Goal: Information Seeking & Learning: Find contact information

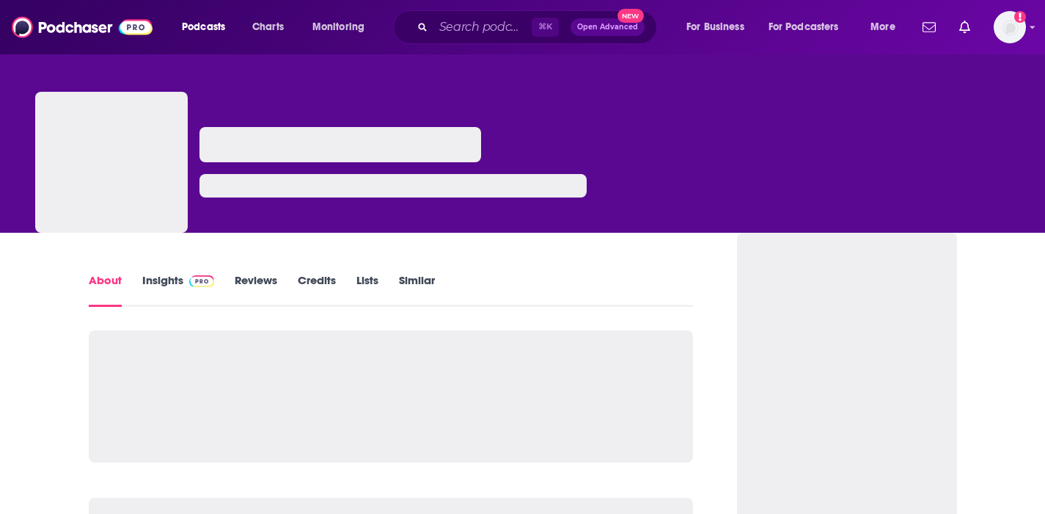
scroll to position [9, 0]
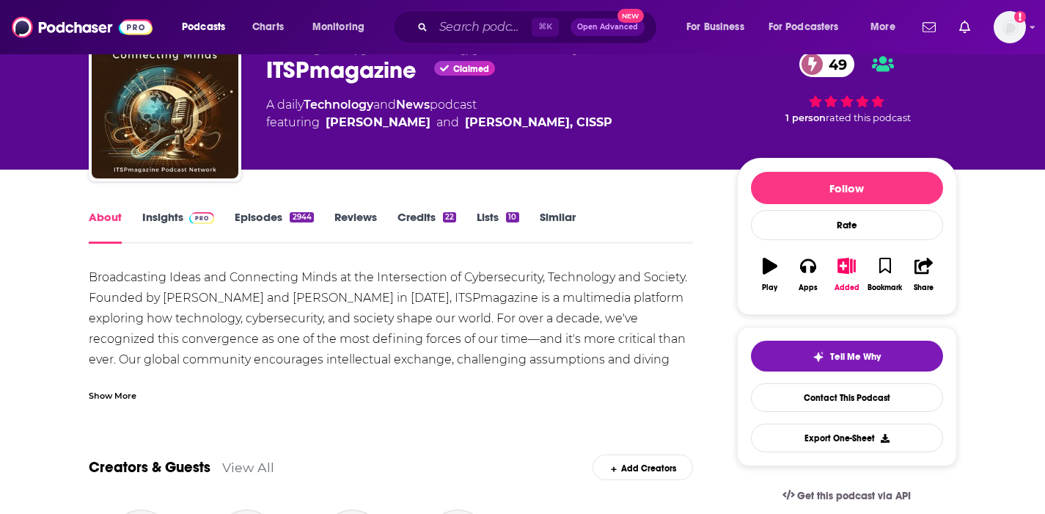
scroll to position [121, 0]
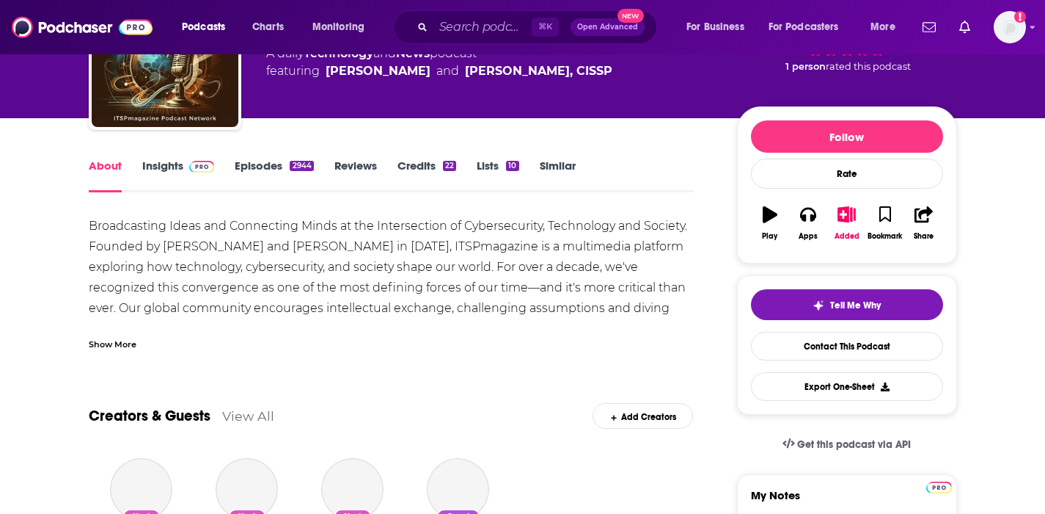
click at [172, 167] on link "Insights" at bounding box center [178, 175] width 73 height 34
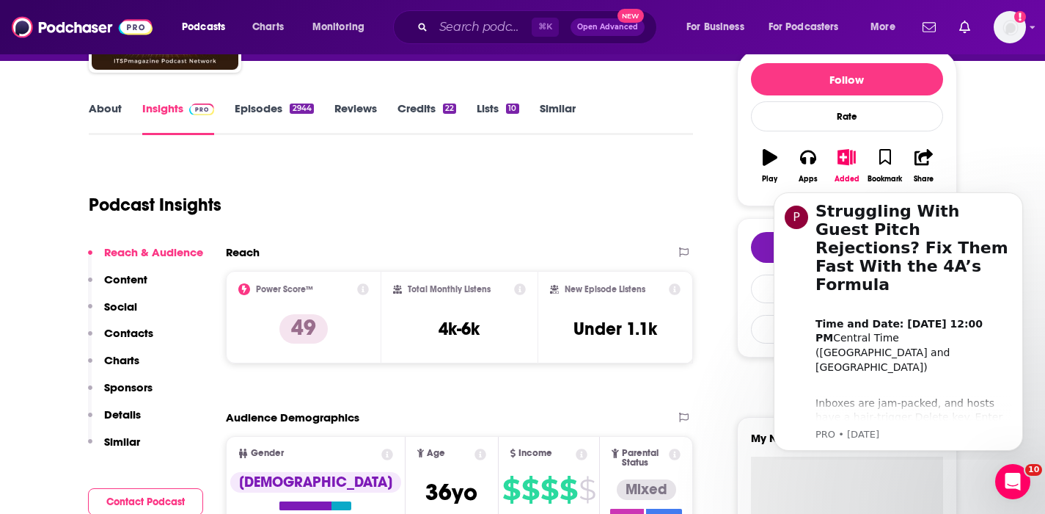
scroll to position [179, 0]
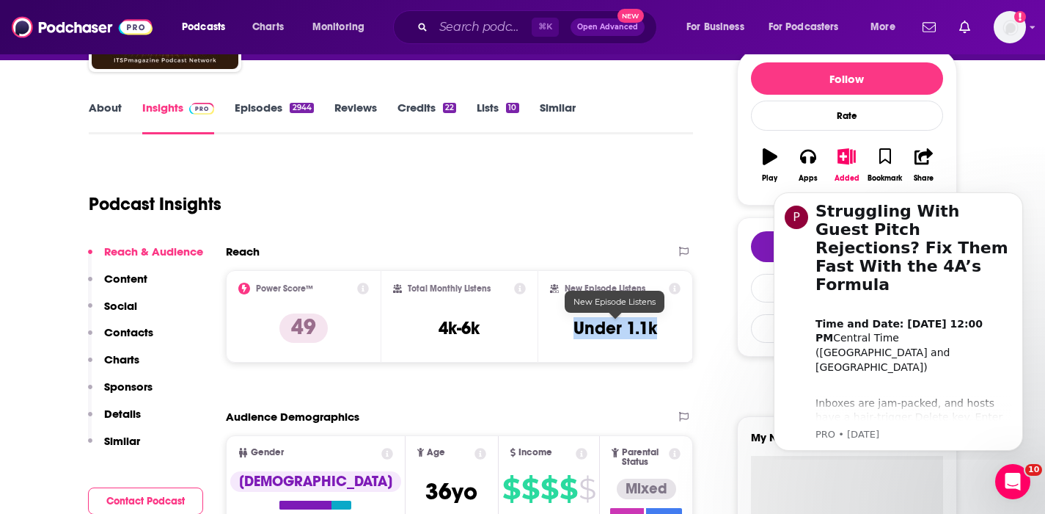
drag, startPoint x: 654, startPoint y: 324, endPoint x: 577, endPoint y: 333, distance: 77.5
click at [577, 333] on h3 "Under 1.1k" at bounding box center [616, 328] width 84 height 22
copy h3 "Under 1.1k"
click at [130, 337] on p "Contacts" at bounding box center [128, 332] width 49 height 14
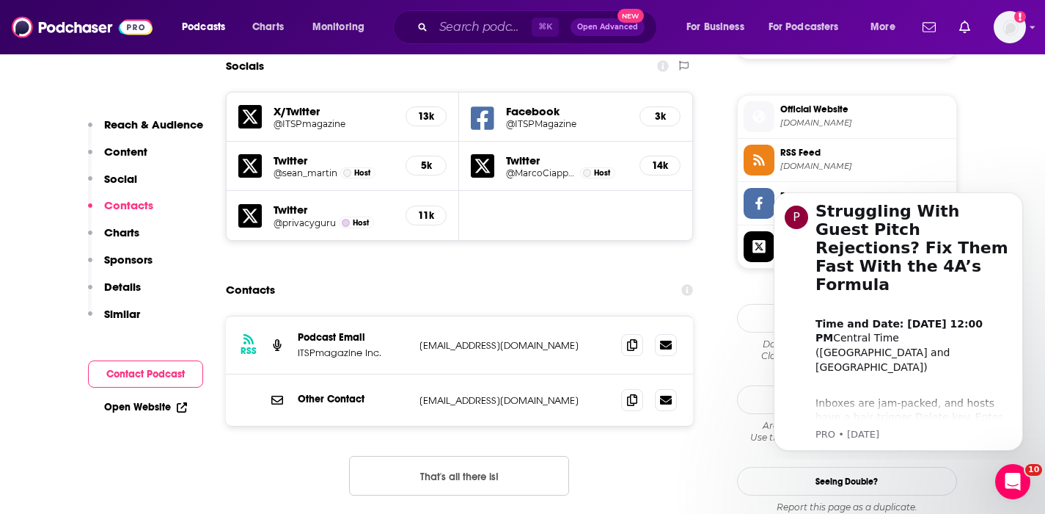
scroll to position [1295, 0]
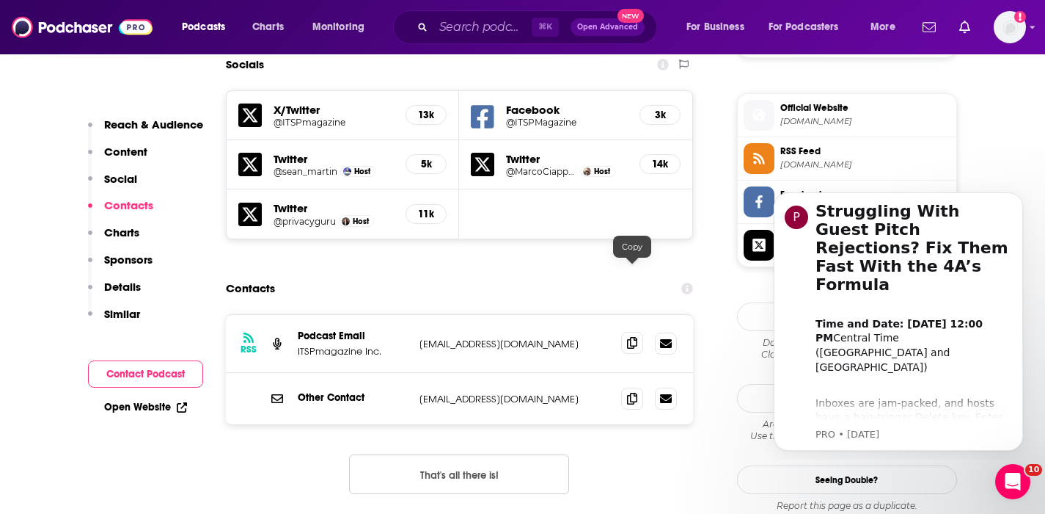
click at [630, 337] on icon at bounding box center [632, 343] width 10 height 12
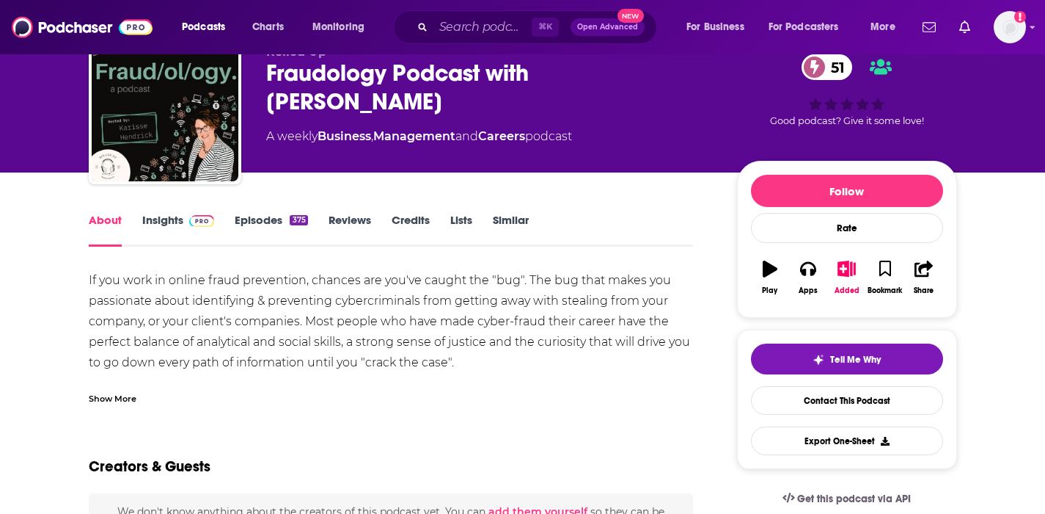
scroll to position [96, 0]
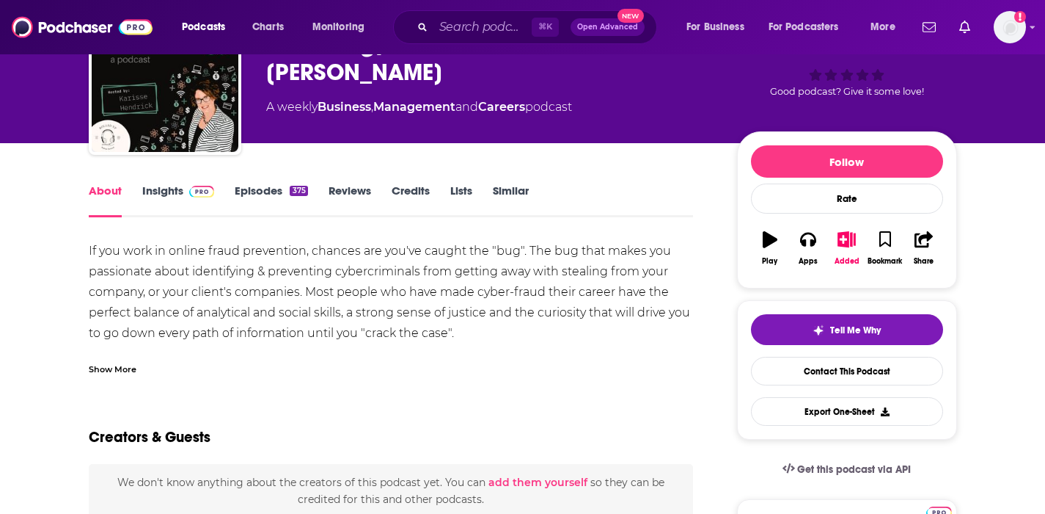
click at [164, 191] on link "Insights" at bounding box center [178, 200] width 73 height 34
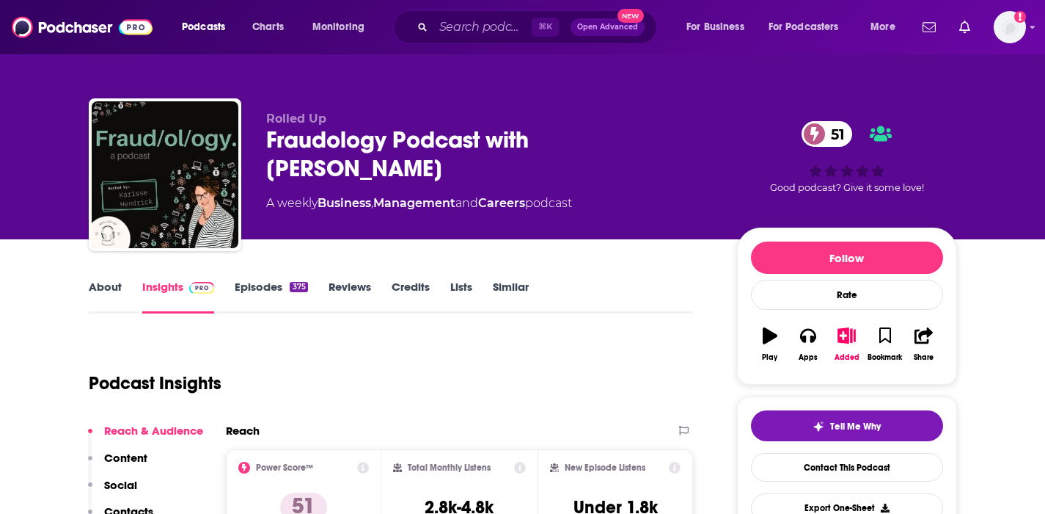
drag, startPoint x: 373, startPoint y: 157, endPoint x: 263, endPoint y: 134, distance: 112.5
click at [263, 134] on div "Rolled Up Fraudology Podcast with Karisse Hendrick 51 A weekly Business , Manag…" at bounding box center [523, 177] width 869 height 158
copy h2 "Fraudology Podcast with Karisse Hendrick"
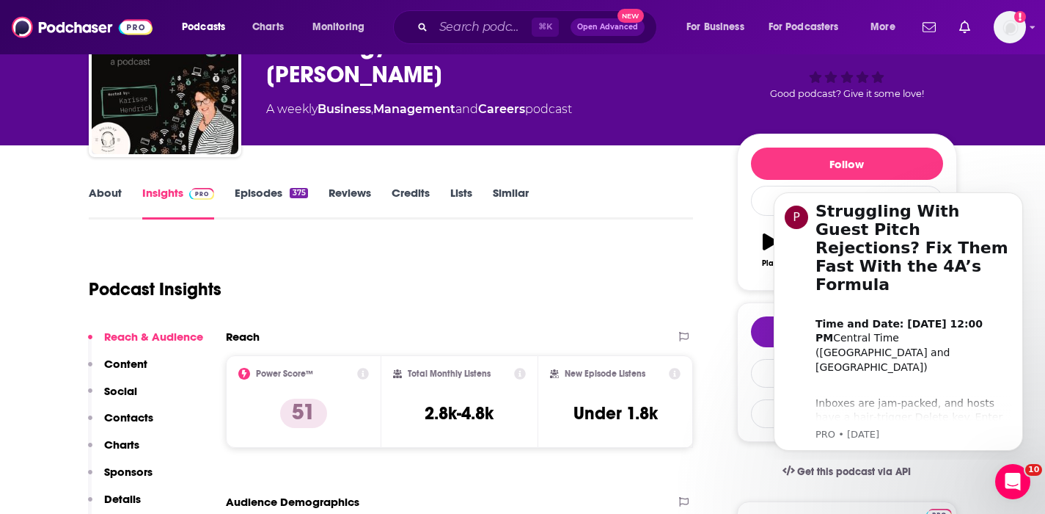
scroll to position [332, 0]
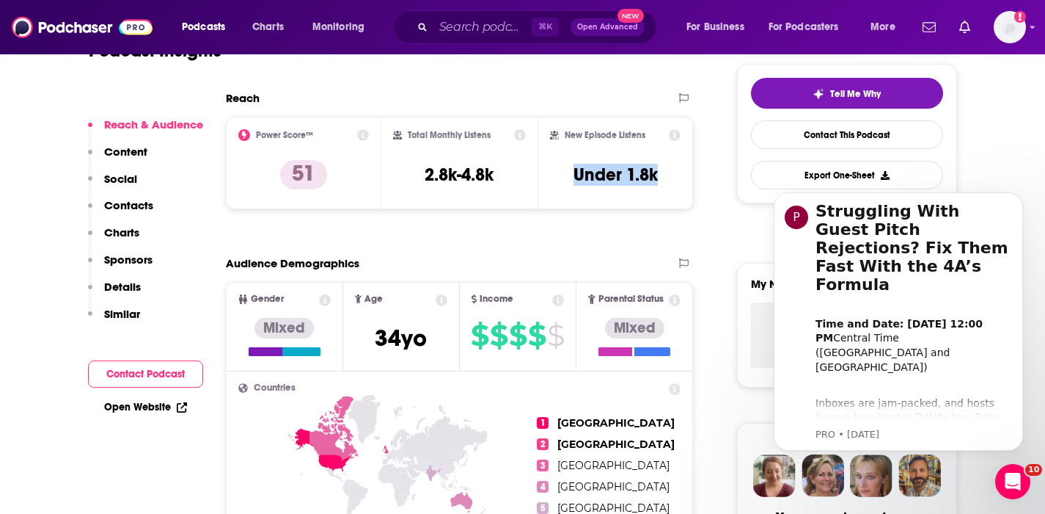
drag, startPoint x: 670, startPoint y: 176, endPoint x: 571, endPoint y: 179, distance: 99.1
click at [571, 179] on div "New Episode Listens Under 1.8k" at bounding box center [615, 162] width 131 height 67
copy h3 "Under 1.8k"
click at [123, 203] on p "Contacts" at bounding box center [128, 205] width 49 height 14
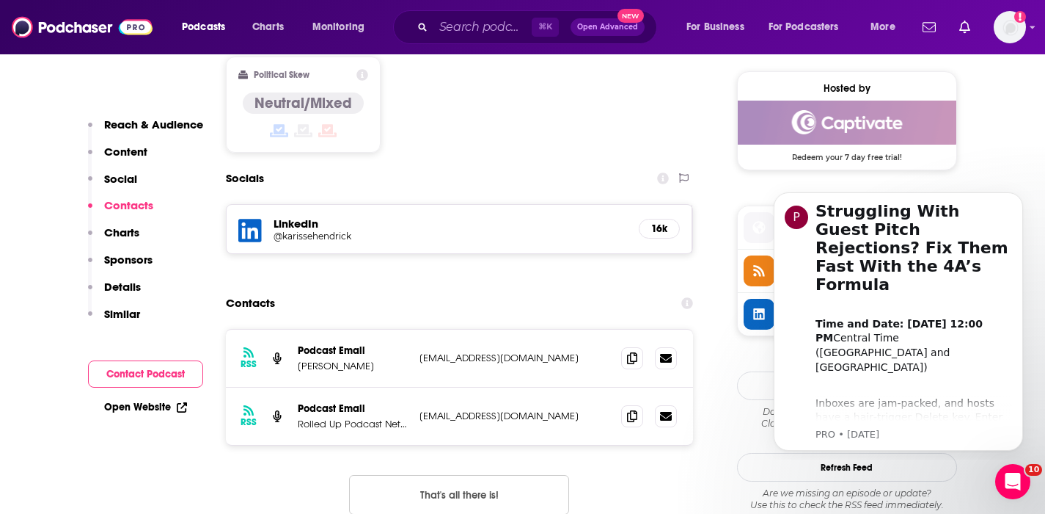
scroll to position [1210, 0]
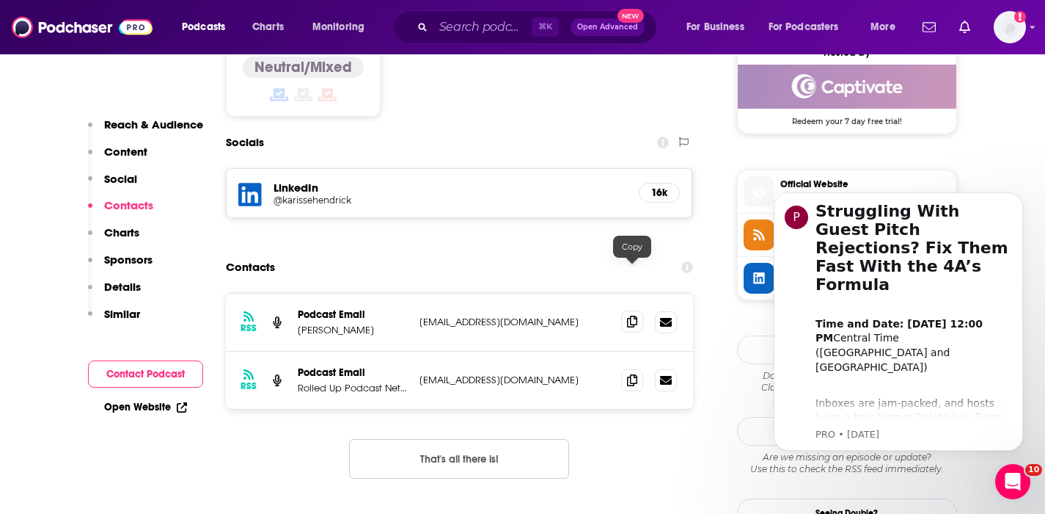
click at [629, 315] on icon at bounding box center [632, 321] width 10 height 12
drag, startPoint x: 376, startPoint y: 281, endPoint x: 298, endPoint y: 285, distance: 78.6
click at [298, 324] on p "Karisse Hendrick" at bounding box center [353, 330] width 110 height 12
copy p "Karisse Hendrick"
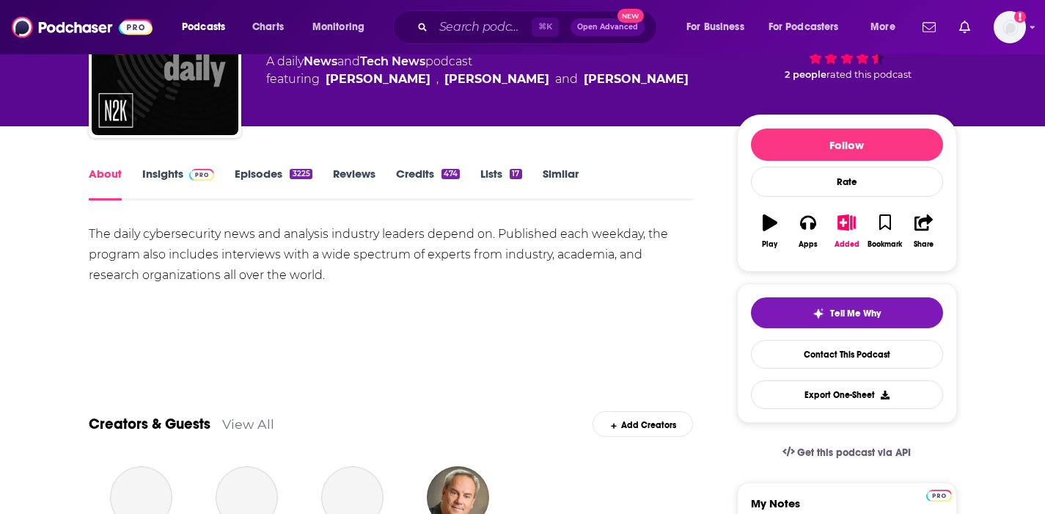
scroll to position [118, 0]
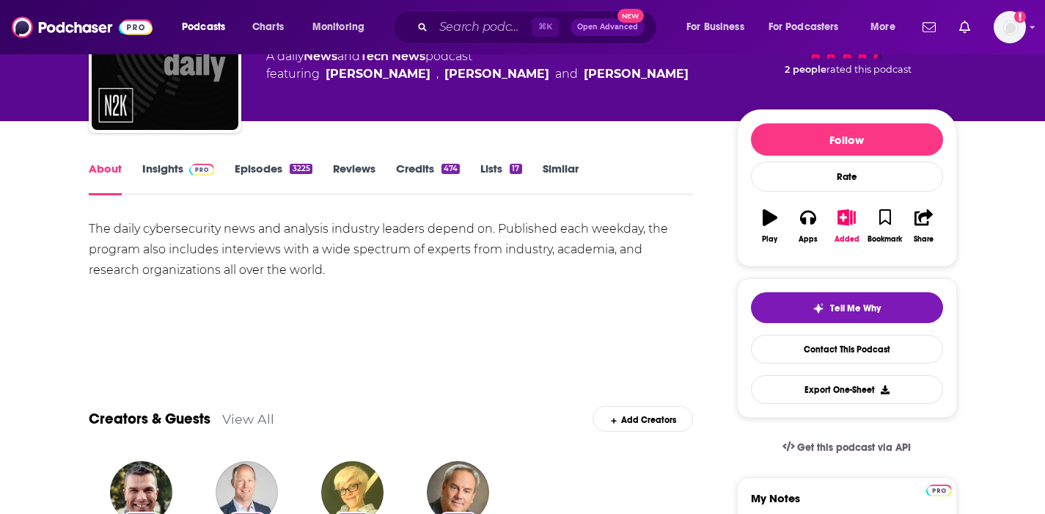
click at [181, 167] on link "Insights" at bounding box center [178, 178] width 73 height 34
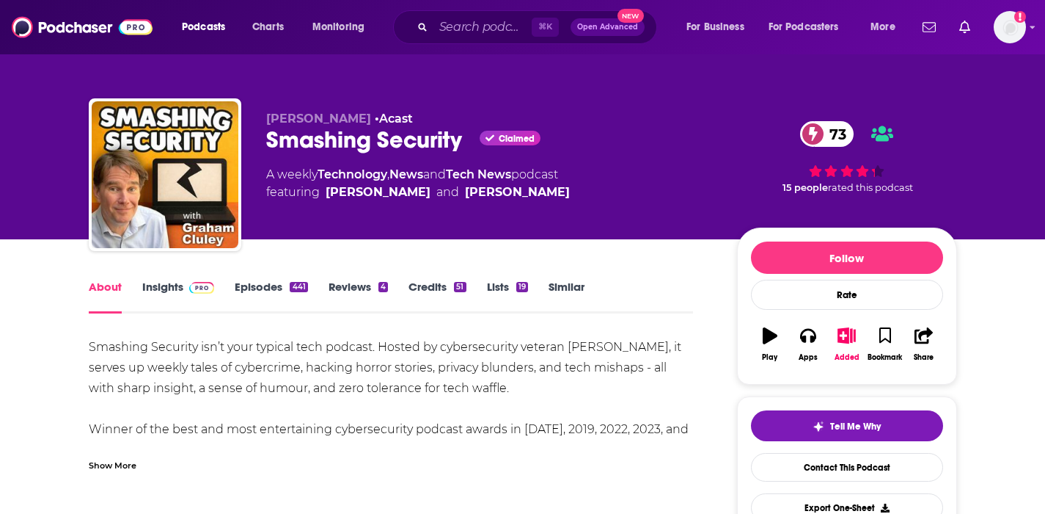
click at [167, 279] on div "About Insights Episodes 441 Reviews 4 Credits 51 Lists 19 Similar" at bounding box center [391, 295] width 605 height 36
click at [167, 284] on link "Insights" at bounding box center [178, 297] width 73 height 34
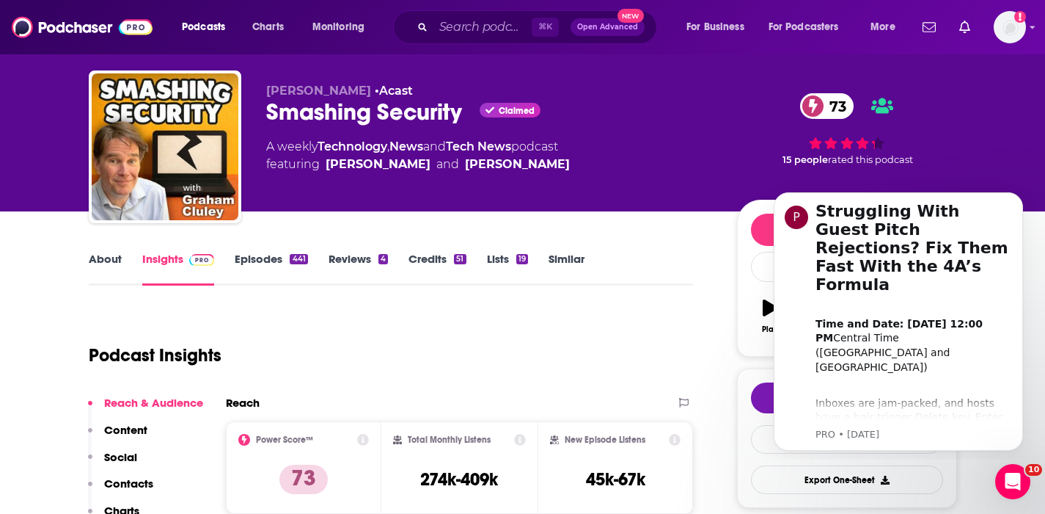
scroll to position [70, 0]
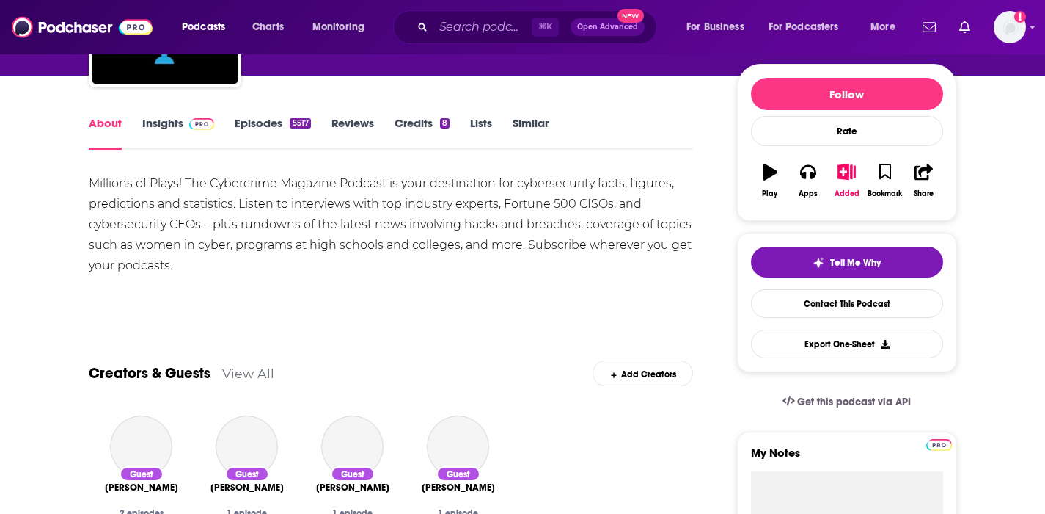
scroll to position [163, 0]
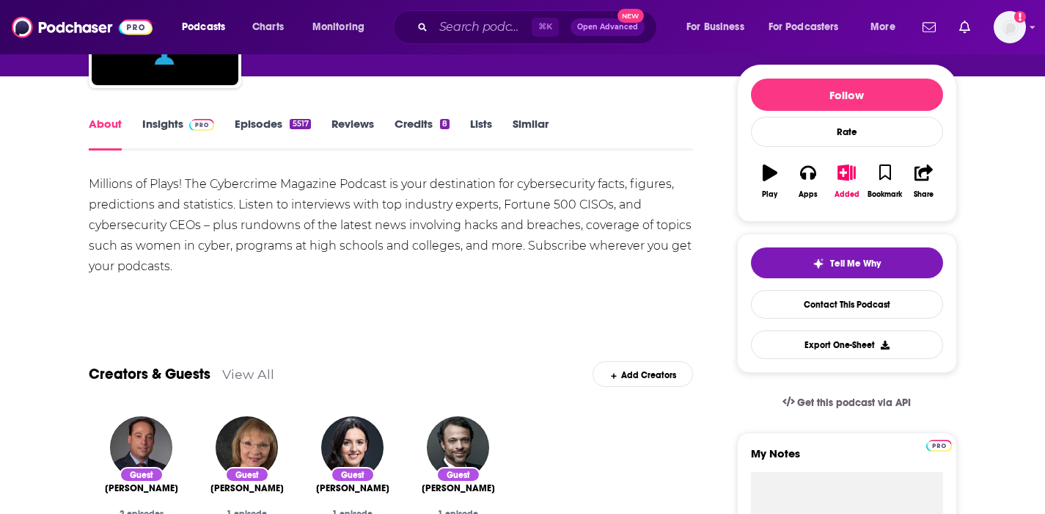
click at [159, 122] on link "Insights" at bounding box center [178, 134] width 73 height 34
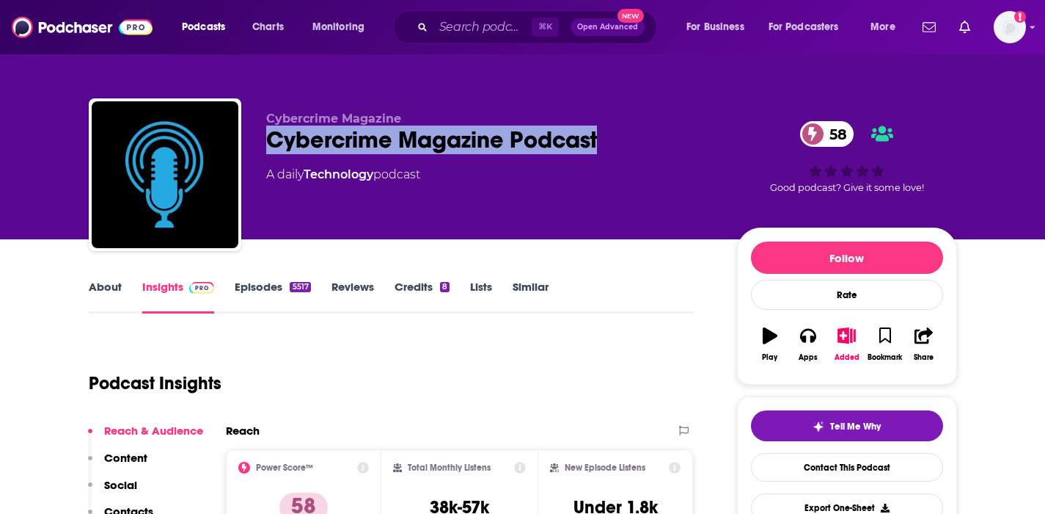
drag, startPoint x: 639, startPoint y: 140, endPoint x: 260, endPoint y: 149, distance: 378.7
click at [260, 149] on div "Cybercrime Magazine Cybercrime Magazine Podcast 58 A daily Technology podcast 5…" at bounding box center [523, 177] width 869 height 158
copy h2 "Cybercrime Magazine Podcast"
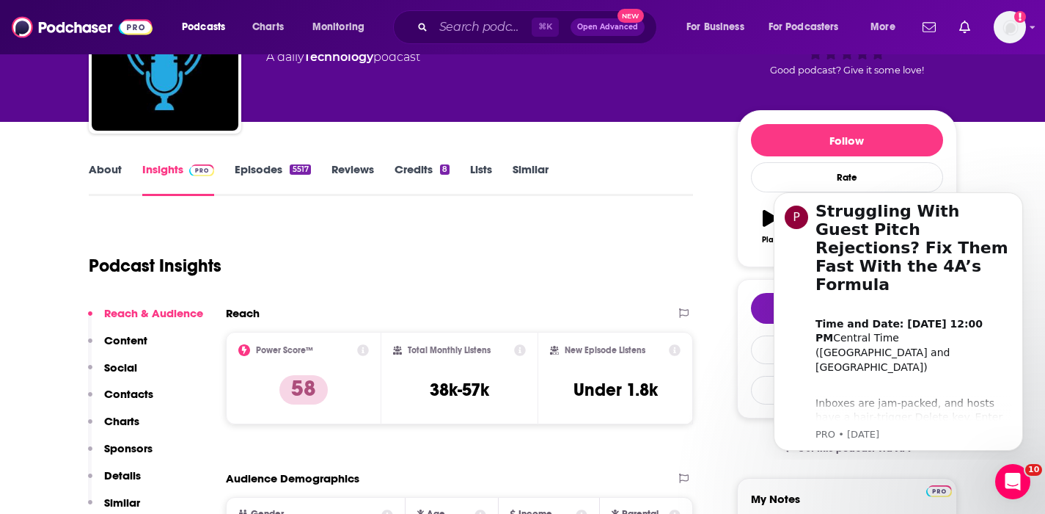
scroll to position [118, 0]
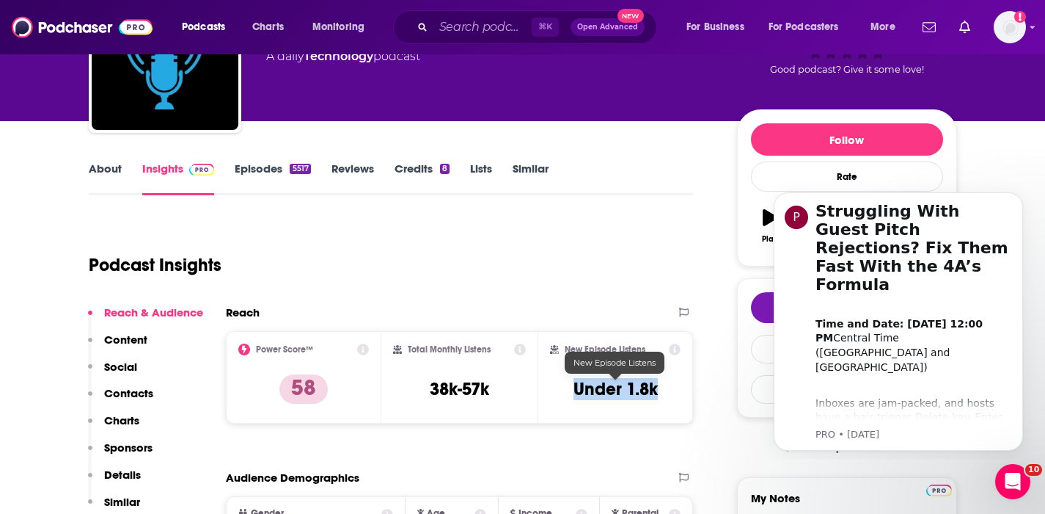
drag, startPoint x: 665, startPoint y: 385, endPoint x: 568, endPoint y: 390, distance: 97.0
click at [568, 390] on div "New Episode Listens Under 1.8k" at bounding box center [615, 376] width 131 height 67
copy h3 "Under 1.8k"
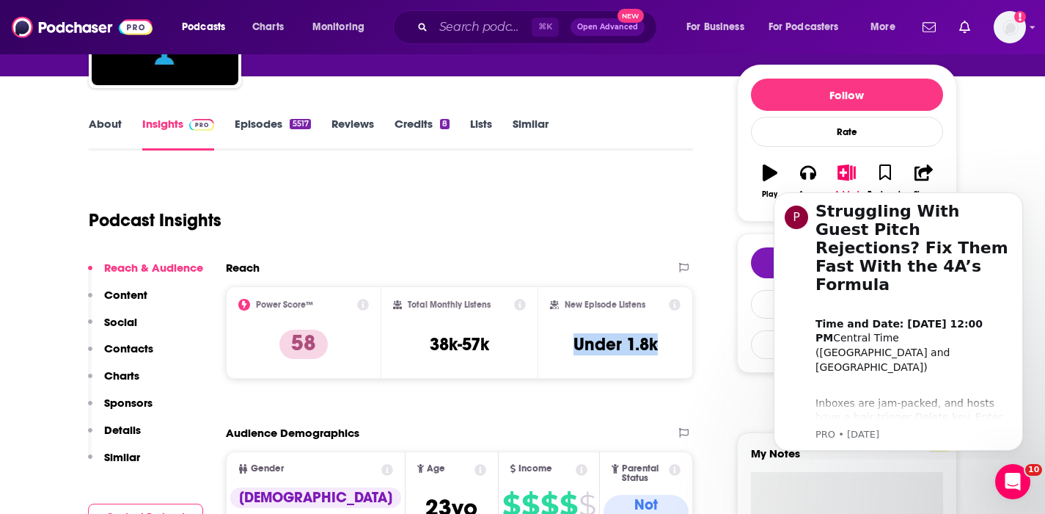
click at [134, 343] on p "Contacts" at bounding box center [128, 348] width 49 height 14
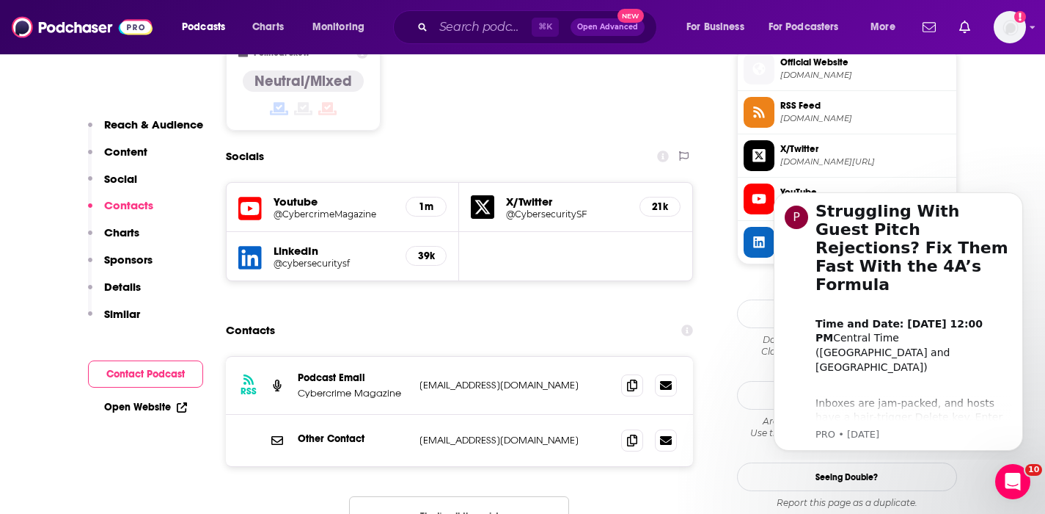
scroll to position [1242, 0]
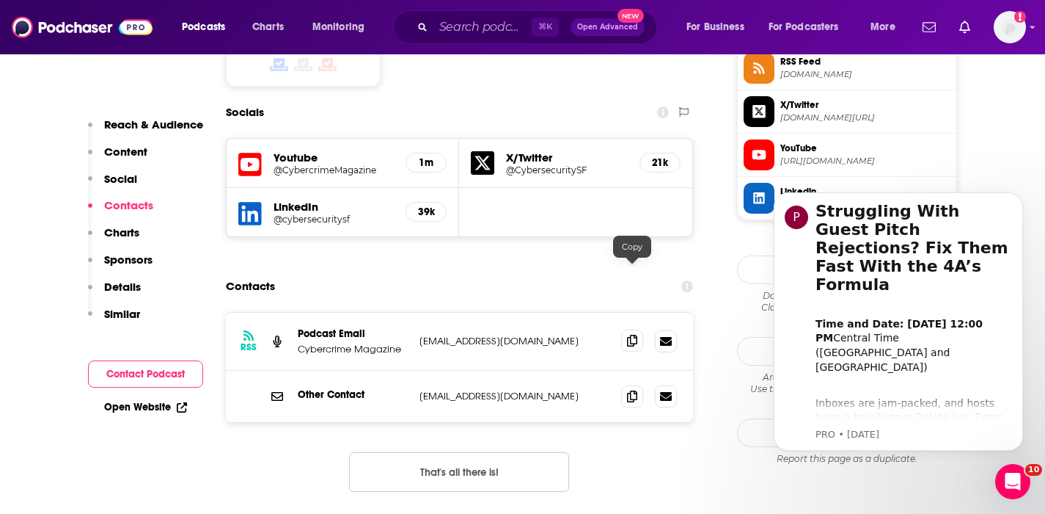
click at [632, 335] on icon at bounding box center [632, 341] width 10 height 12
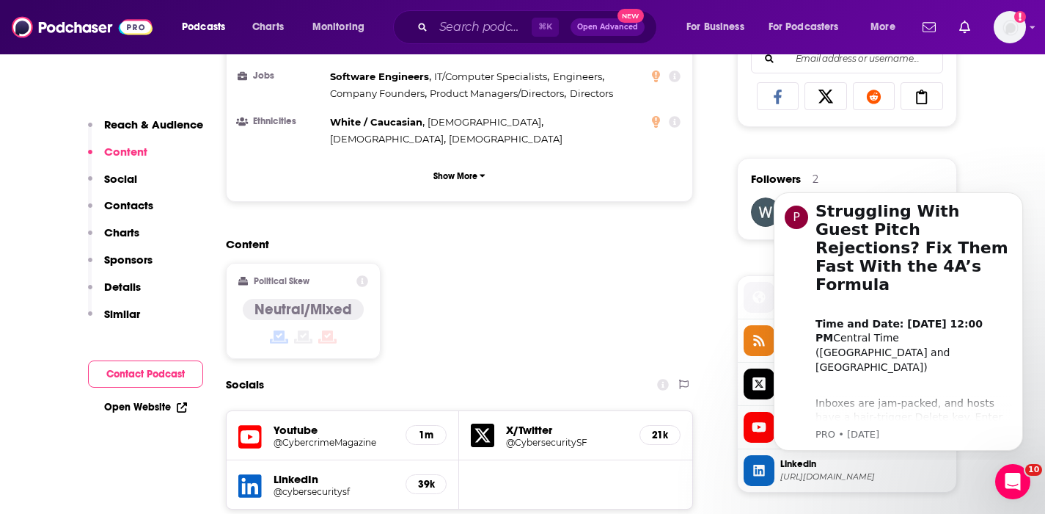
scroll to position [0, 0]
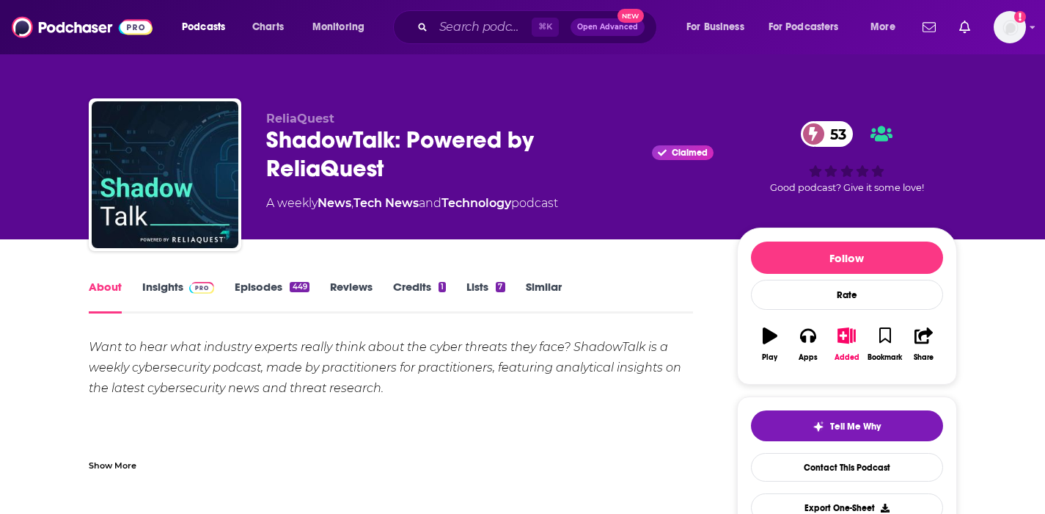
click at [174, 283] on link "Insights" at bounding box center [178, 297] width 73 height 34
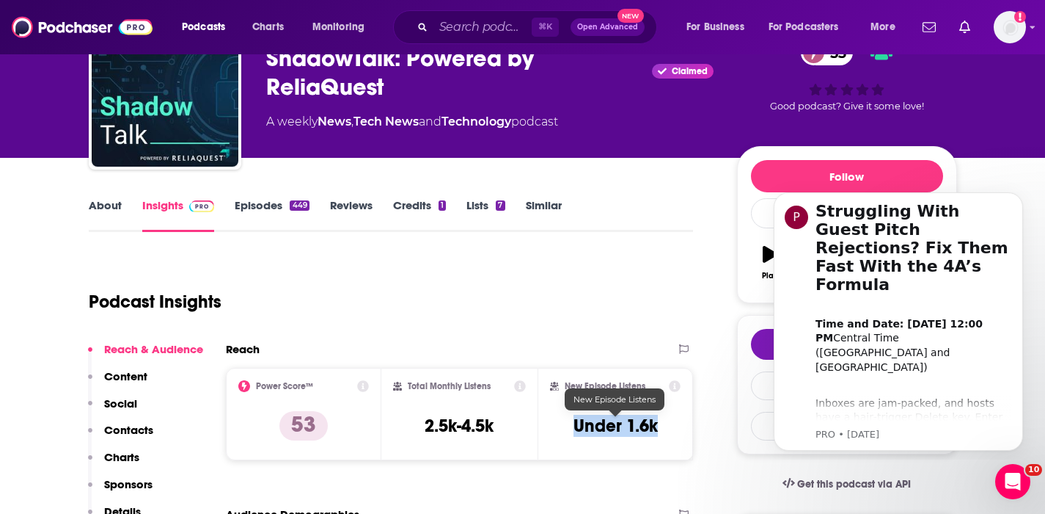
drag, startPoint x: 661, startPoint y: 419, endPoint x: 577, endPoint y: 422, distance: 84.4
click at [577, 422] on div "New Episode Listens Under 1.6k" at bounding box center [615, 413] width 131 height 67
copy h3 "Under 1.6k"
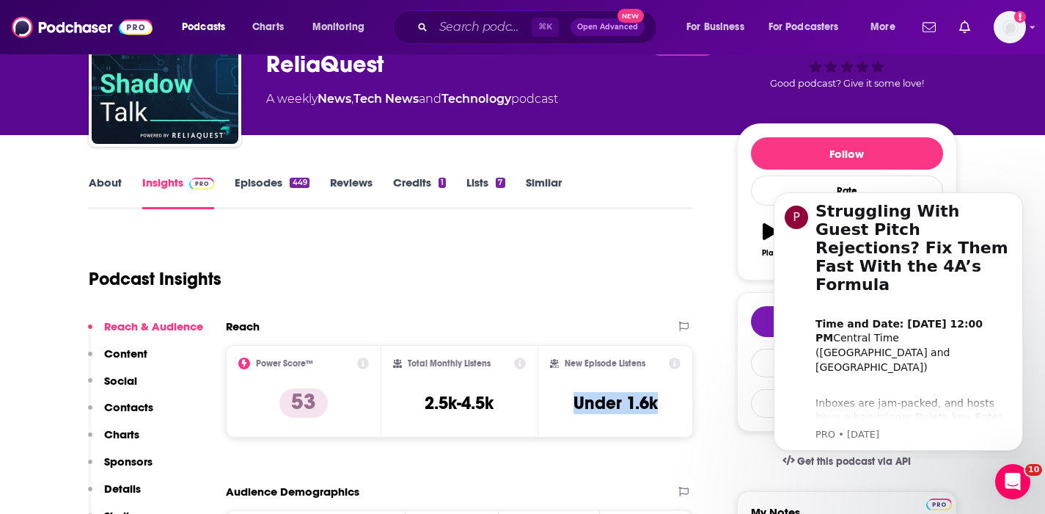
scroll to position [107, 0]
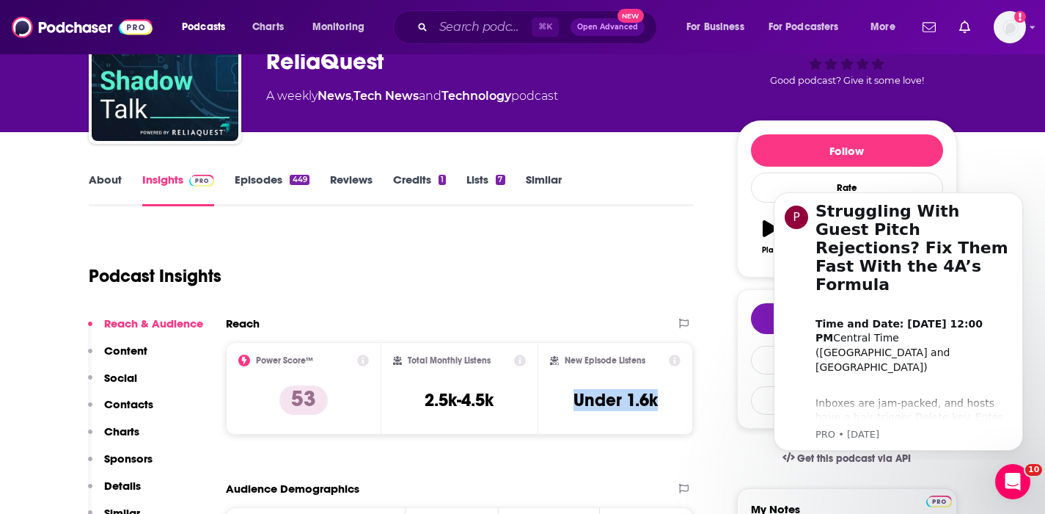
click at [137, 402] on p "Contacts" at bounding box center [128, 404] width 49 height 14
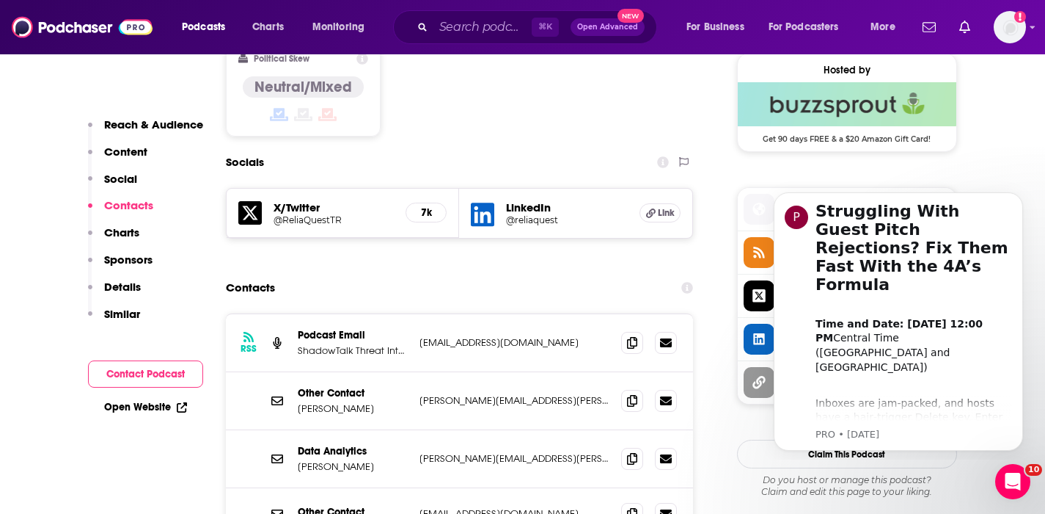
scroll to position [1194, 0]
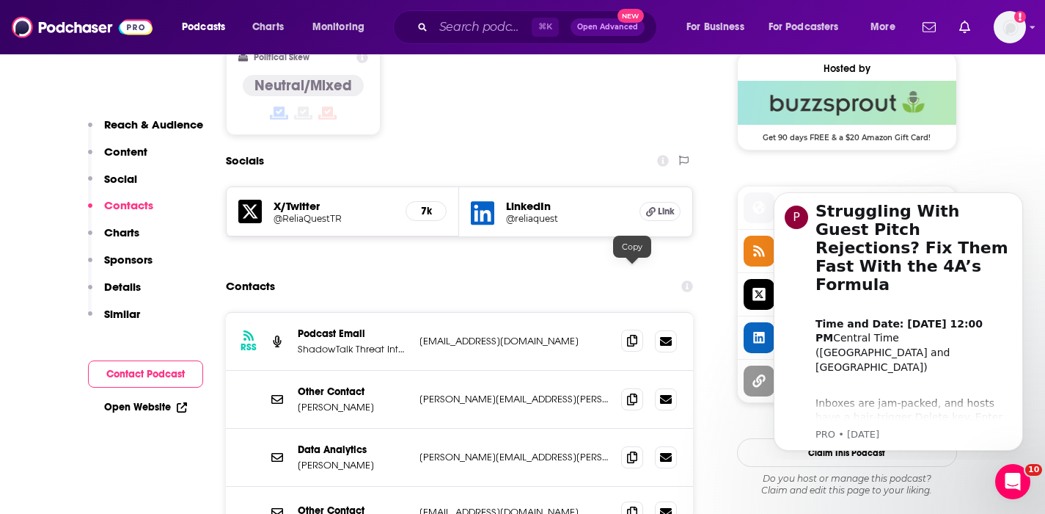
click at [634, 335] on icon at bounding box center [632, 341] width 10 height 12
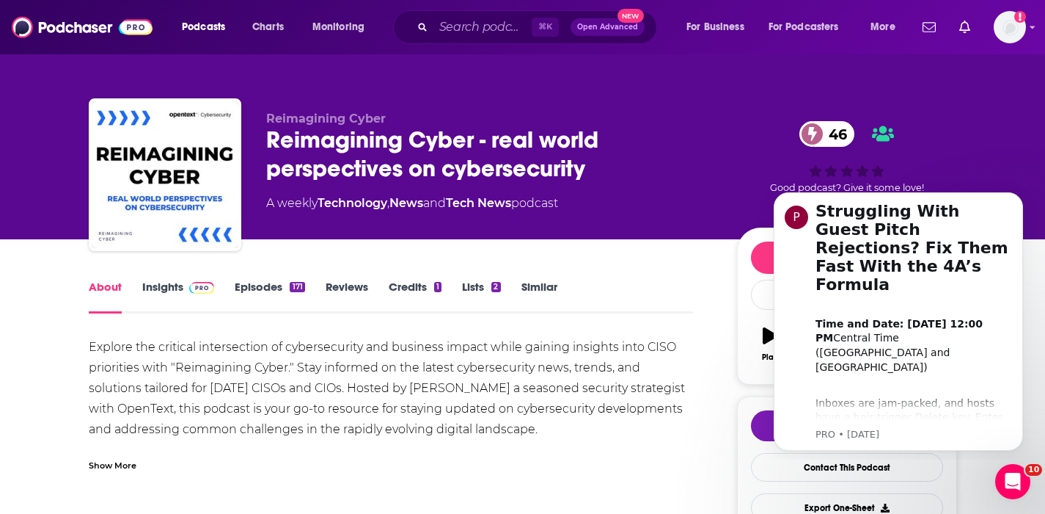
click at [163, 286] on link "Insights" at bounding box center [178, 297] width 73 height 34
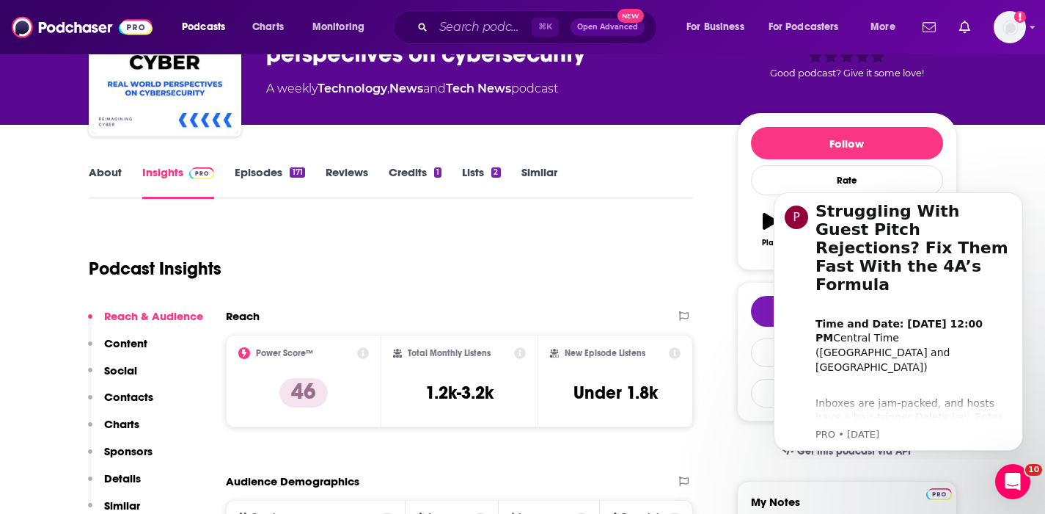
scroll to position [114, 0]
drag, startPoint x: 657, startPoint y: 393, endPoint x: 576, endPoint y: 391, distance: 80.7
click at [576, 391] on h3 "Under 1.8k" at bounding box center [616, 392] width 84 height 22
copy h3 "Under 1.8k"
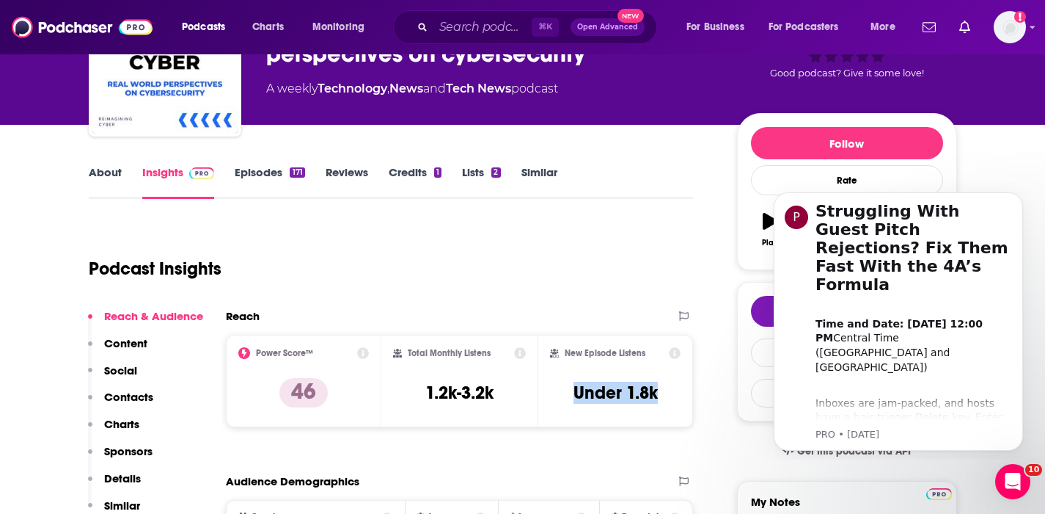
click at [131, 392] on p "Contacts" at bounding box center [128, 397] width 49 height 14
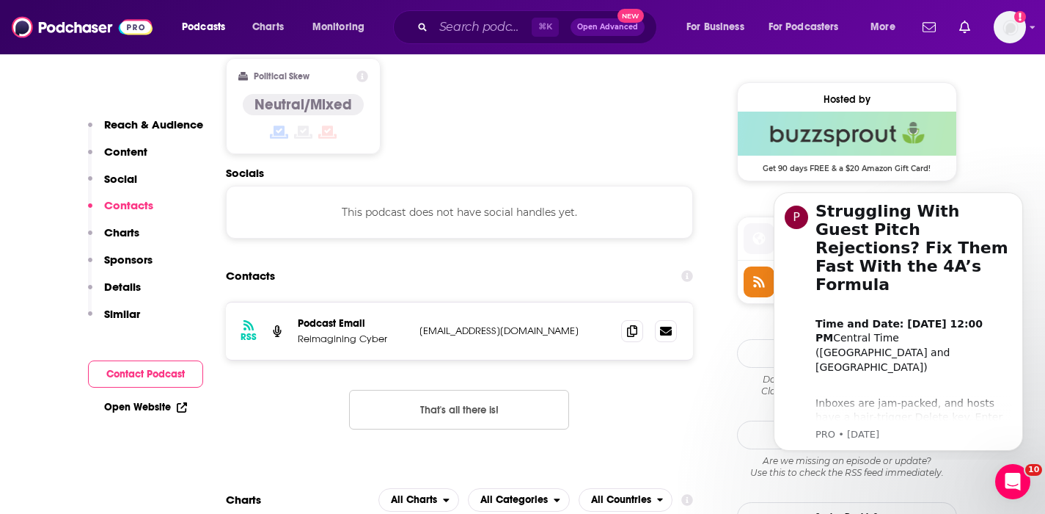
scroll to position [1164, 0]
click at [629, 323] on icon at bounding box center [632, 329] width 10 height 12
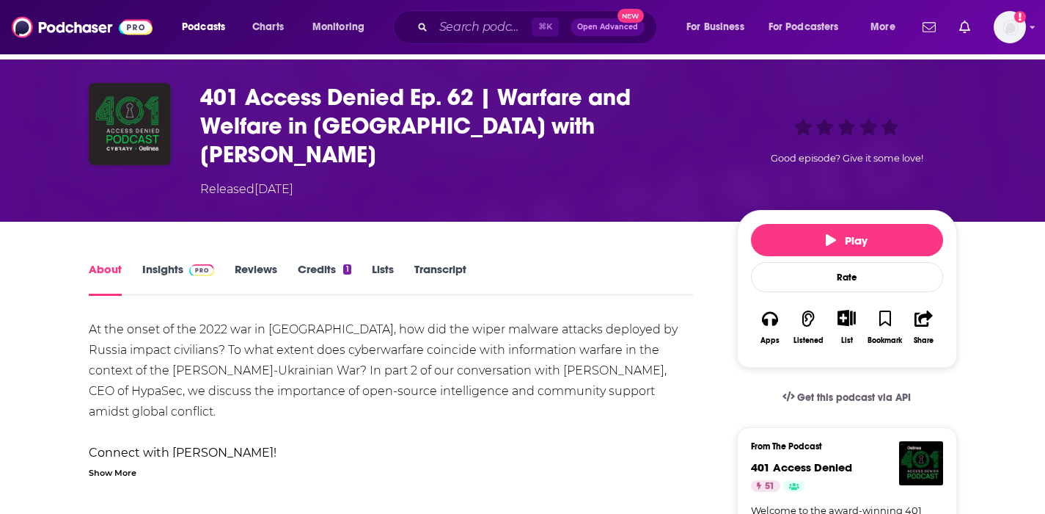
scroll to position [45, 0]
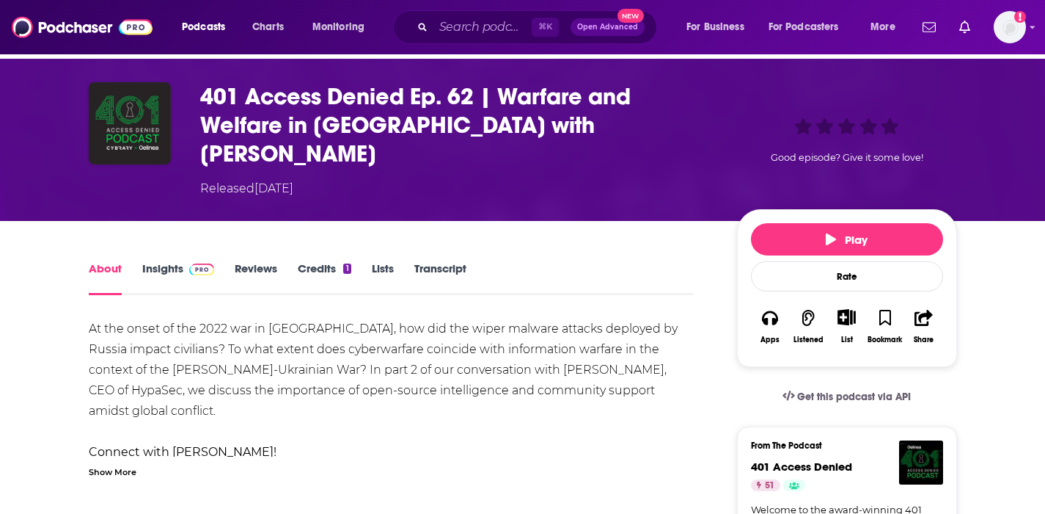
click at [148, 261] on link "Insights" at bounding box center [178, 278] width 73 height 34
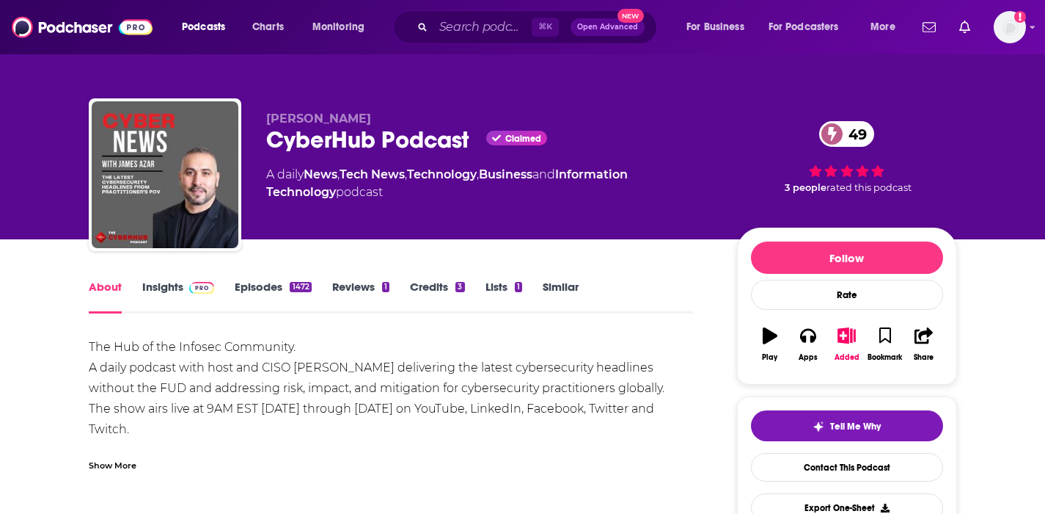
click at [167, 282] on link "Insights" at bounding box center [178, 297] width 73 height 34
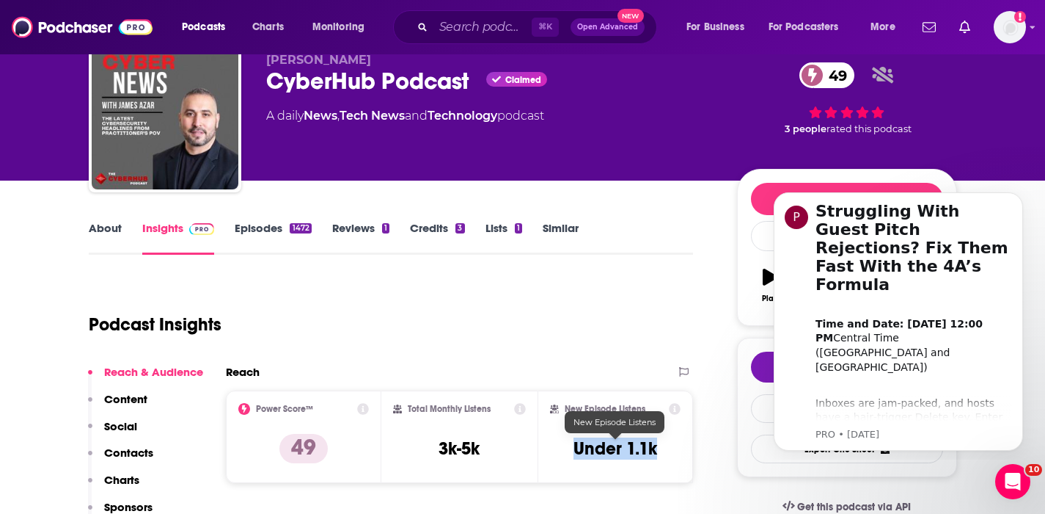
drag, startPoint x: 658, startPoint y: 449, endPoint x: 577, endPoint y: 449, distance: 80.7
click at [577, 449] on div "New Episode Listens Under 1.1k" at bounding box center [615, 436] width 131 height 67
copy h3 "Under 1.1k"
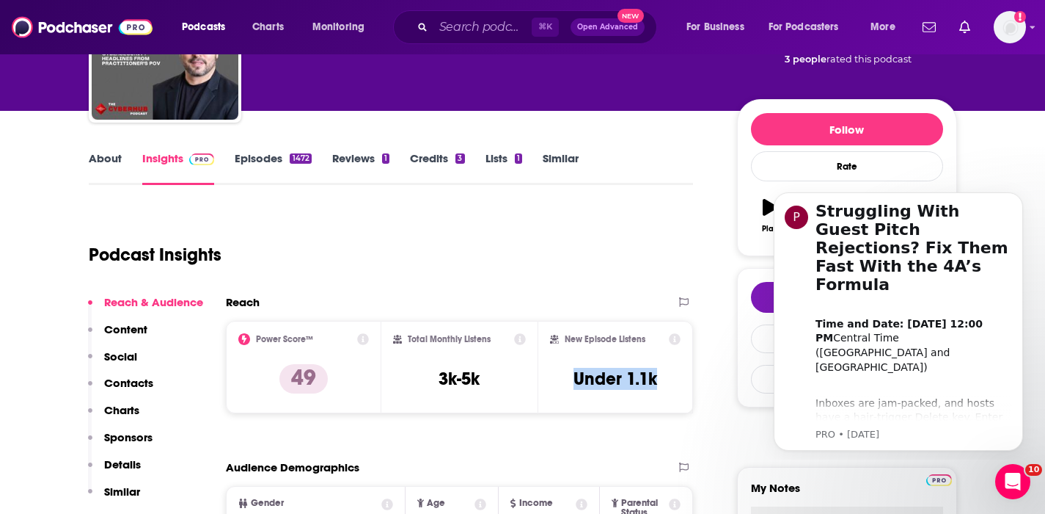
click at [142, 379] on p "Contacts" at bounding box center [128, 383] width 49 height 14
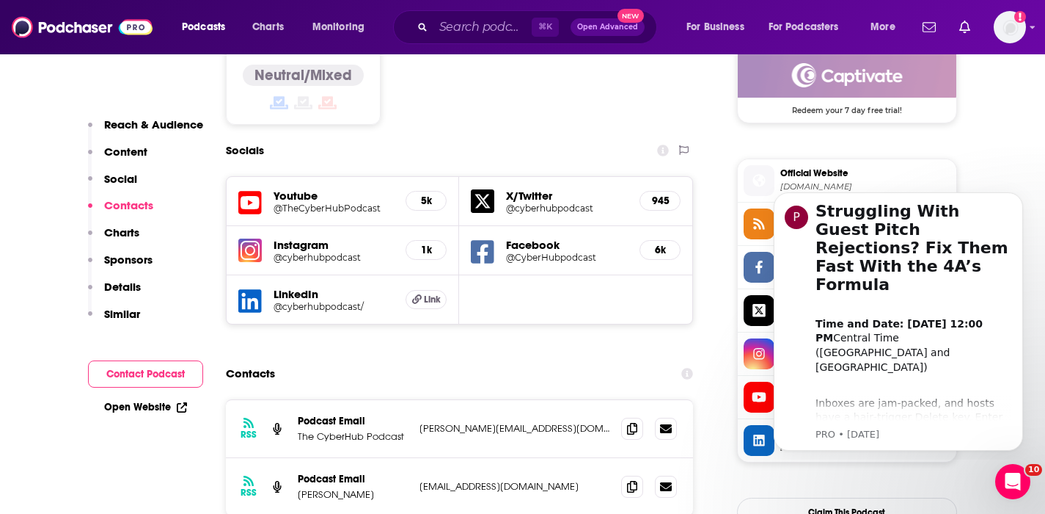
scroll to position [1308, 0]
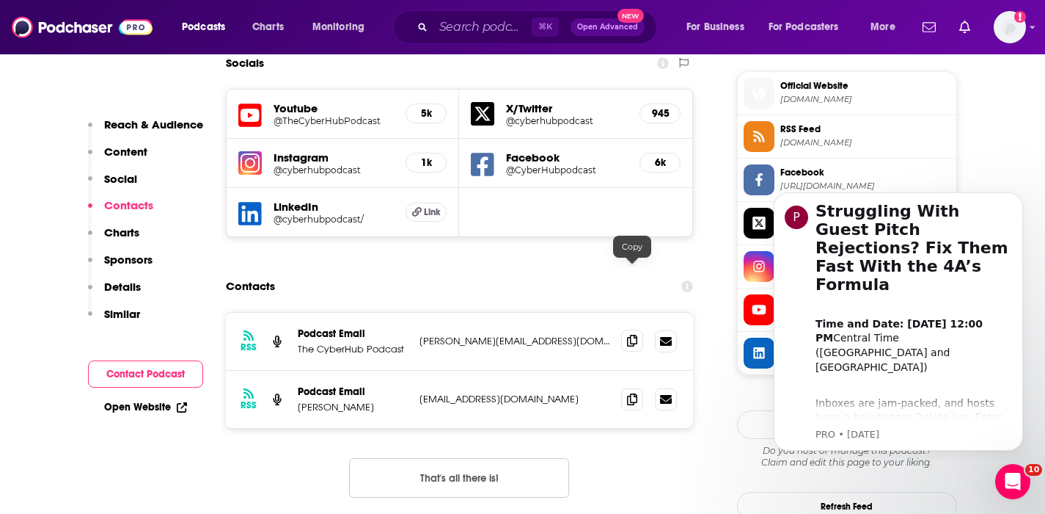
click at [635, 335] on icon at bounding box center [632, 341] width 10 height 12
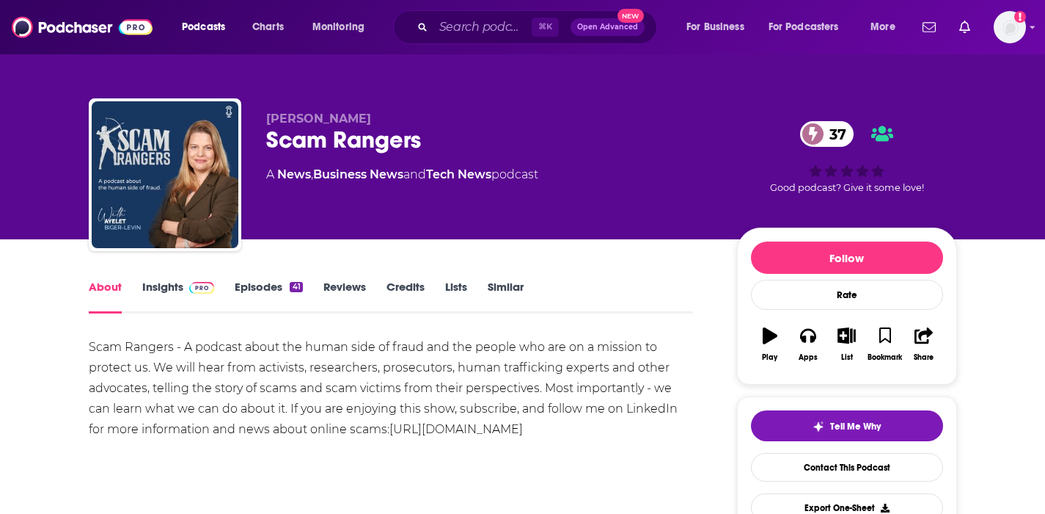
click at [166, 280] on link "Insights" at bounding box center [178, 297] width 73 height 34
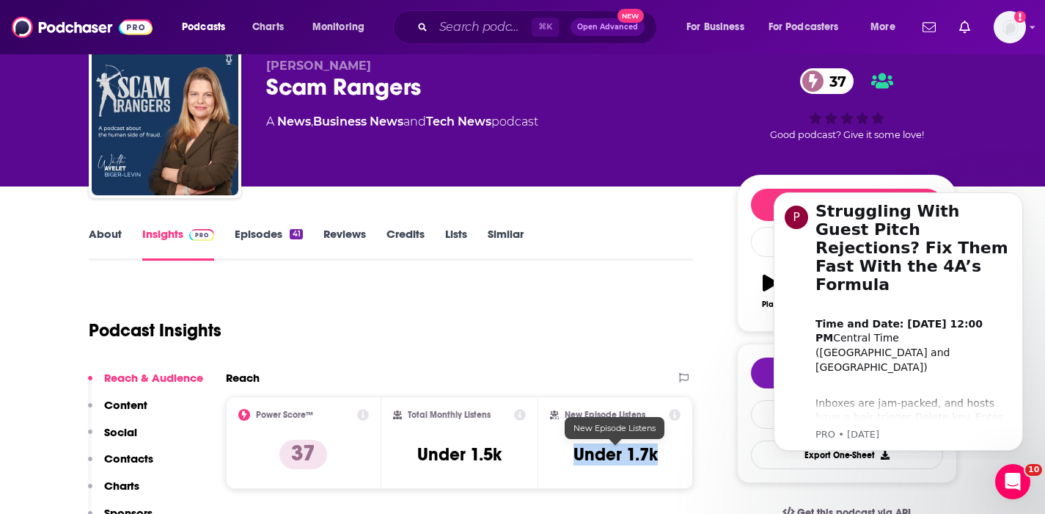
drag, startPoint x: 659, startPoint y: 452, endPoint x: 574, endPoint y: 454, distance: 84.4
click at [574, 454] on div "New Episode Listens Under 1.7k" at bounding box center [615, 442] width 131 height 67
copy h3 "Under 1.7k"
click at [137, 459] on p "Contacts" at bounding box center [128, 458] width 49 height 14
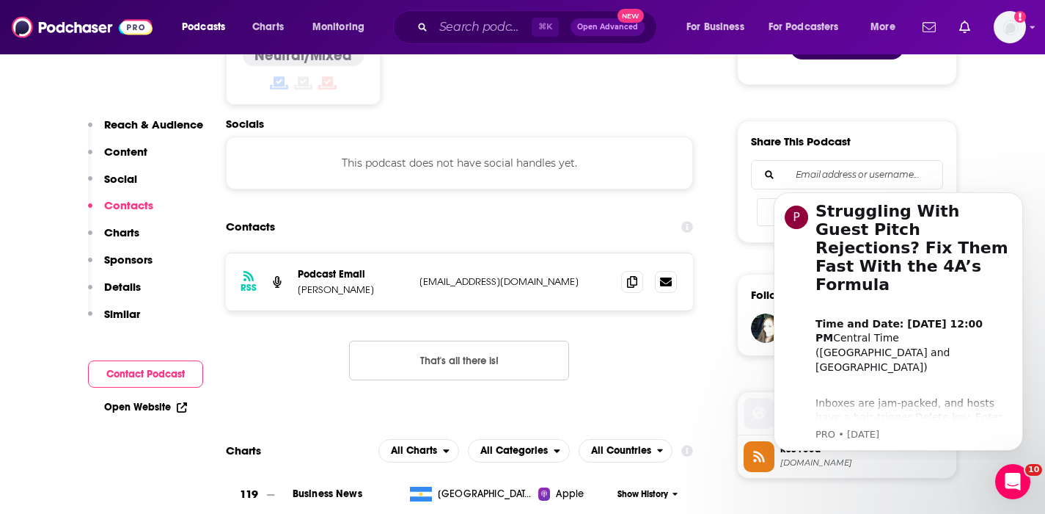
scroll to position [942, 0]
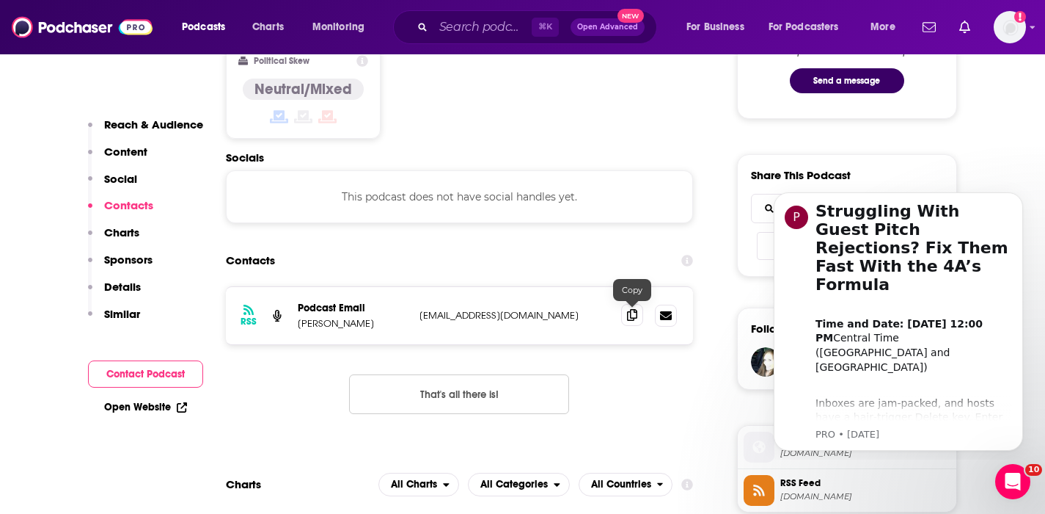
click at [628, 313] on icon at bounding box center [632, 315] width 10 height 12
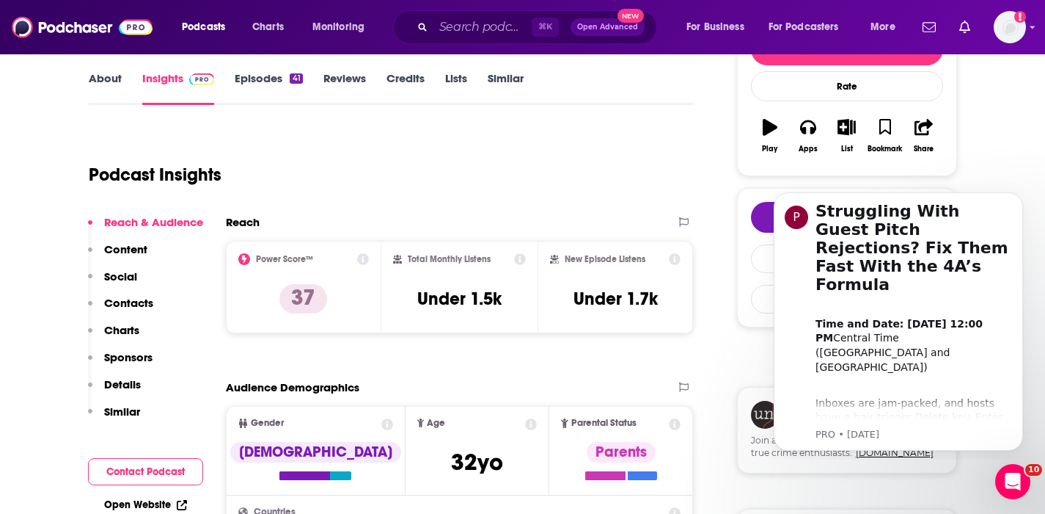
scroll to position [92, 0]
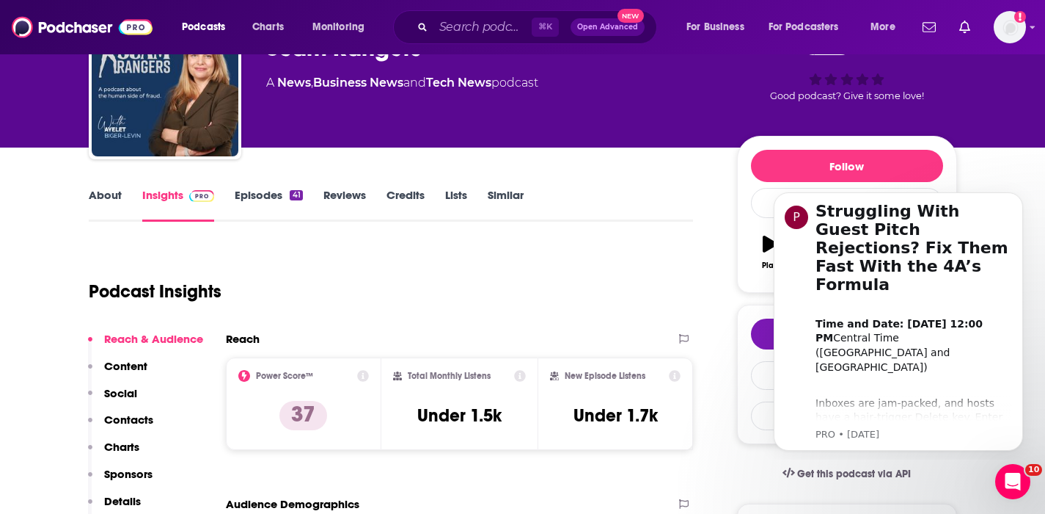
click at [110, 189] on link "About" at bounding box center [105, 205] width 33 height 34
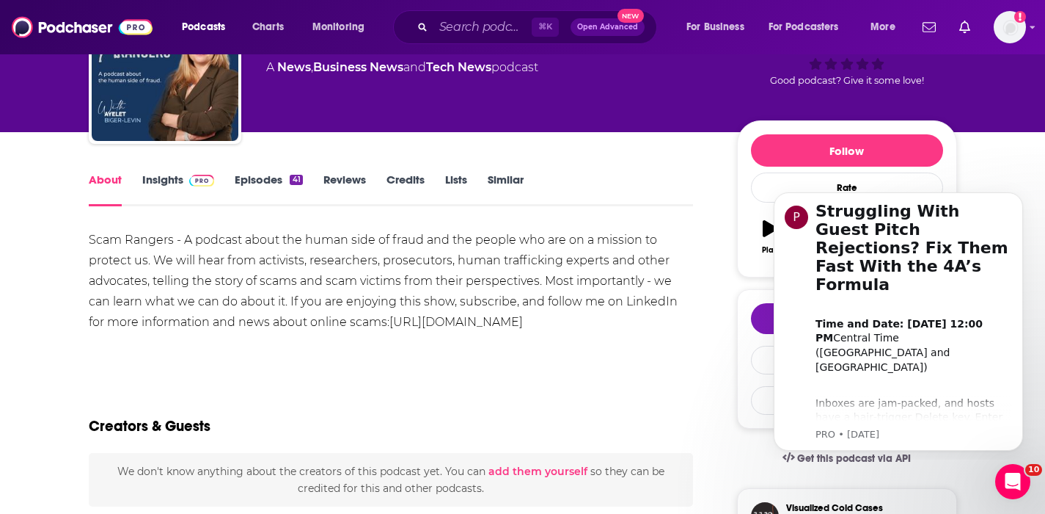
scroll to position [137, 0]
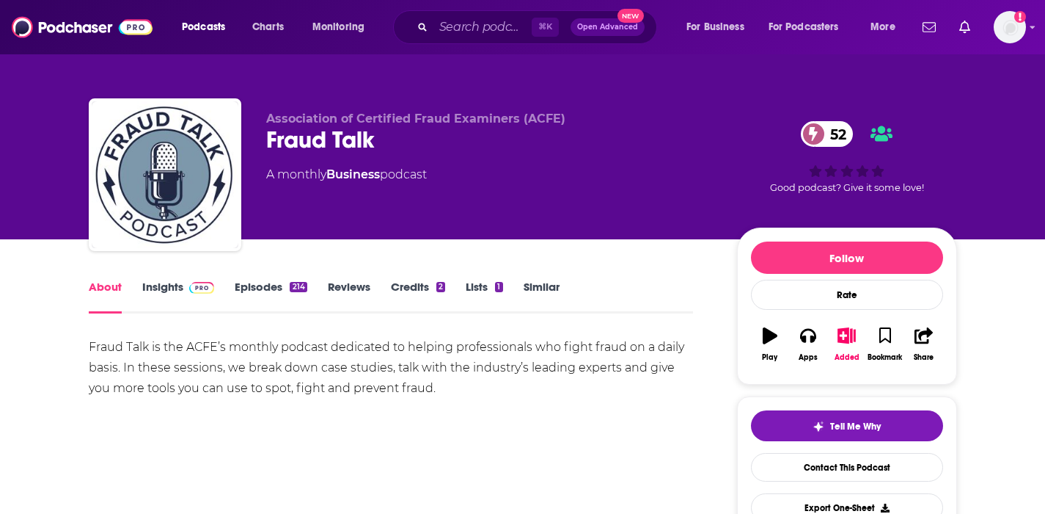
click at [177, 283] on link "Insights" at bounding box center [178, 297] width 73 height 34
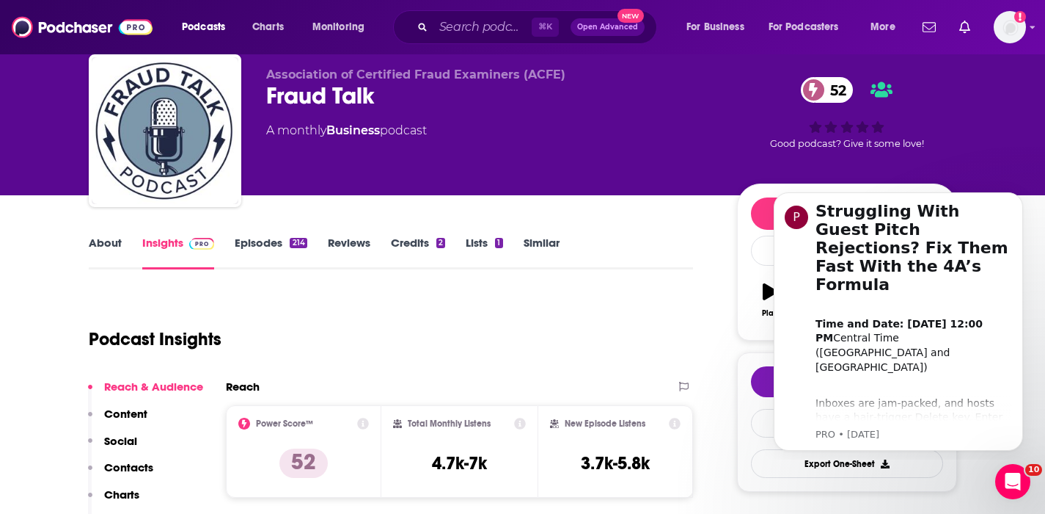
scroll to position [45, 0]
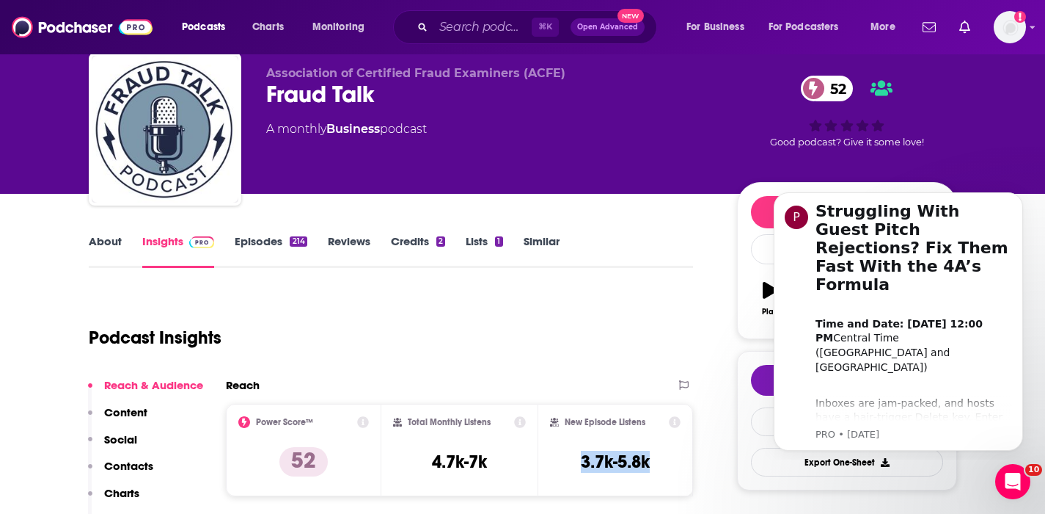
drag, startPoint x: 654, startPoint y: 461, endPoint x: 575, endPoint y: 462, distance: 79.2
click at [575, 462] on div "New Episode Listens 3.7k-5.8k" at bounding box center [615, 449] width 131 height 67
copy h3 "3.7k-5.8k"
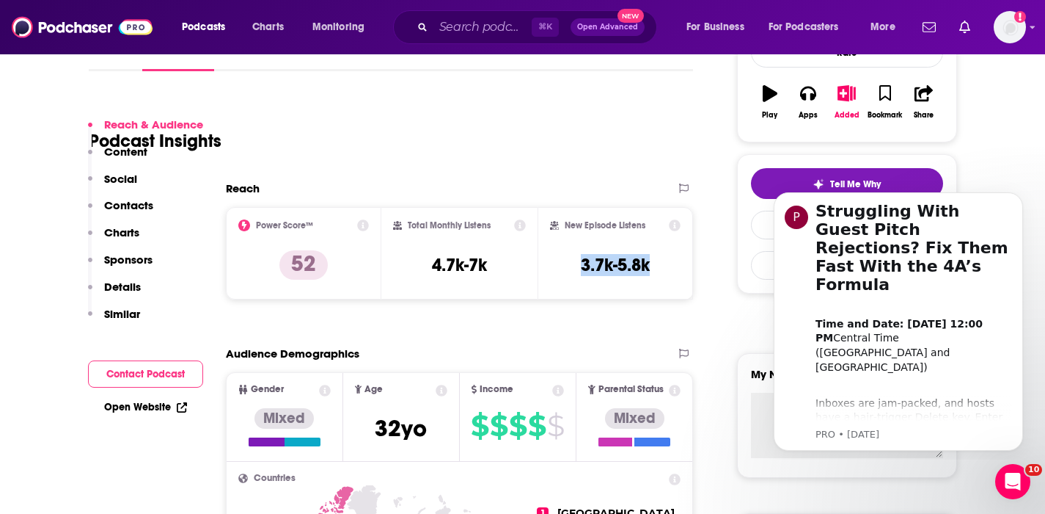
scroll to position [294, 0]
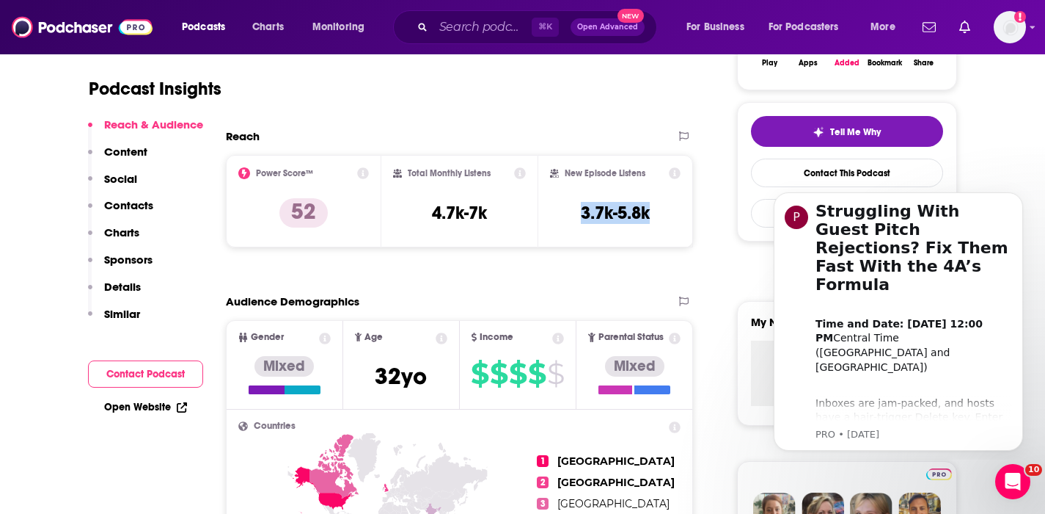
click at [130, 208] on p "Contacts" at bounding box center [128, 205] width 49 height 14
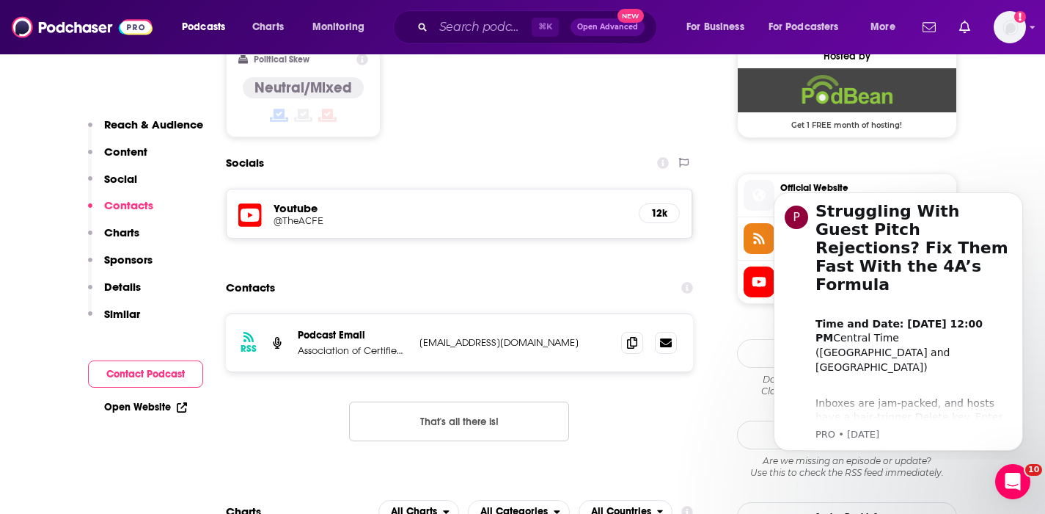
scroll to position [1210, 0]
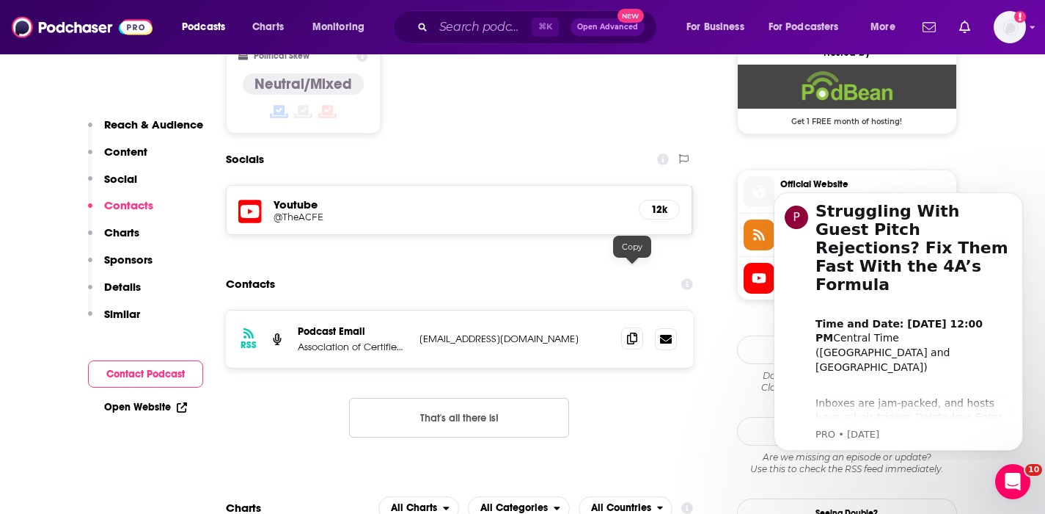
click at [632, 332] on icon at bounding box center [632, 338] width 10 height 12
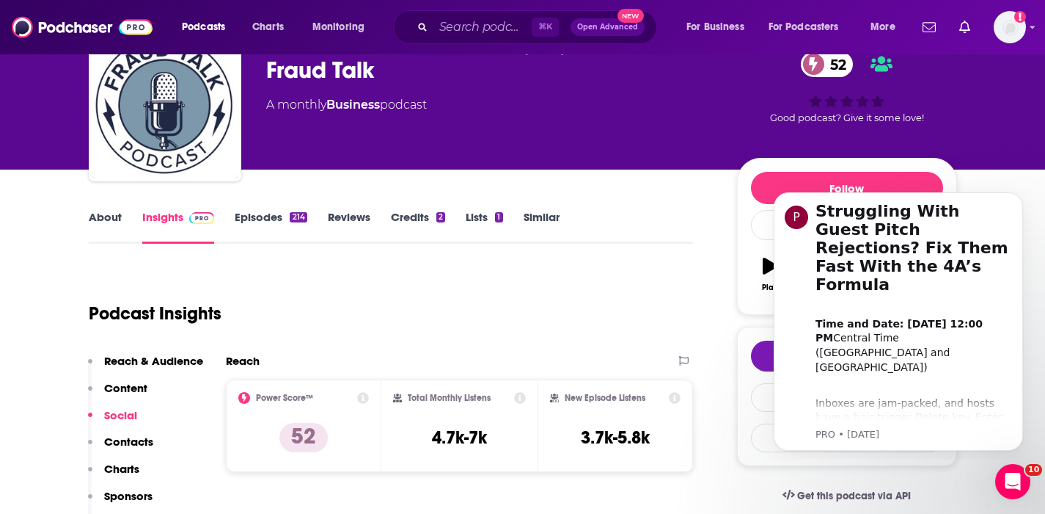
scroll to position [70, 0]
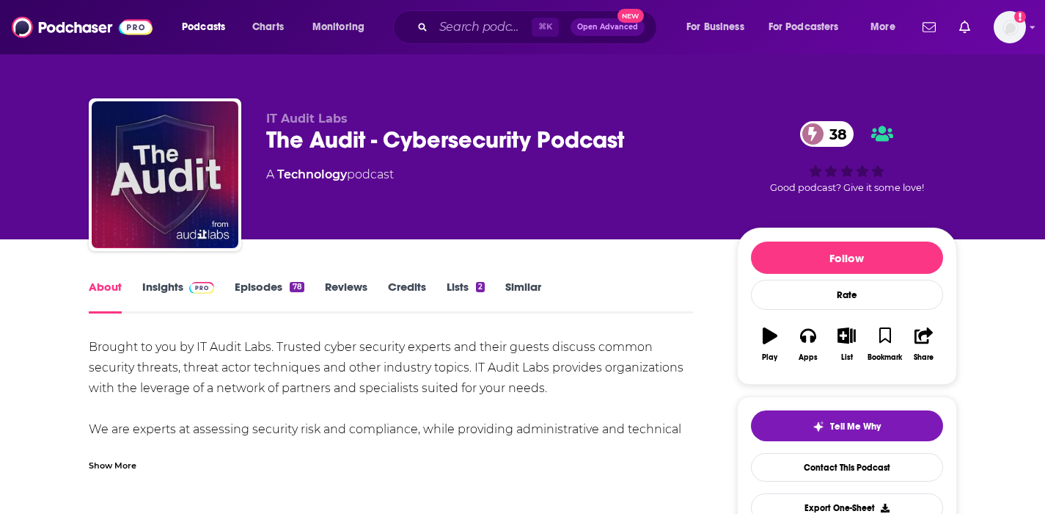
click at [165, 286] on link "Insights" at bounding box center [178, 297] width 73 height 34
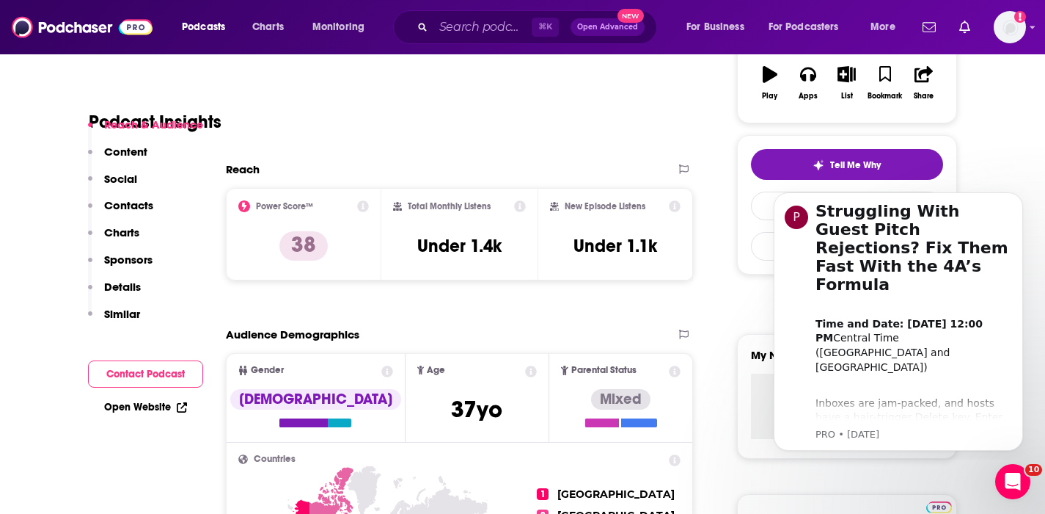
scroll to position [285, 0]
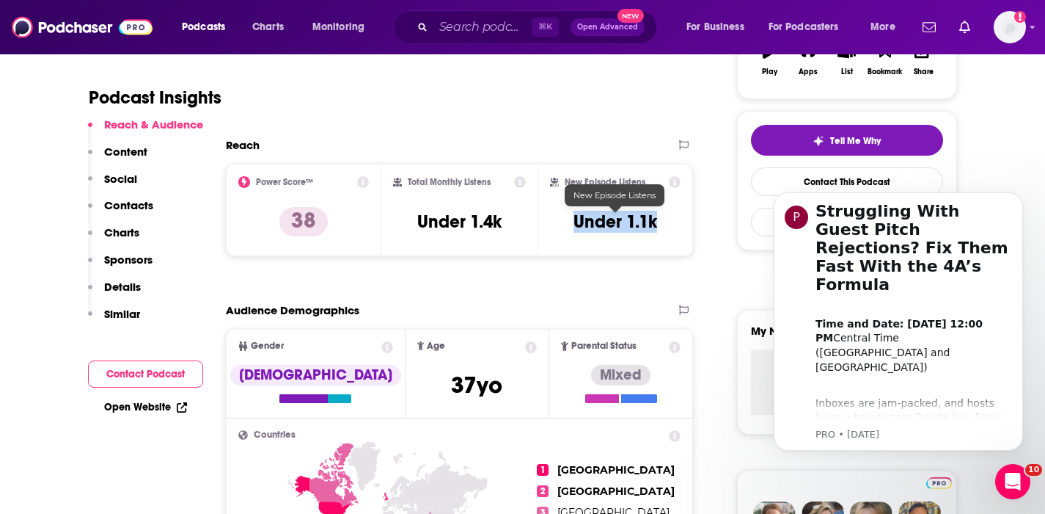
drag, startPoint x: 663, startPoint y: 220, endPoint x: 577, endPoint y: 221, distance: 85.8
click at [577, 221] on div "New Episode Listens Under 1.1k" at bounding box center [615, 209] width 131 height 67
copy h3 "Under 1.1k"
click at [119, 208] on p "Contacts" at bounding box center [128, 205] width 49 height 14
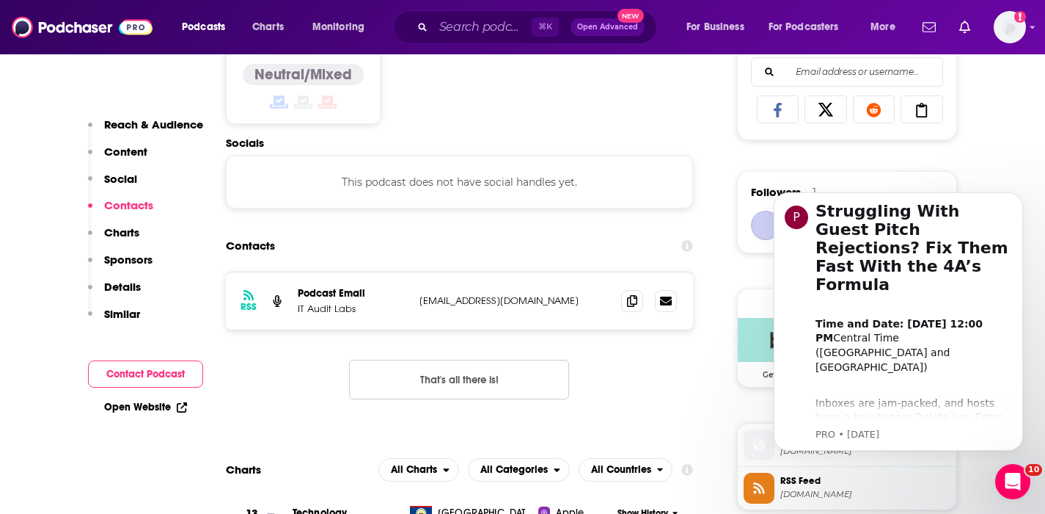
scroll to position [985, 0]
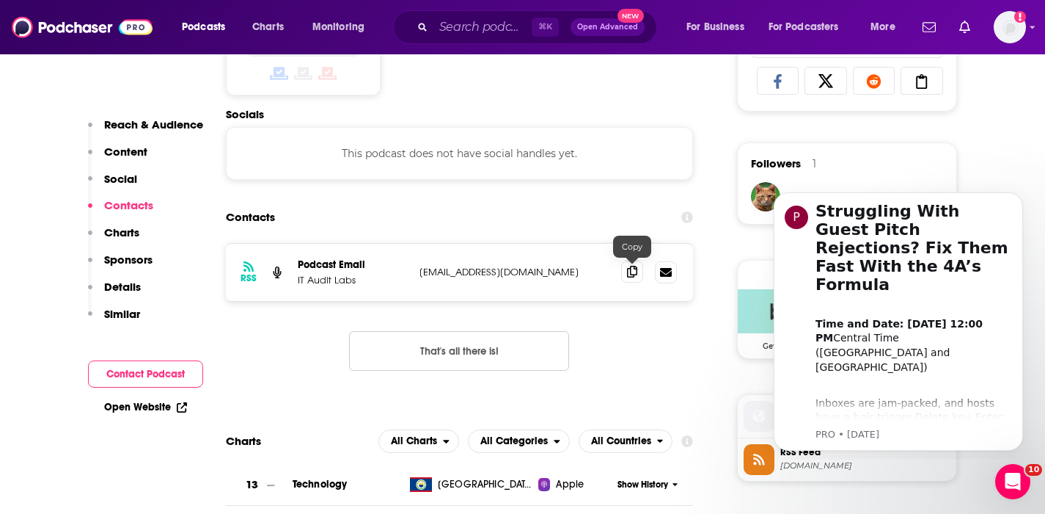
click at [627, 269] on span at bounding box center [632, 271] width 22 height 22
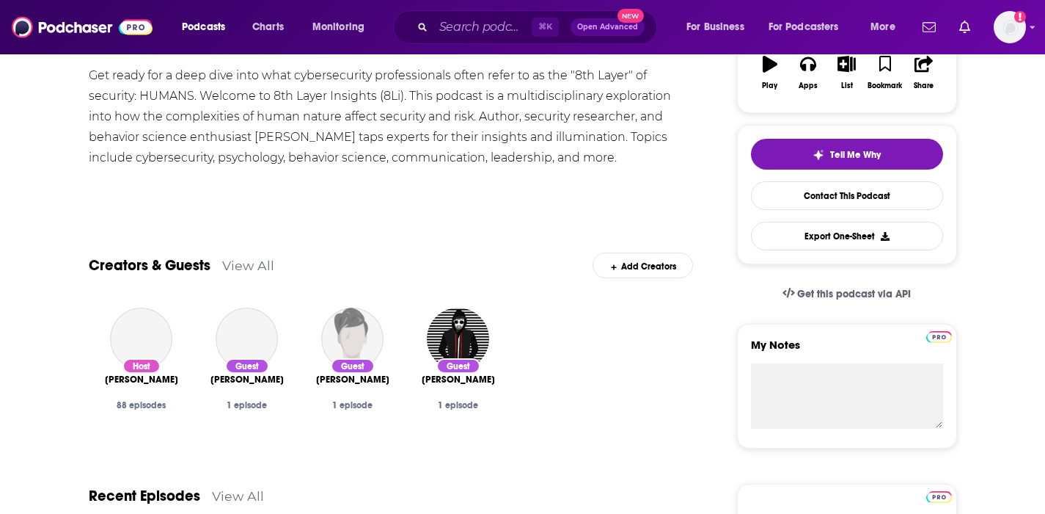
scroll to position [1, 0]
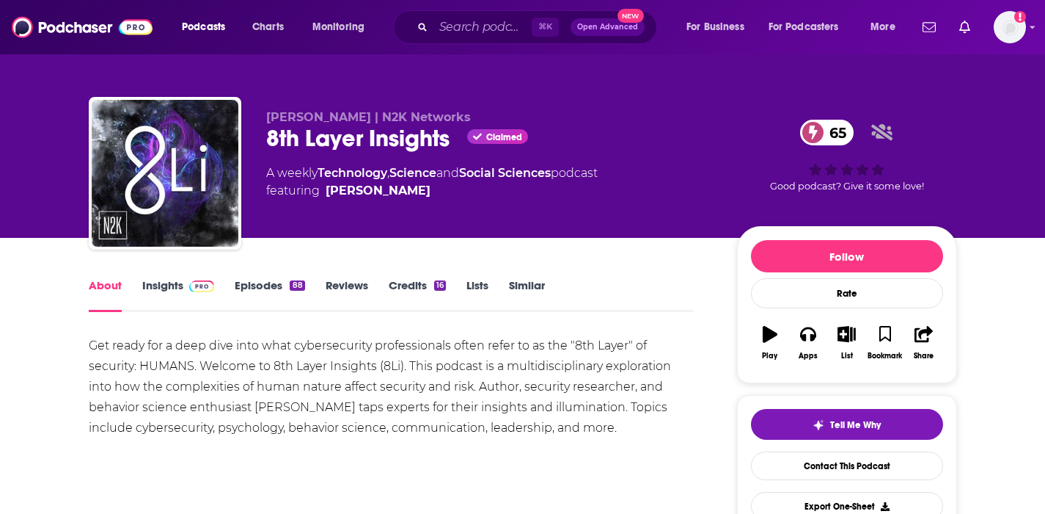
click at [166, 284] on link "Insights" at bounding box center [178, 295] width 73 height 34
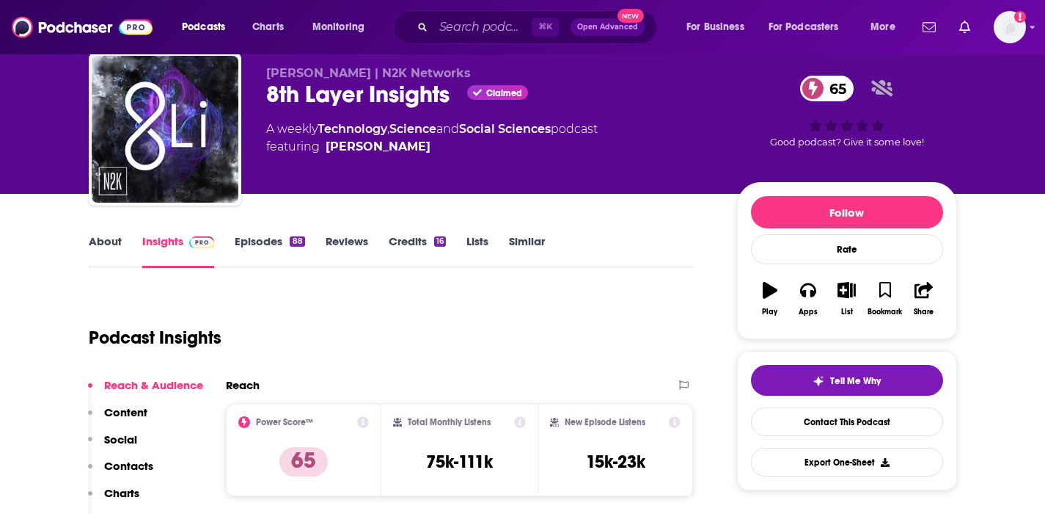
scroll to position [19, 0]
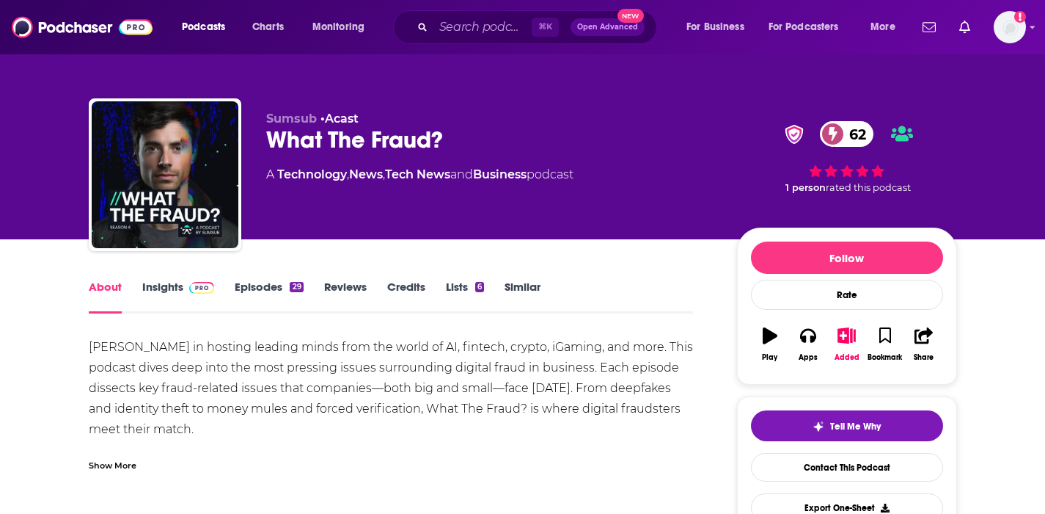
click at [161, 282] on link "Insights" at bounding box center [178, 297] width 73 height 34
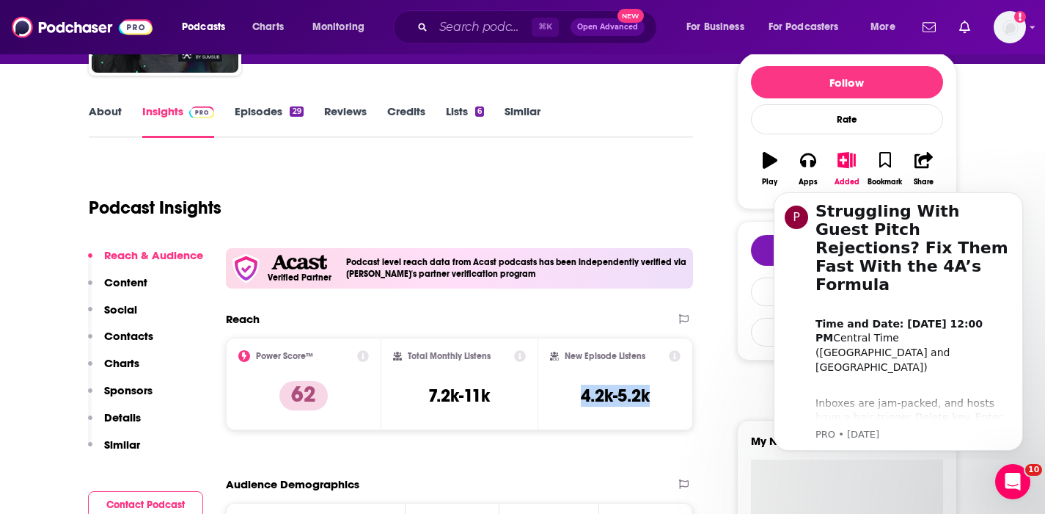
drag, startPoint x: 660, startPoint y: 396, endPoint x: 574, endPoint y: 397, distance: 85.1
click at [574, 397] on div "New Episode Listens 4.2k-5.2k" at bounding box center [615, 383] width 131 height 67
copy h3 "4.2k-5.2k"
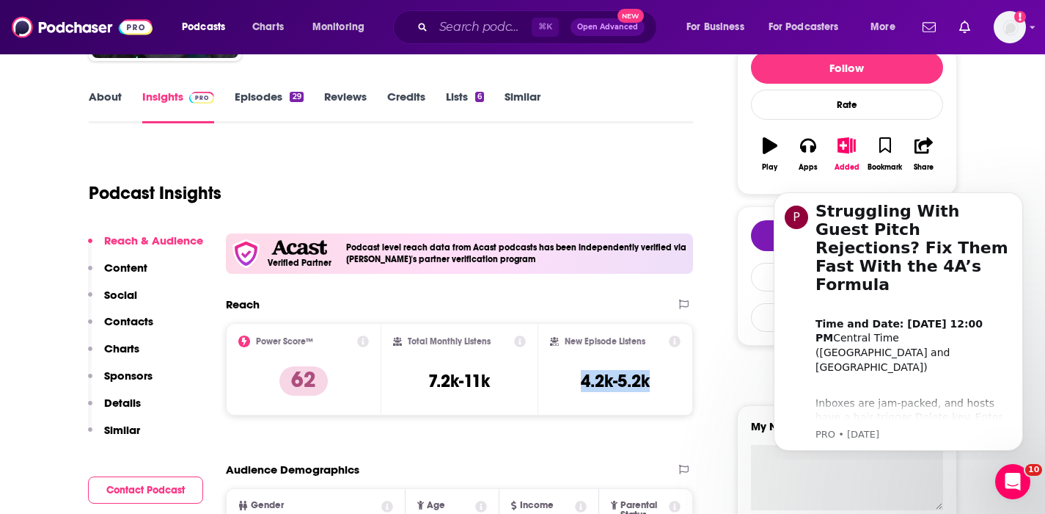
click at [139, 319] on p "Contacts" at bounding box center [128, 321] width 49 height 14
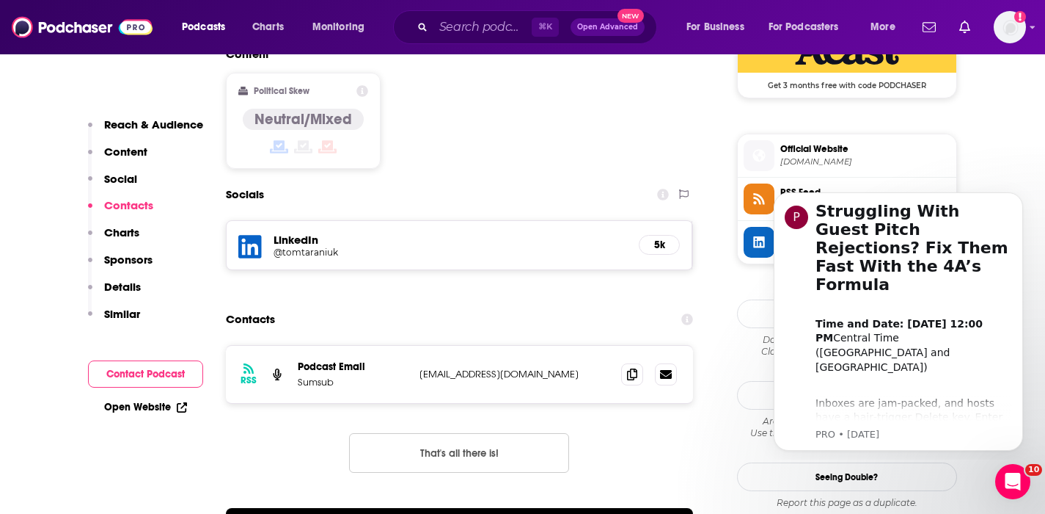
scroll to position [1257, 0]
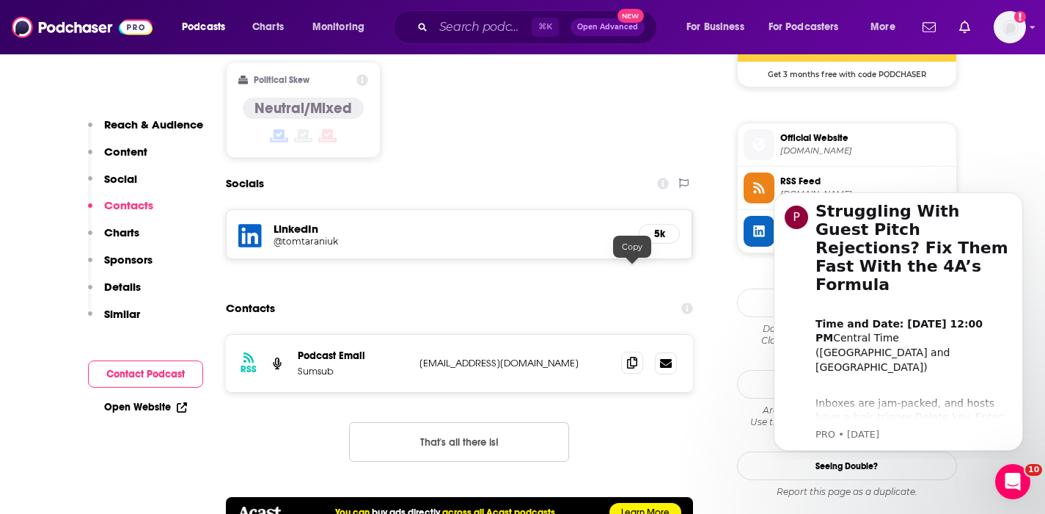
click at [632, 357] on icon at bounding box center [632, 363] width 10 height 12
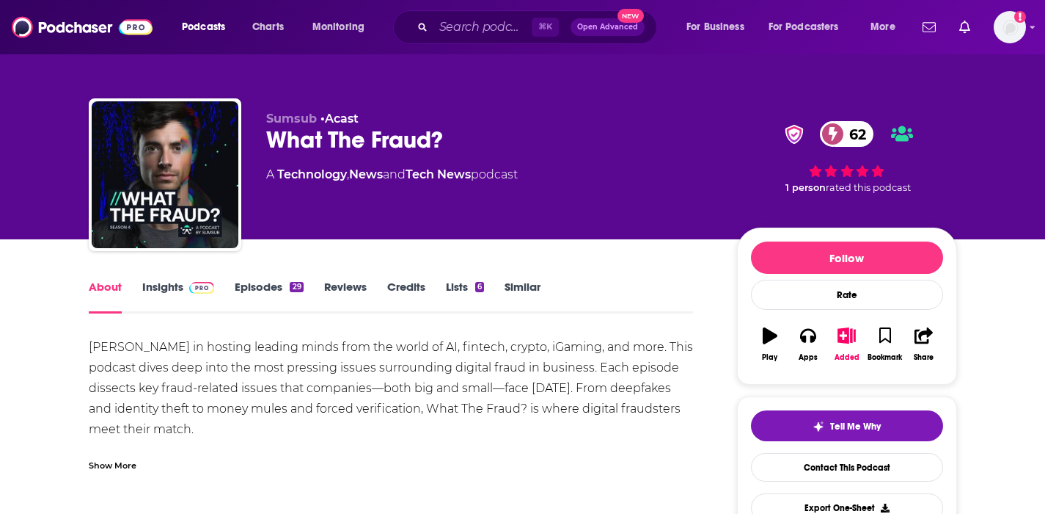
click at [171, 280] on link "Insights" at bounding box center [178, 297] width 73 height 34
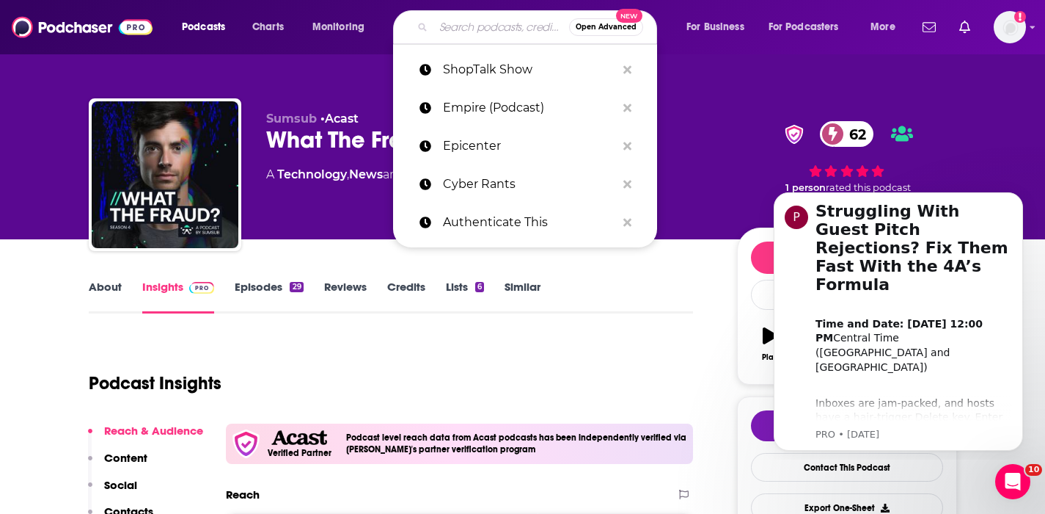
click at [444, 27] on input "Search podcasts, credits, & more..." at bounding box center [502, 26] width 136 height 23
paste input "Fraud Talk (ACFE)"
type input "Fraud Talk (ACFE)"
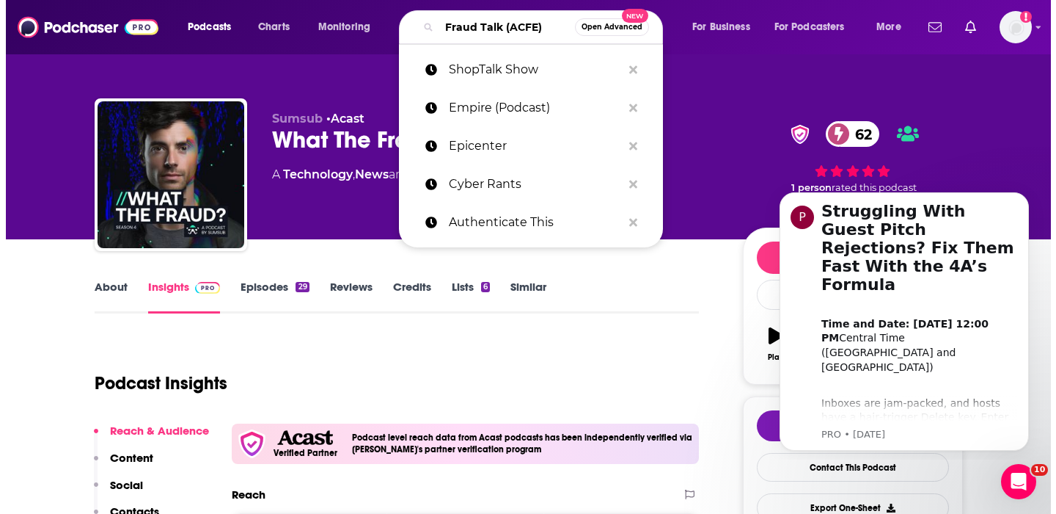
scroll to position [0, 2]
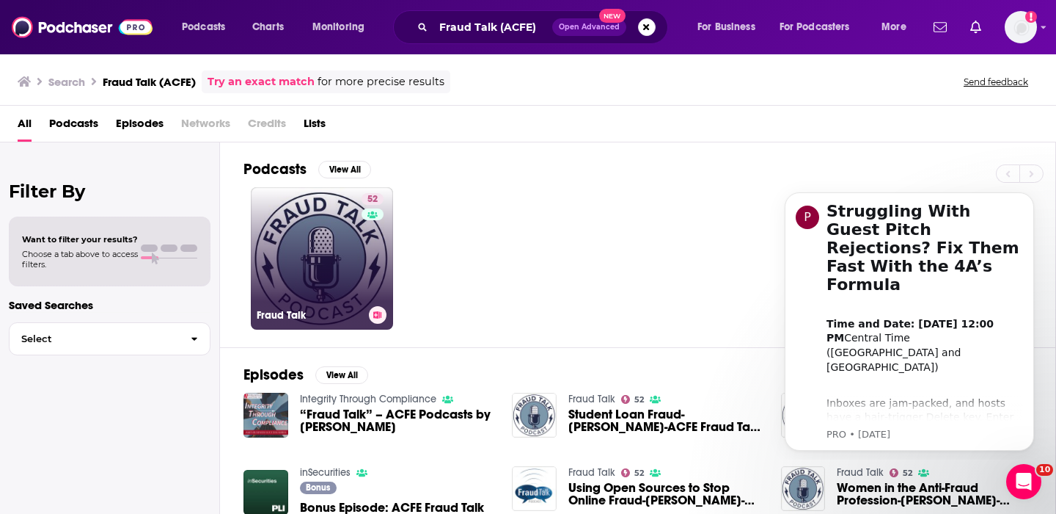
click at [285, 231] on link "52 Fraud Talk" at bounding box center [322, 258] width 142 height 142
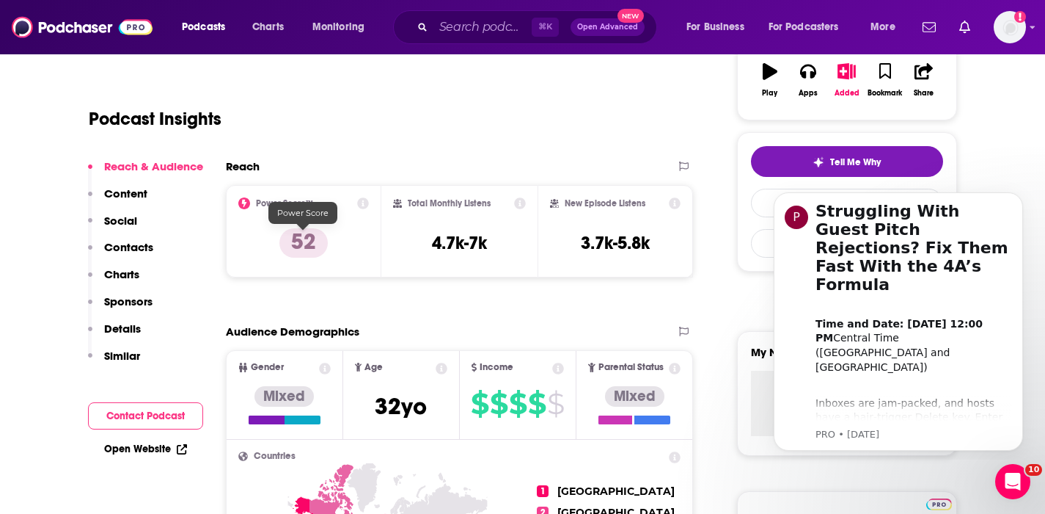
scroll to position [40, 0]
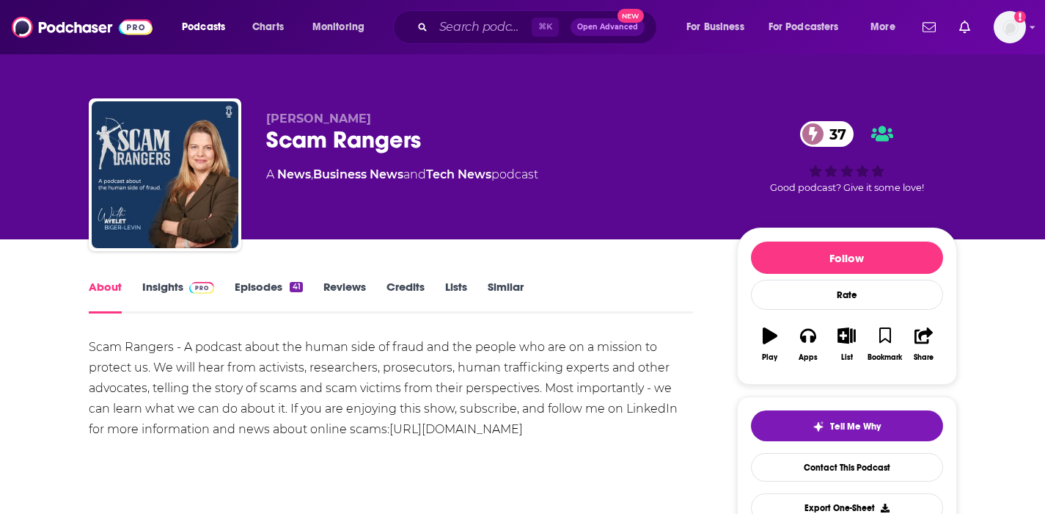
click at [169, 280] on link "Insights" at bounding box center [178, 297] width 73 height 34
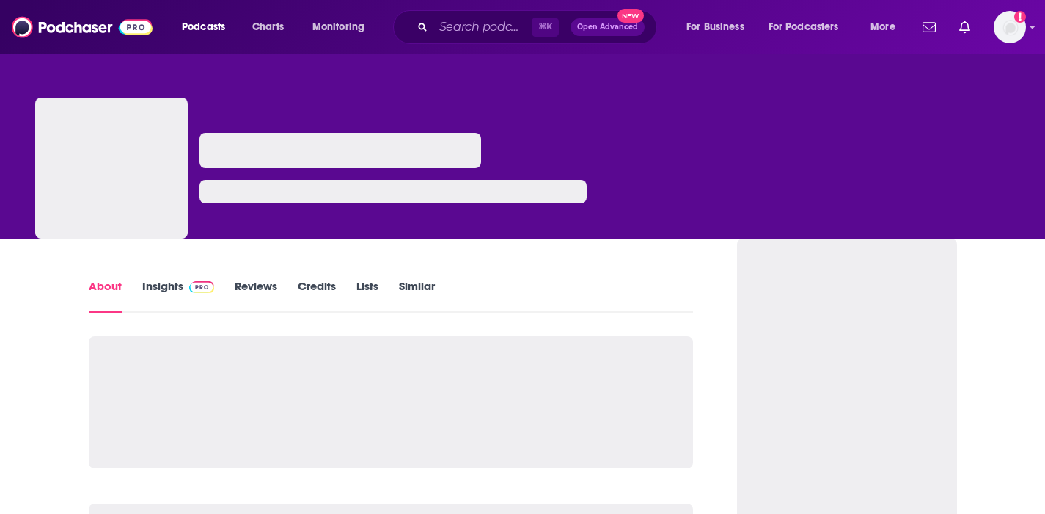
click at [151, 286] on link "Insights" at bounding box center [178, 296] width 73 height 34
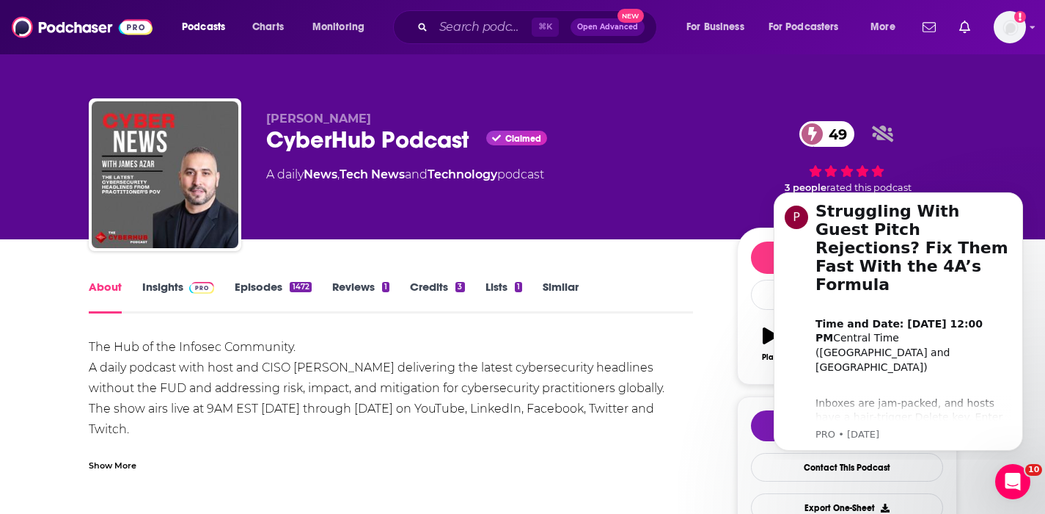
click at [172, 288] on link "Insights" at bounding box center [178, 297] width 73 height 34
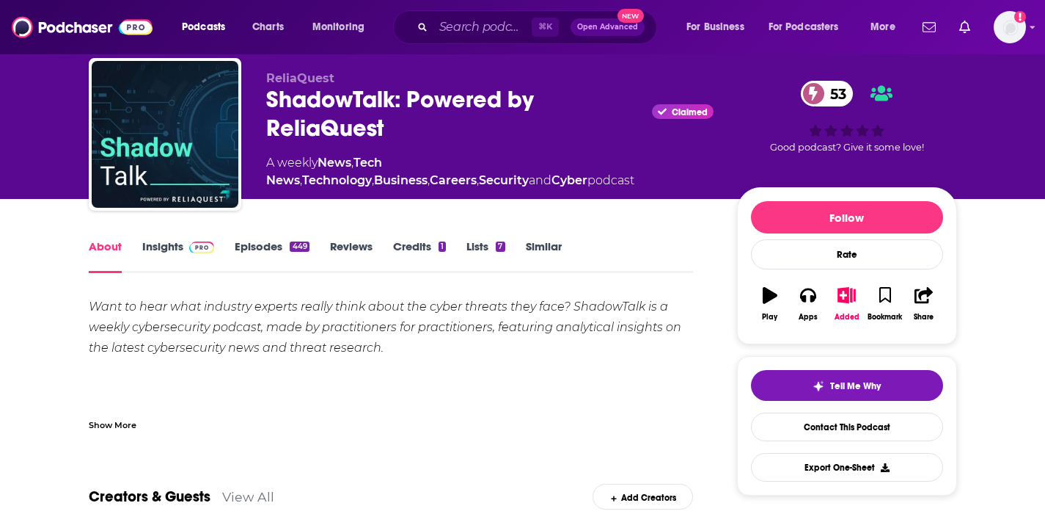
scroll to position [69, 0]
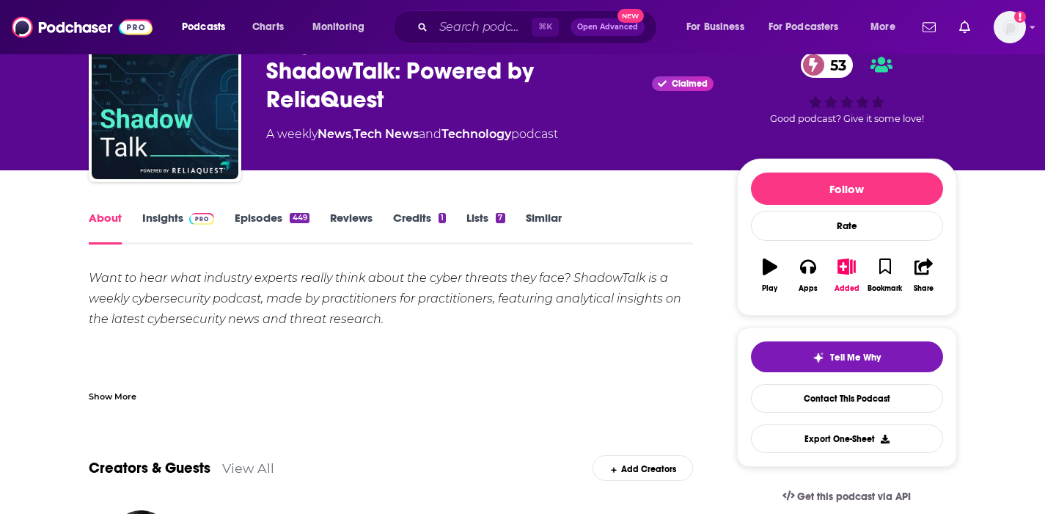
click at [158, 211] on link "Insights" at bounding box center [178, 228] width 73 height 34
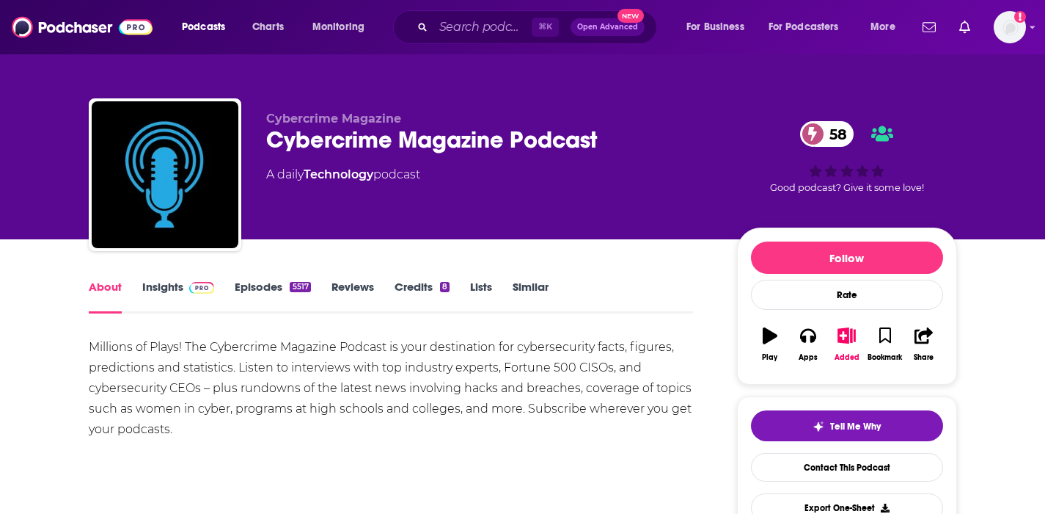
click at [171, 280] on link "Insights" at bounding box center [178, 297] width 73 height 34
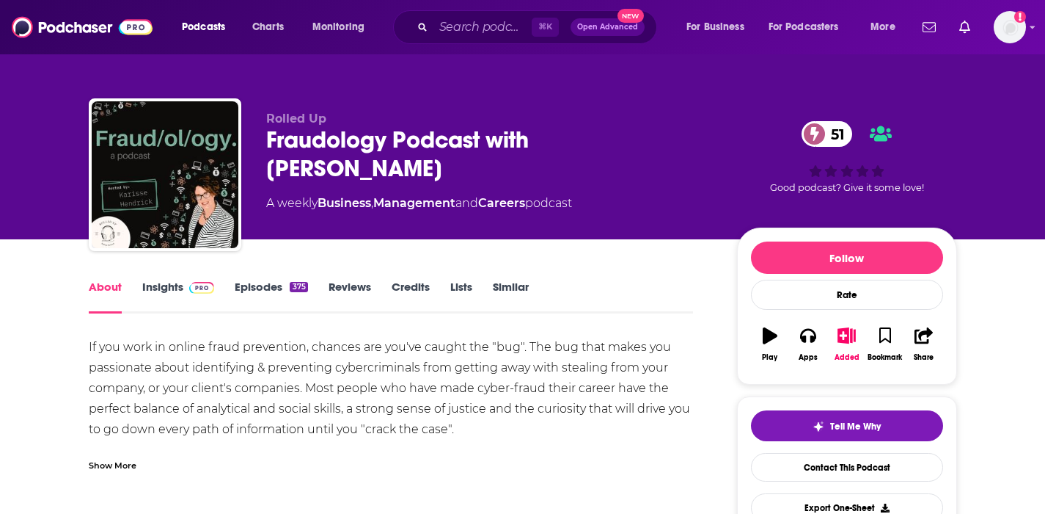
click at [158, 288] on link "Insights" at bounding box center [178, 297] width 73 height 34
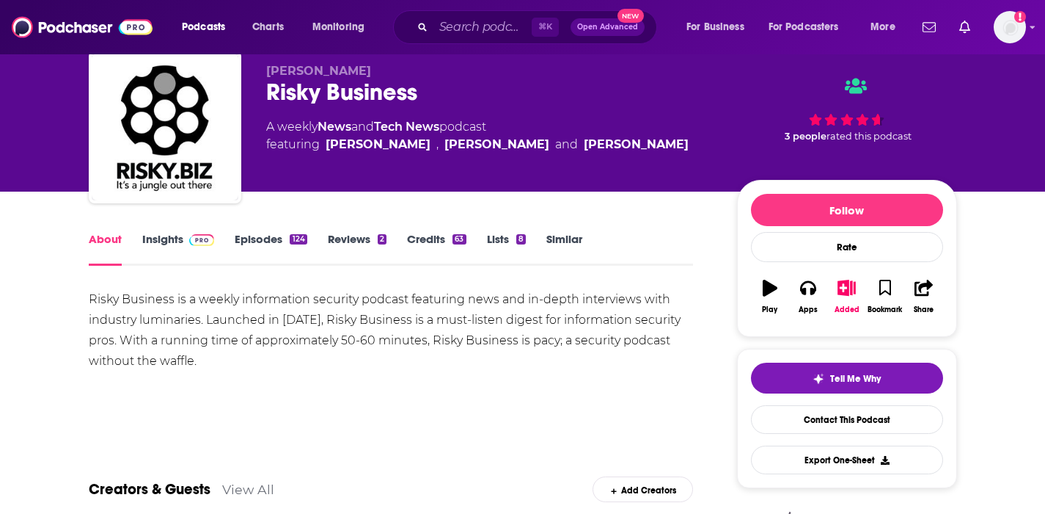
scroll to position [78, 0]
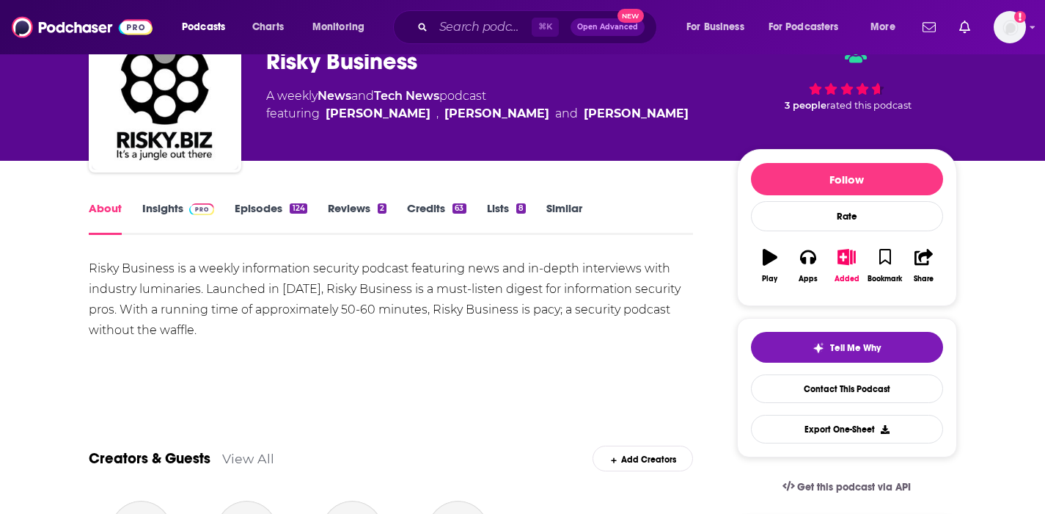
click at [175, 203] on link "Insights" at bounding box center [178, 218] width 73 height 34
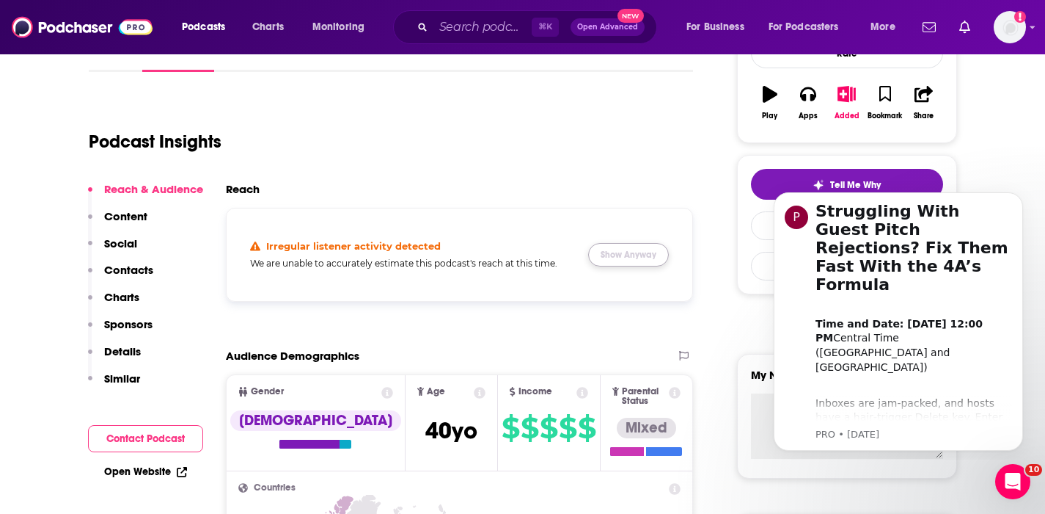
click at [610, 253] on button "Show Anyway" at bounding box center [628, 254] width 81 height 23
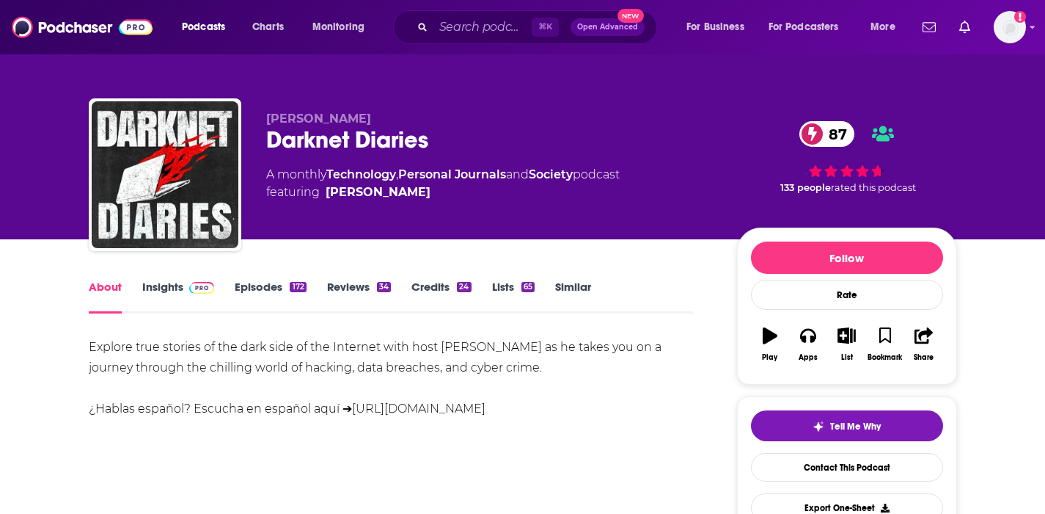
click at [181, 285] on link "Insights" at bounding box center [178, 297] width 73 height 34
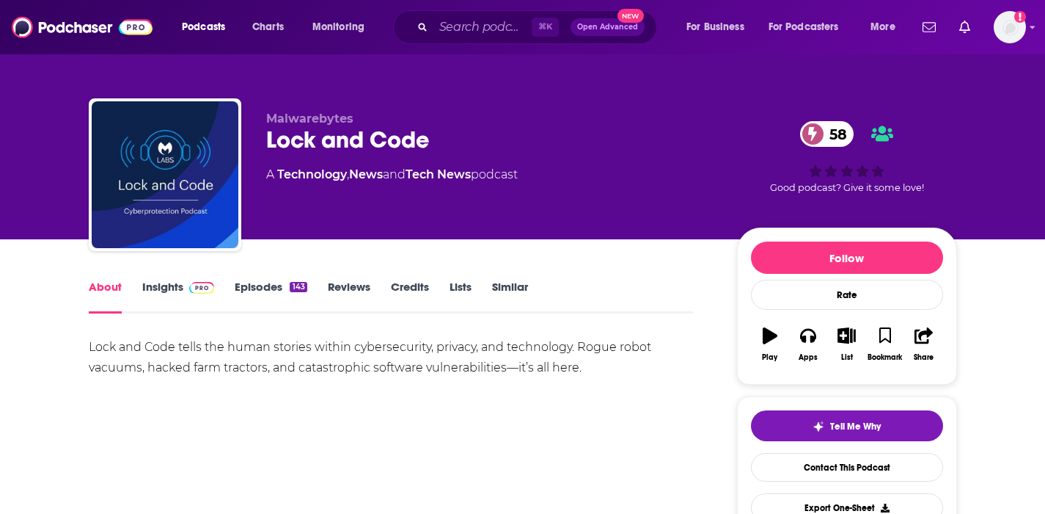
click at [165, 282] on link "Insights" at bounding box center [178, 297] width 73 height 34
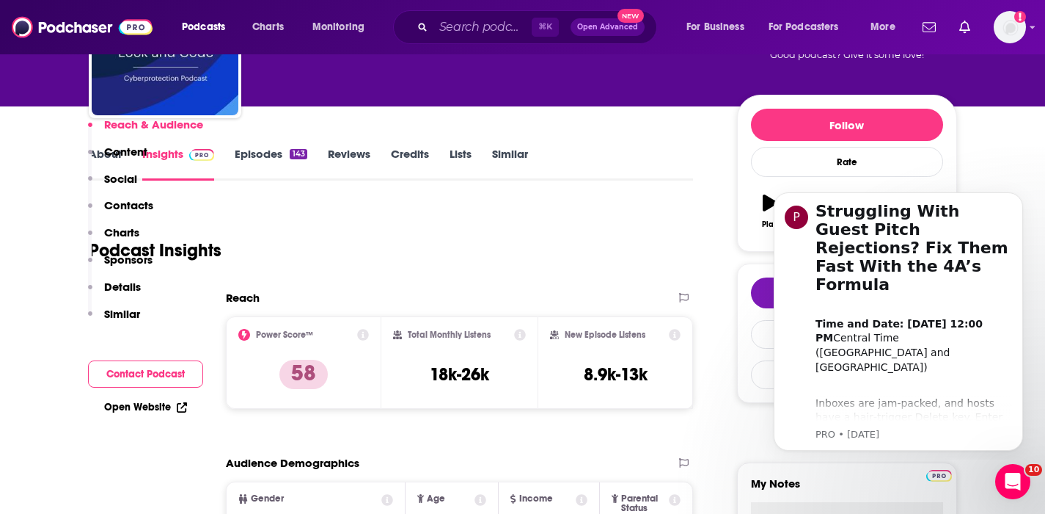
scroll to position [299, 0]
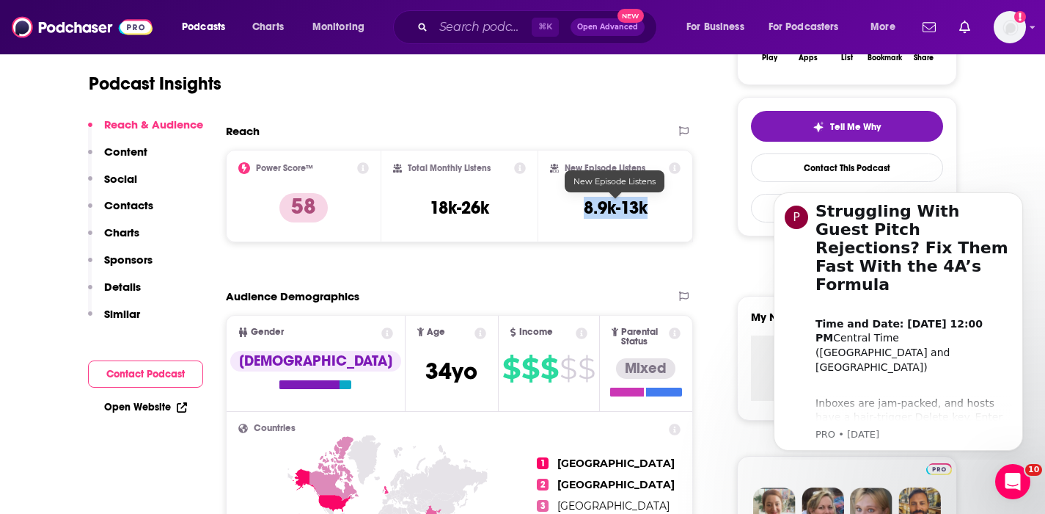
drag, startPoint x: 665, startPoint y: 205, endPoint x: 556, endPoint y: 208, distance: 109.4
click at [556, 208] on div "New Episode Listens 8.9k-13k" at bounding box center [615, 195] width 131 height 67
copy h3 "8.9k-13k"
click at [131, 205] on p "Contacts" at bounding box center [128, 205] width 49 height 14
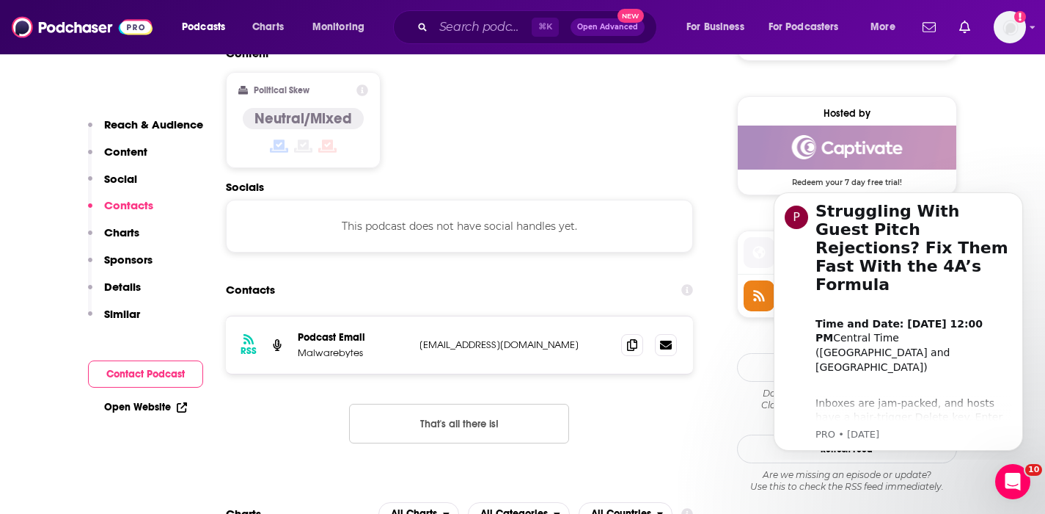
scroll to position [1164, 0]
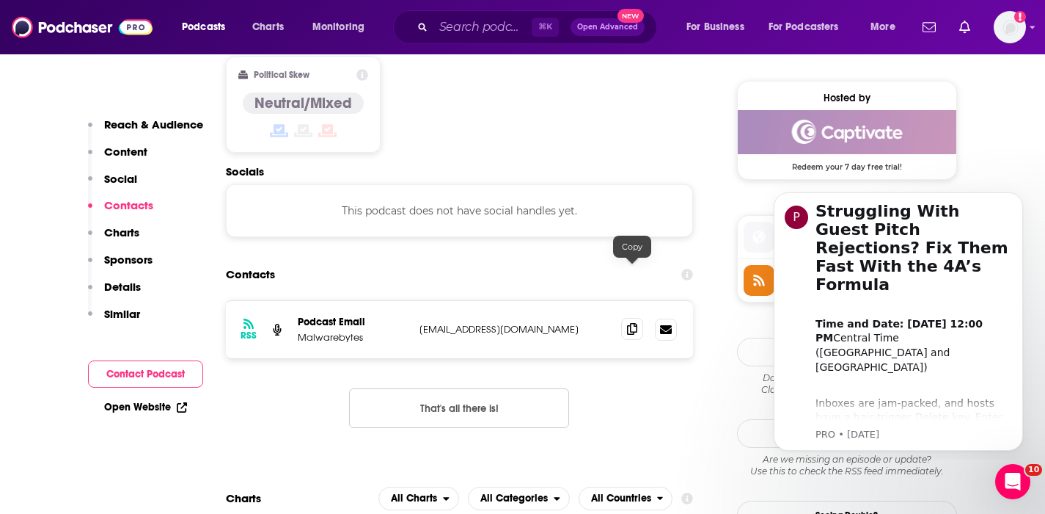
click at [630, 323] on icon at bounding box center [632, 329] width 10 height 12
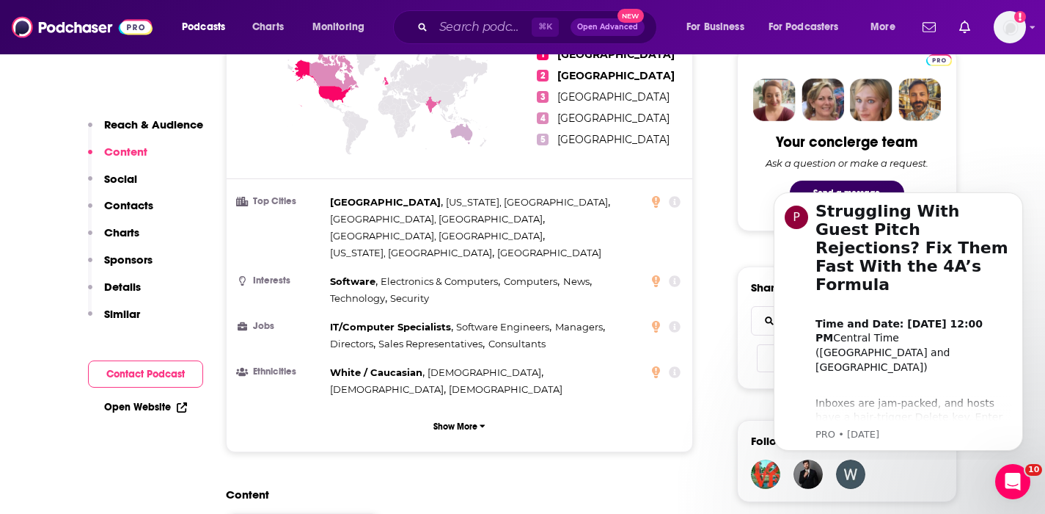
scroll to position [292, 0]
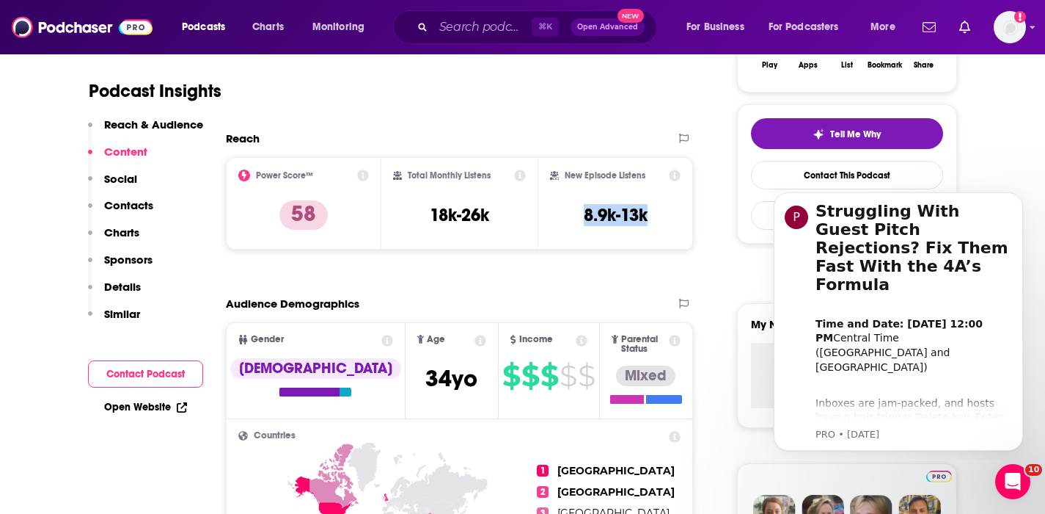
drag, startPoint x: 657, startPoint y: 214, endPoint x: 577, endPoint y: 220, distance: 79.4
click at [577, 220] on div "New Episode Listens 8.9k-13k" at bounding box center [615, 202] width 131 height 67
copy h3 "8.9k-13k"
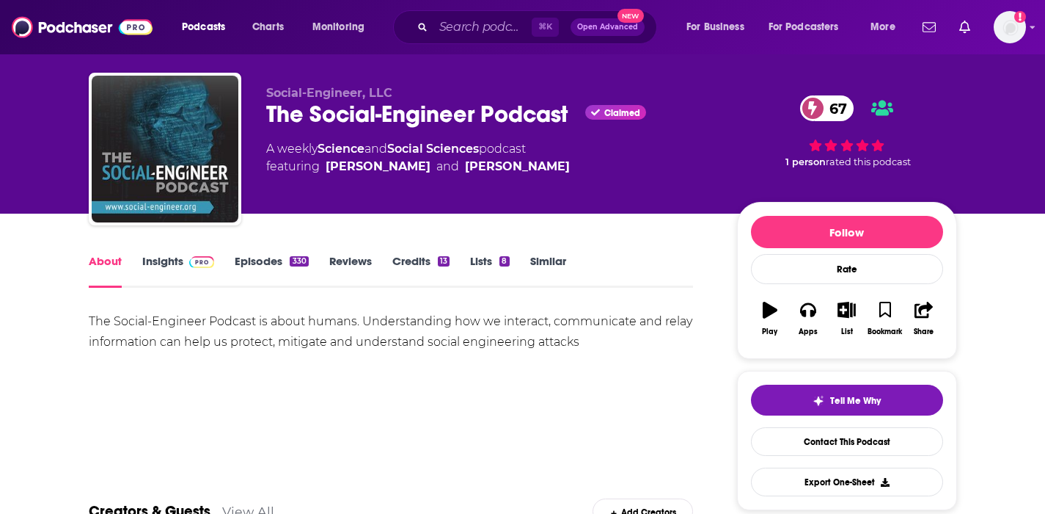
scroll to position [26, 0]
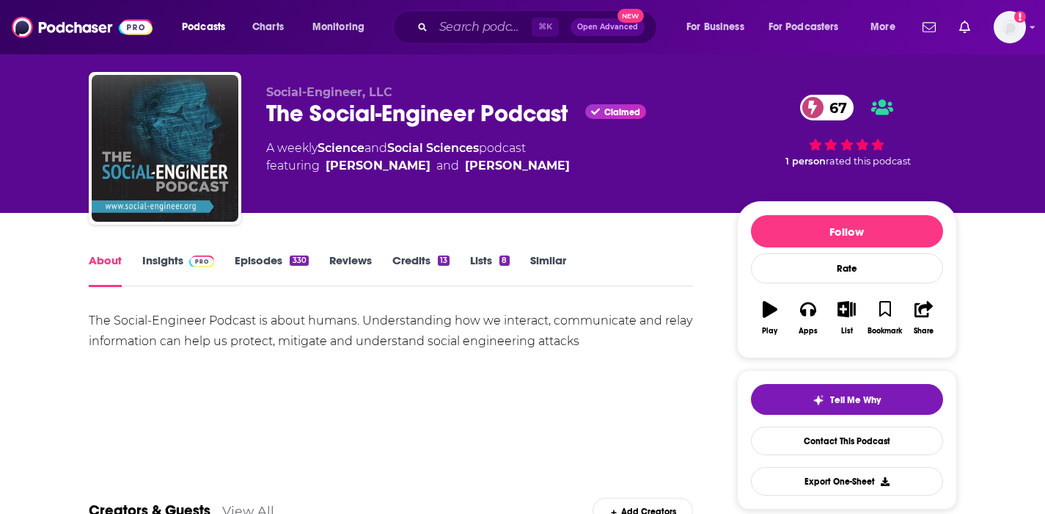
click at [172, 260] on link "Insights" at bounding box center [178, 270] width 73 height 34
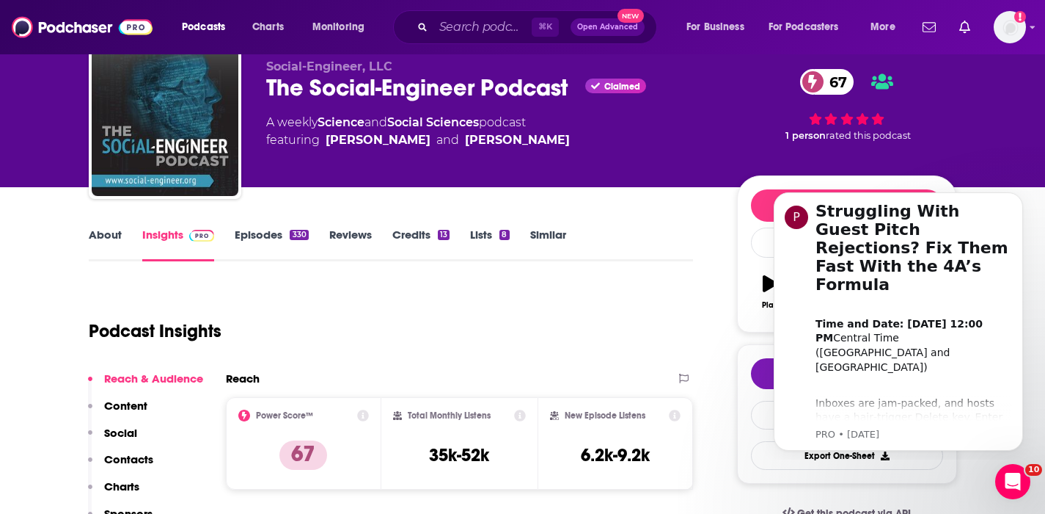
click at [134, 455] on p "Contacts" at bounding box center [128, 459] width 49 height 14
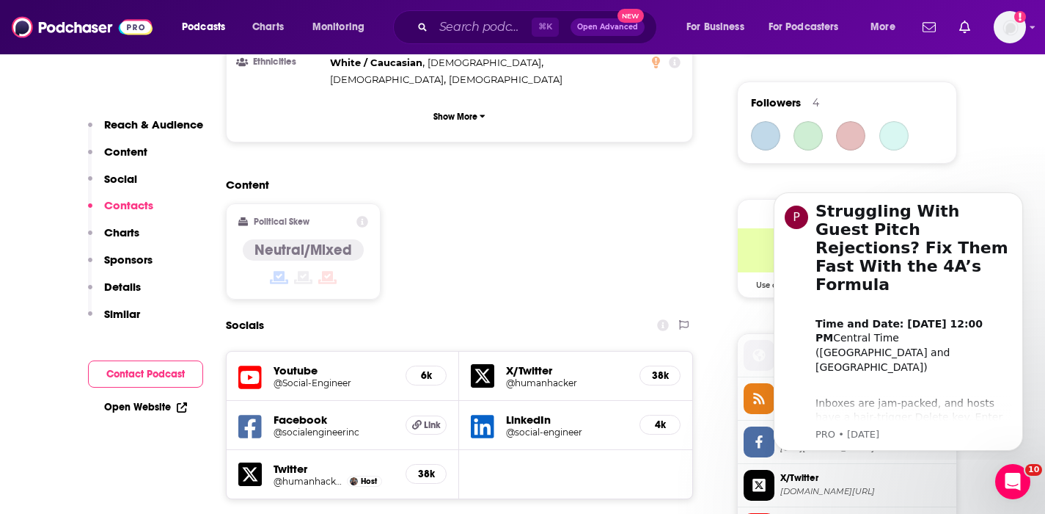
scroll to position [1293, 0]
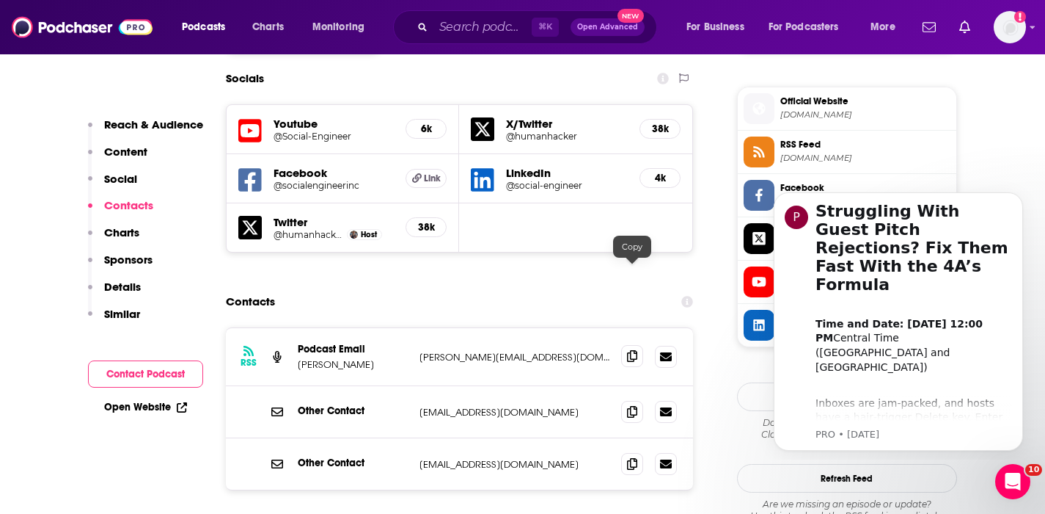
click at [627, 350] on icon at bounding box center [632, 356] width 10 height 12
drag, startPoint x: 392, startPoint y: 283, endPoint x: 299, endPoint y: 286, distance: 94.0
click at [299, 358] on p "Christopher Hadnagy" at bounding box center [353, 364] width 110 height 12
copy p "Christopher Hadnagy"
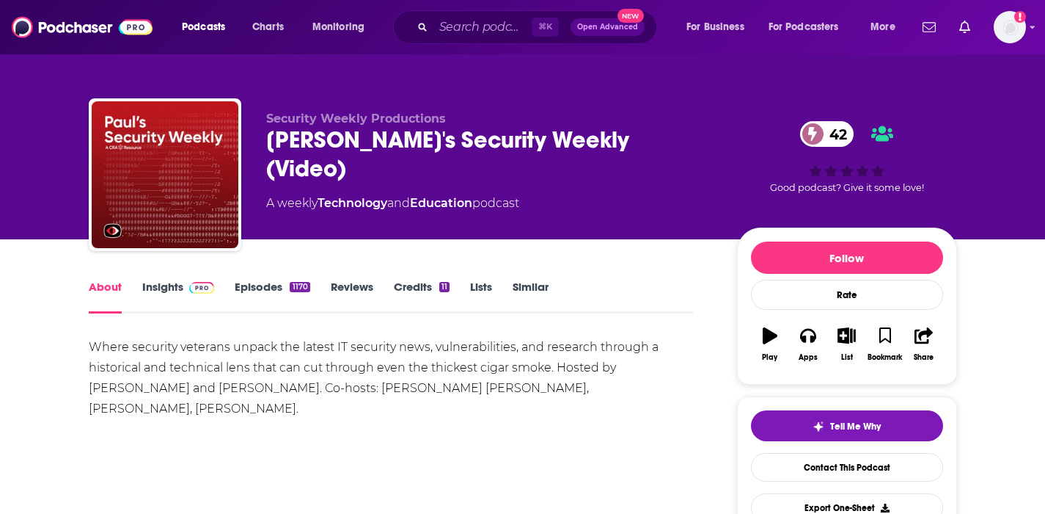
click at [174, 284] on link "Insights" at bounding box center [178, 297] width 73 height 34
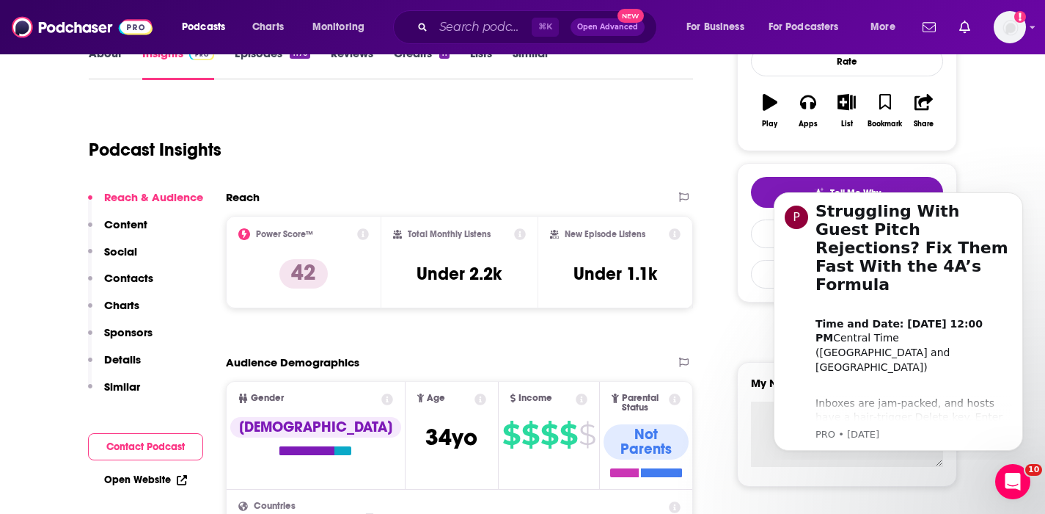
scroll to position [233, 0]
drag, startPoint x: 670, startPoint y: 272, endPoint x: 572, endPoint y: 276, distance: 97.6
click at [572, 276] on div "New Episode Listens Under 1.1k" at bounding box center [615, 261] width 131 height 67
copy h3 "Under 1.1k"
click at [144, 273] on p "Contacts" at bounding box center [128, 278] width 49 height 14
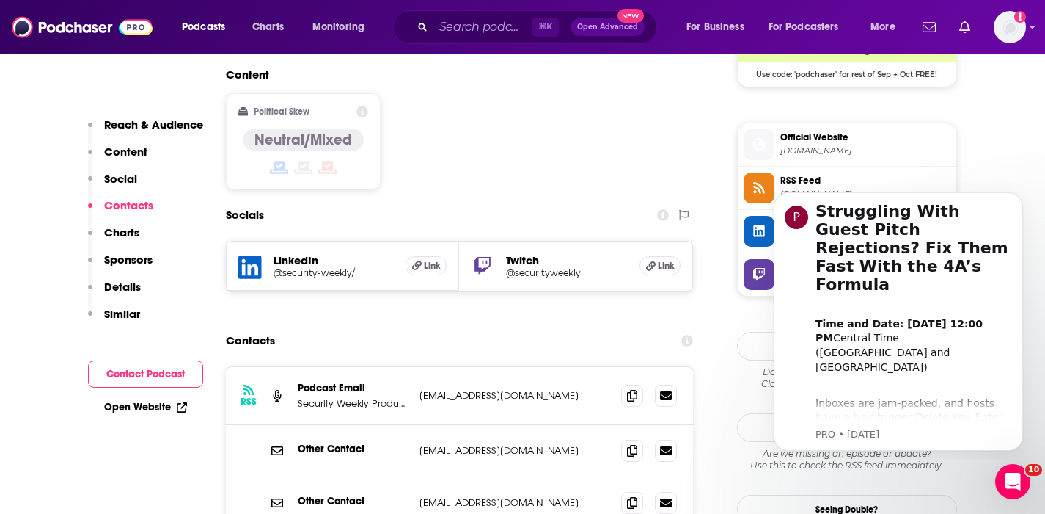
scroll to position [1194, 0]
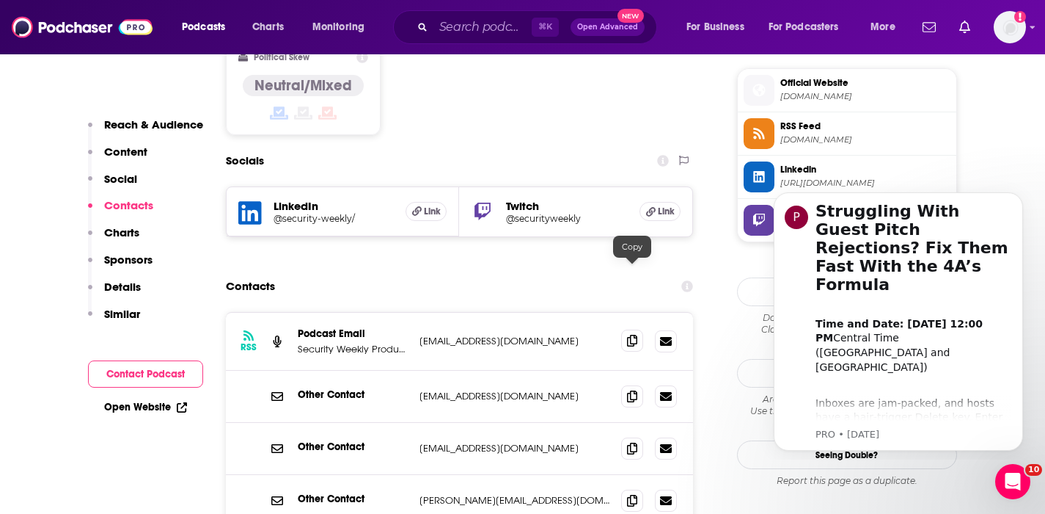
click at [627, 329] on span at bounding box center [632, 340] width 22 height 22
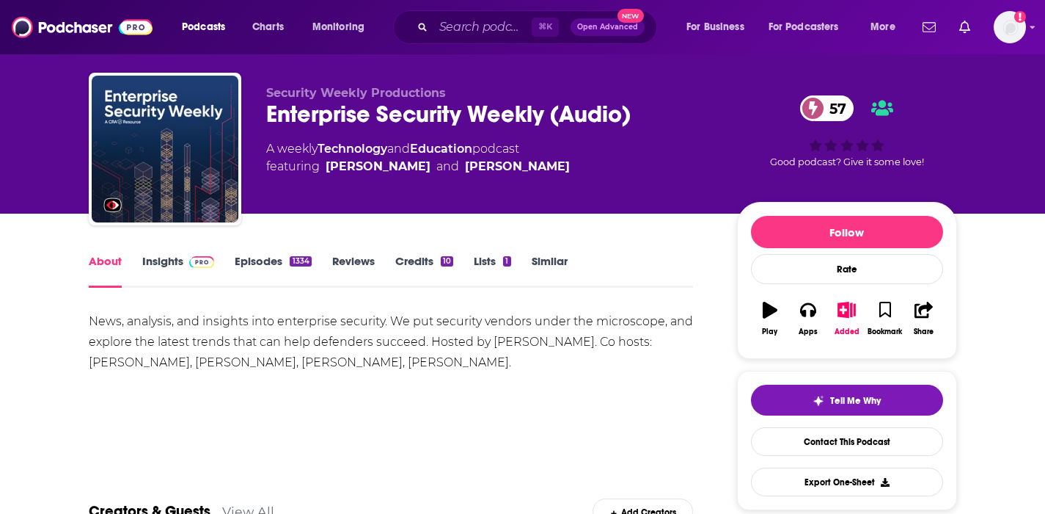
scroll to position [27, 0]
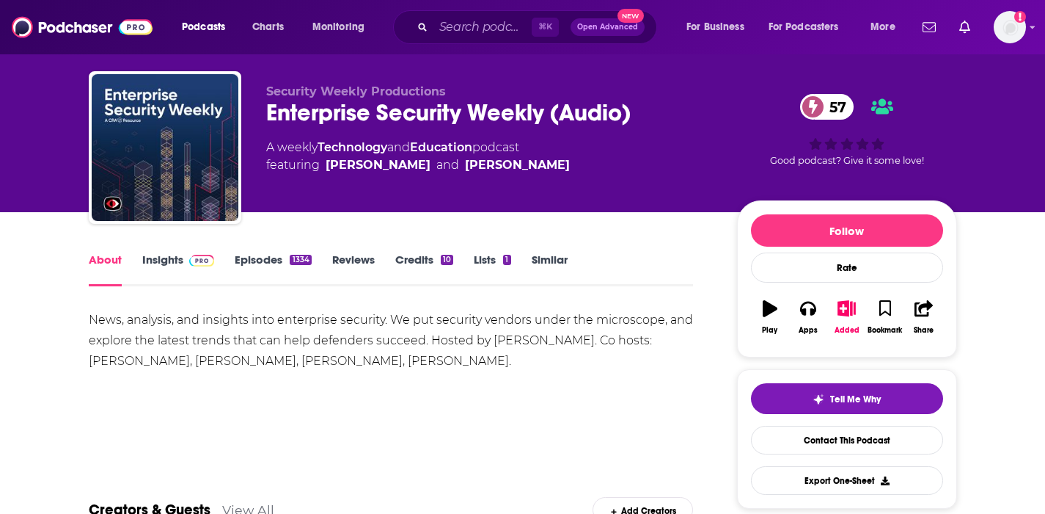
click at [164, 255] on link "Insights" at bounding box center [178, 269] width 73 height 34
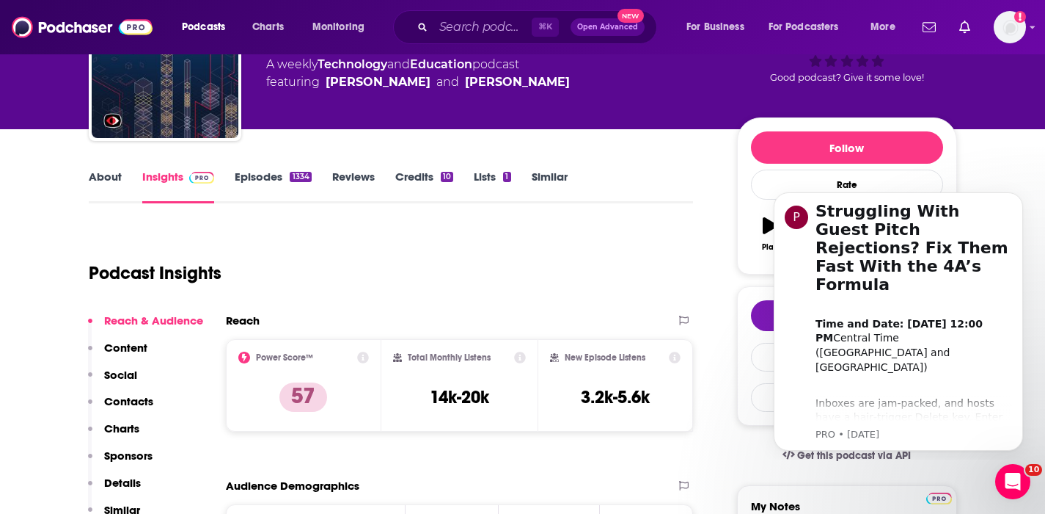
scroll to position [110, 0]
drag, startPoint x: 651, startPoint y: 395, endPoint x: 579, endPoint y: 404, distance: 73.3
click at [579, 404] on div "New Episode Listens 3.2k-5.6k" at bounding box center [615, 384] width 131 height 67
copy h3 "3.2k-5.6k"
click at [142, 399] on p "Contacts" at bounding box center [128, 401] width 49 height 14
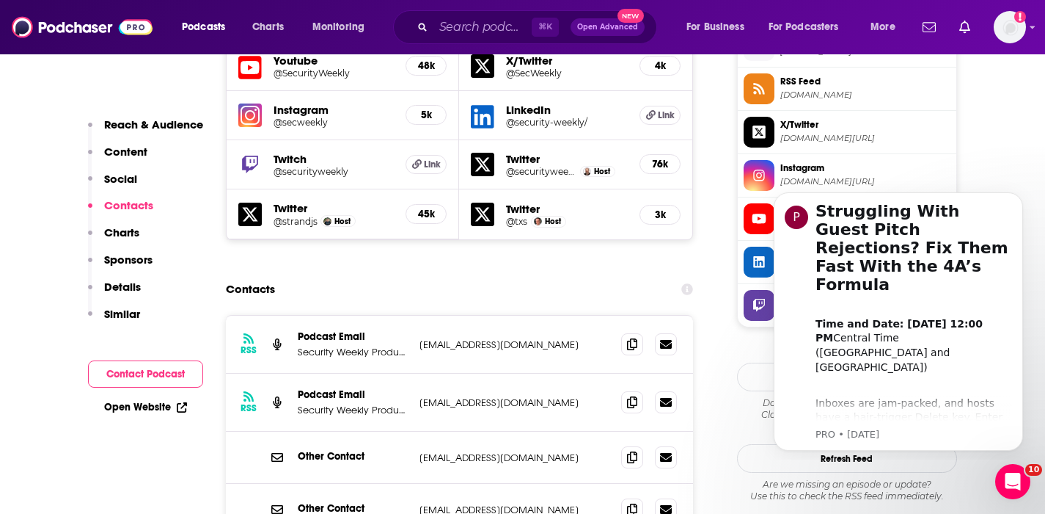
scroll to position [1362, 0]
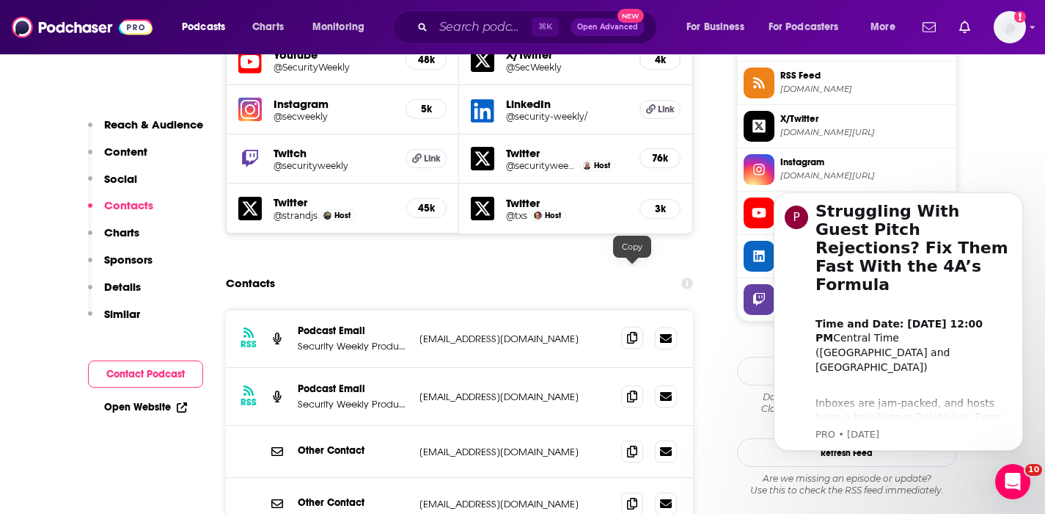
click at [632, 332] on icon at bounding box center [632, 338] width 10 height 12
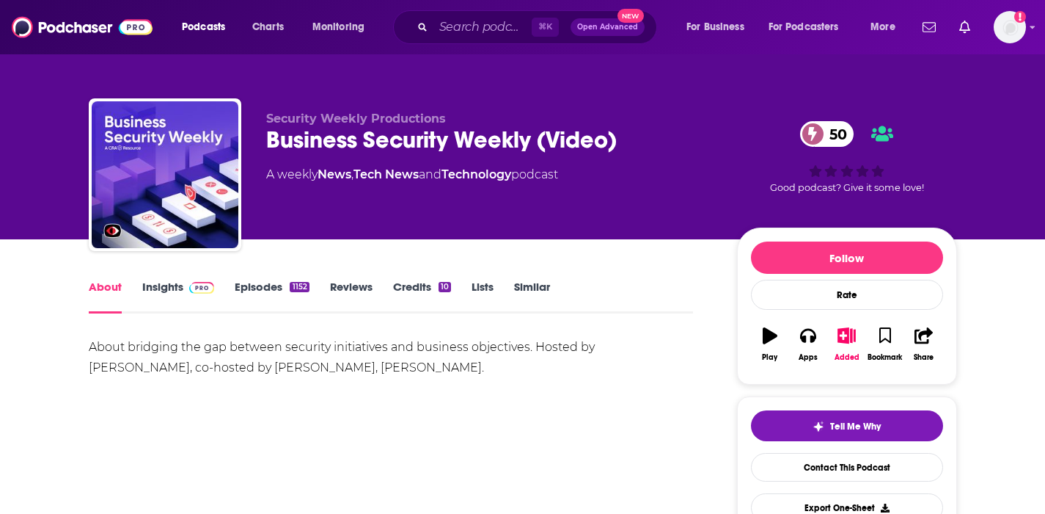
click at [177, 288] on link "Insights" at bounding box center [178, 297] width 73 height 34
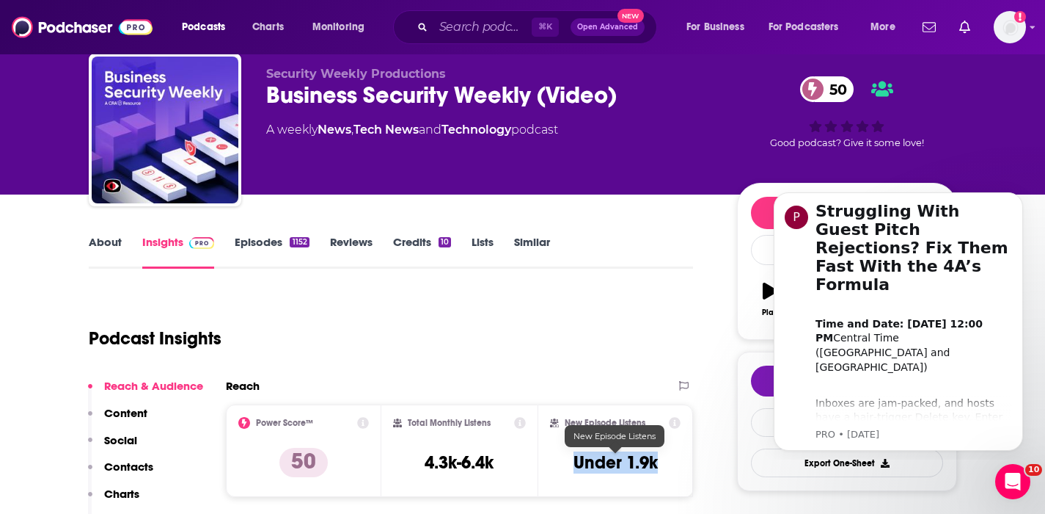
drag, startPoint x: 661, startPoint y: 461, endPoint x: 573, endPoint y: 463, distance: 88.1
click at [573, 463] on div "New Episode Listens Under 1.9k" at bounding box center [615, 450] width 131 height 67
copy h3 "Under 1.9k"
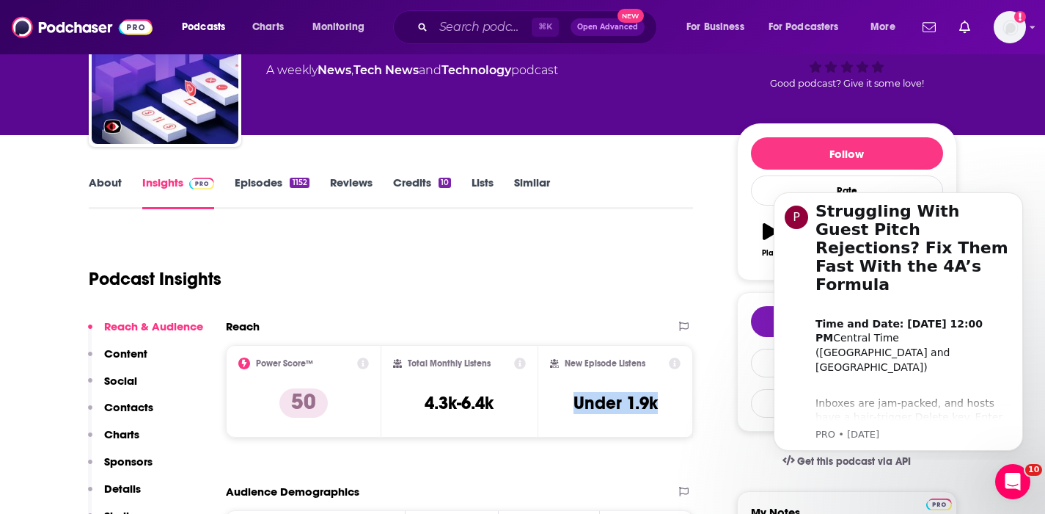
scroll to position [131, 0]
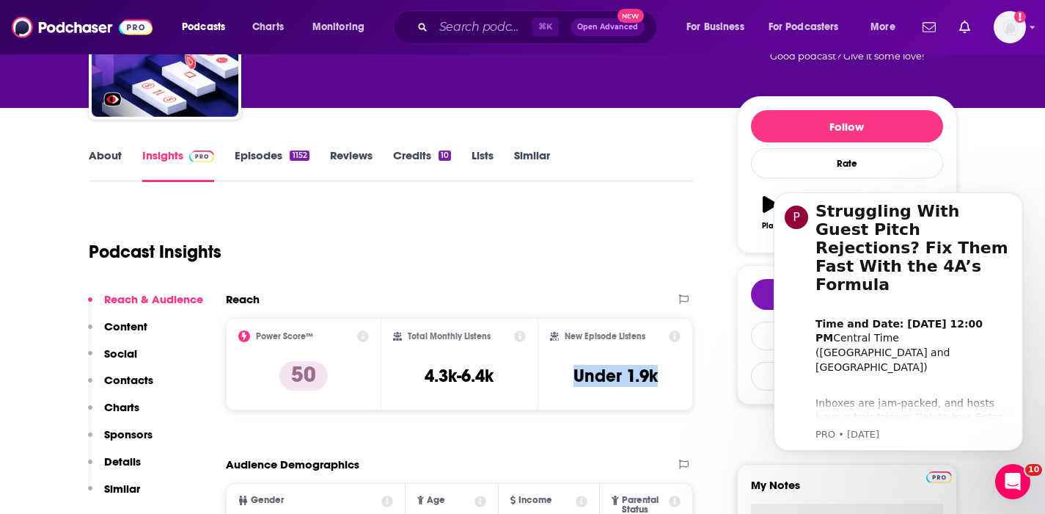
click at [130, 380] on p "Contacts" at bounding box center [128, 380] width 49 height 14
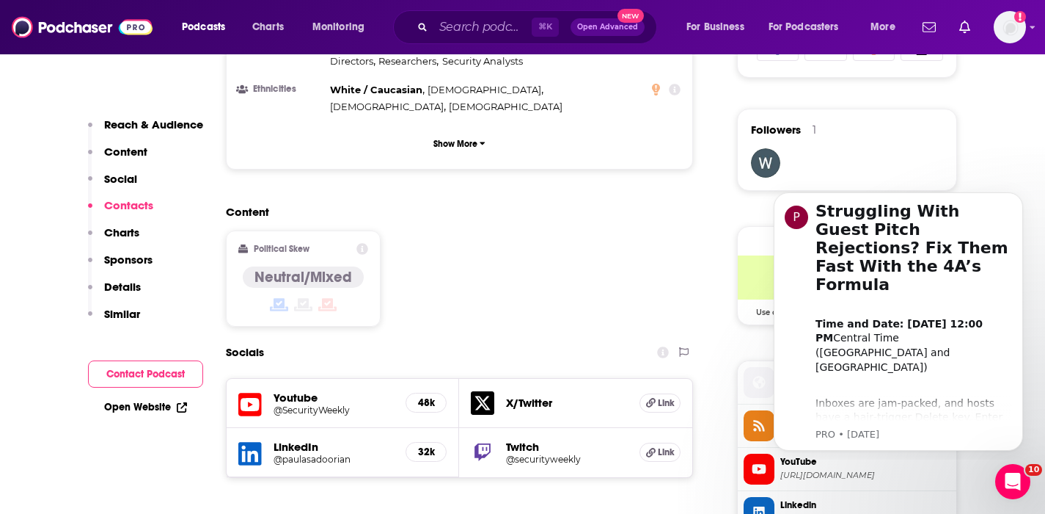
scroll to position [1243, 0]
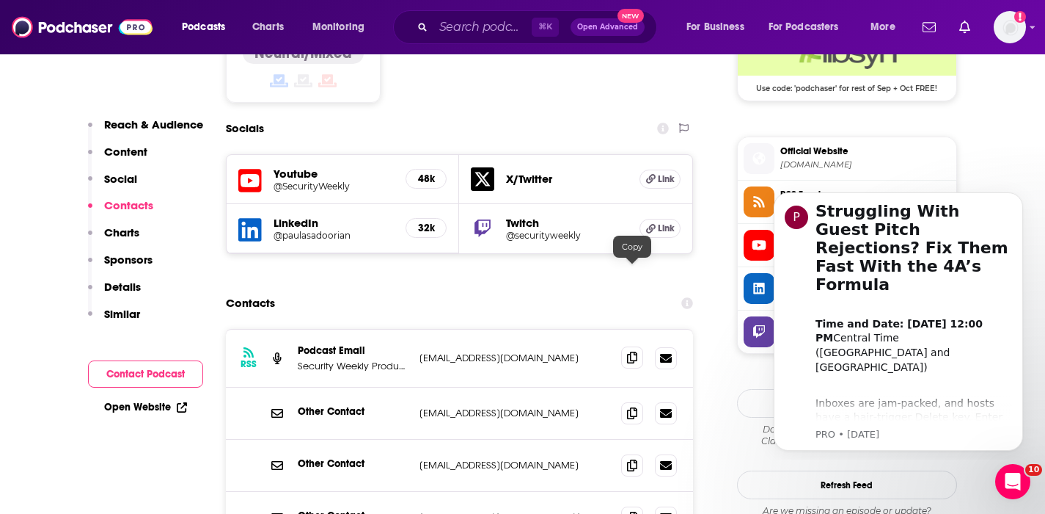
click at [632, 351] on icon at bounding box center [632, 357] width 10 height 12
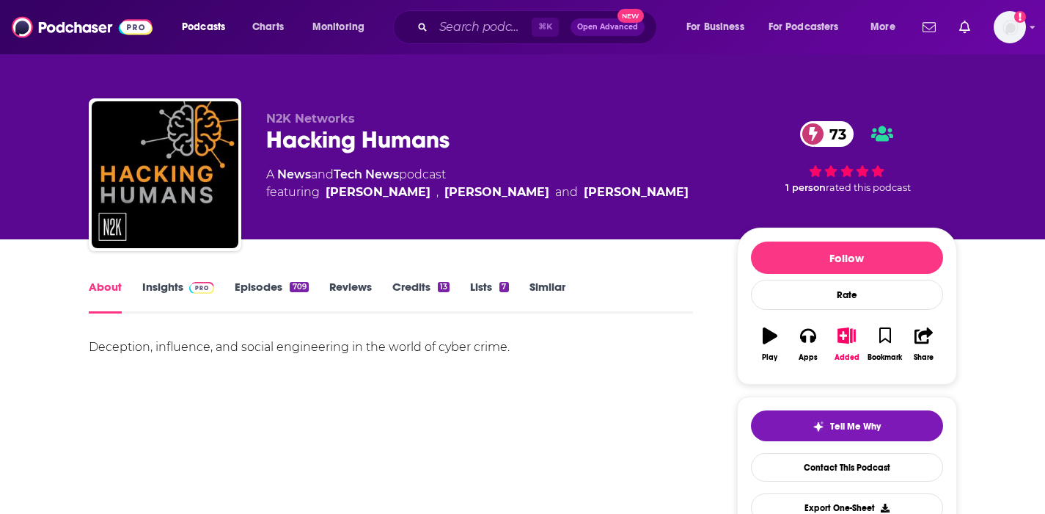
click at [172, 285] on link "Insights" at bounding box center [178, 297] width 73 height 34
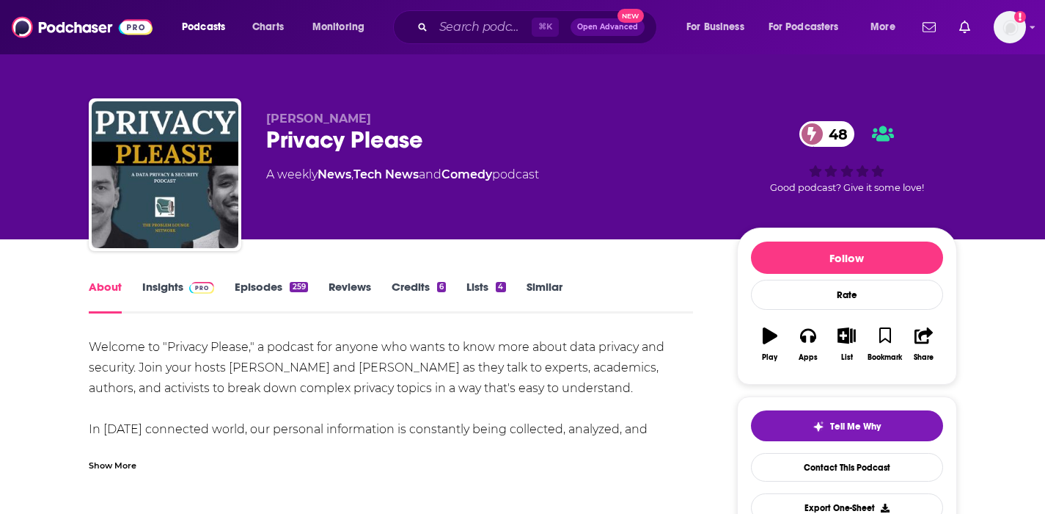
click at [161, 283] on link "Insights" at bounding box center [178, 297] width 73 height 34
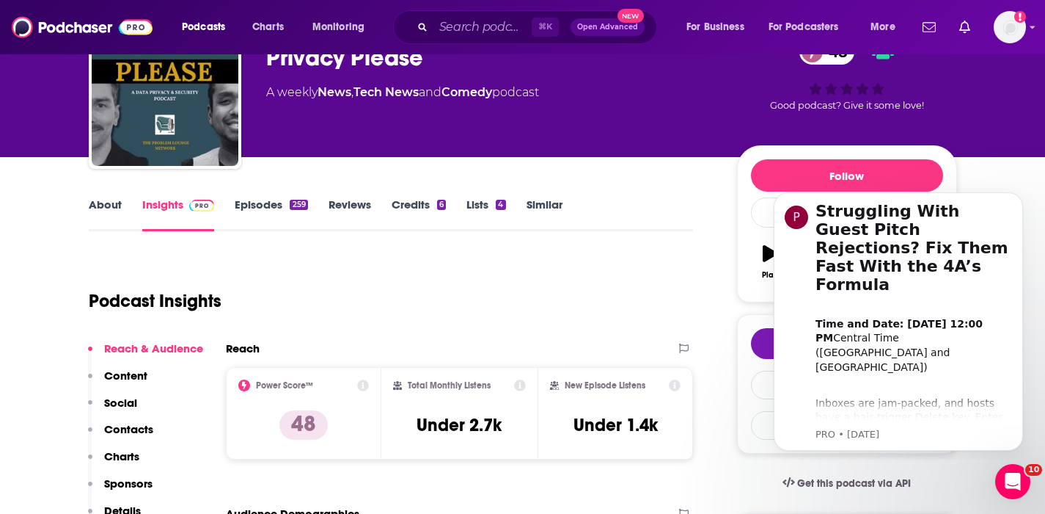
scroll to position [84, 0]
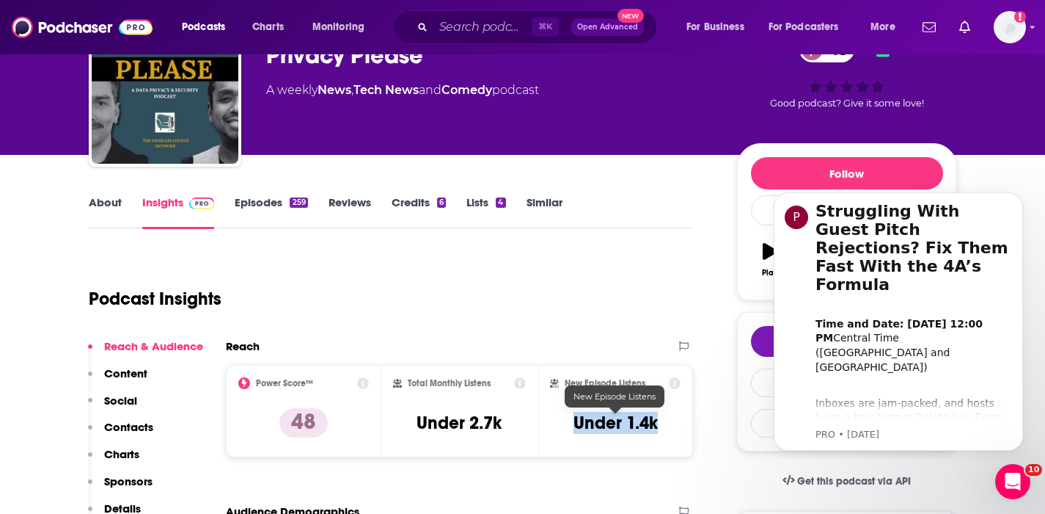
drag, startPoint x: 661, startPoint y: 419, endPoint x: 575, endPoint y: 426, distance: 86.1
click at [575, 426] on div "New Episode Listens Under 1.4k" at bounding box center [615, 410] width 131 height 67
copy h3 "Under 1.4k"
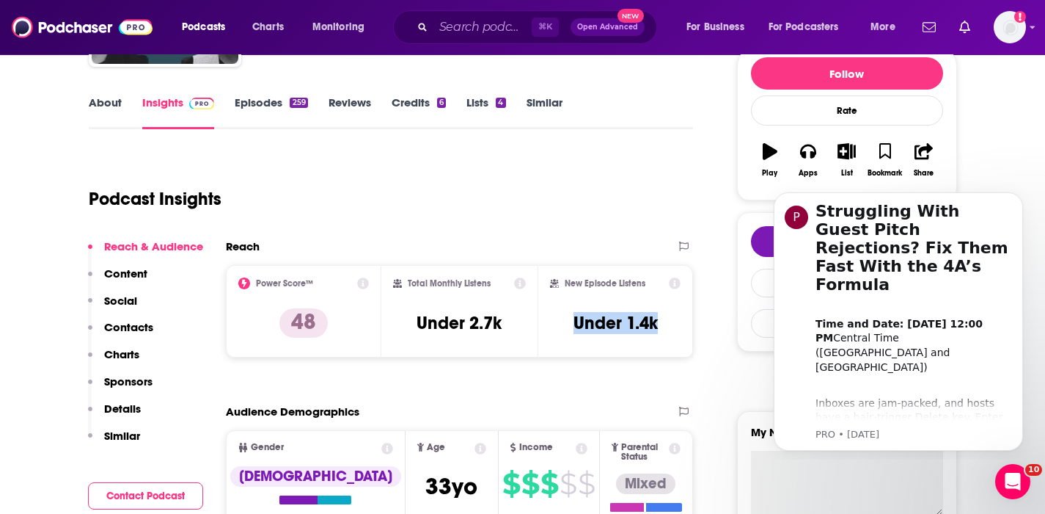
scroll to position [185, 0]
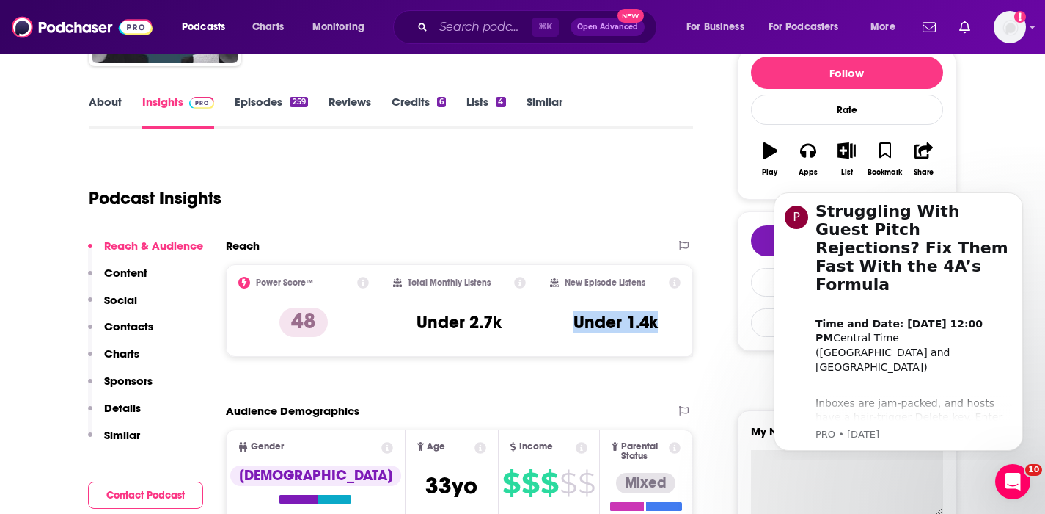
click at [141, 319] on p "Contacts" at bounding box center [128, 326] width 49 height 14
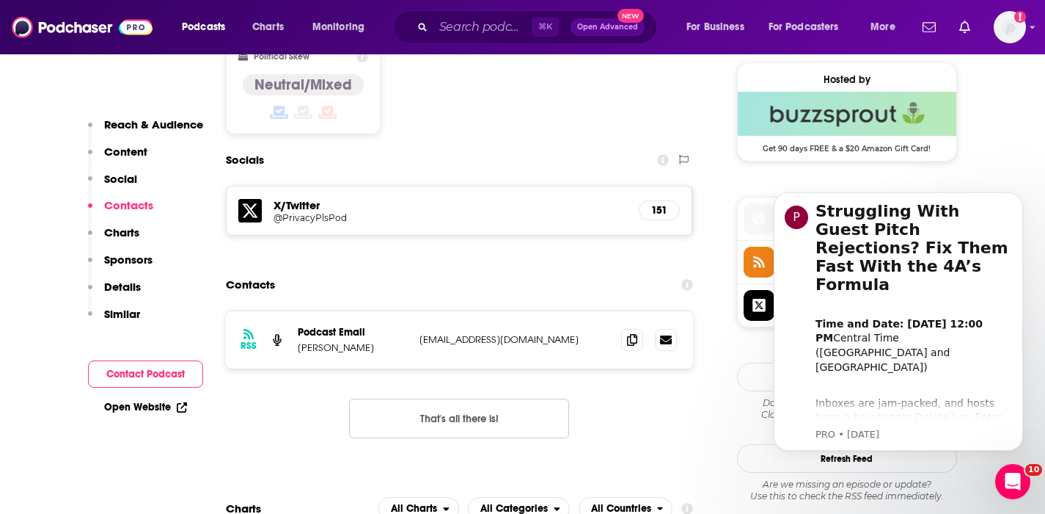
scroll to position [1193, 0]
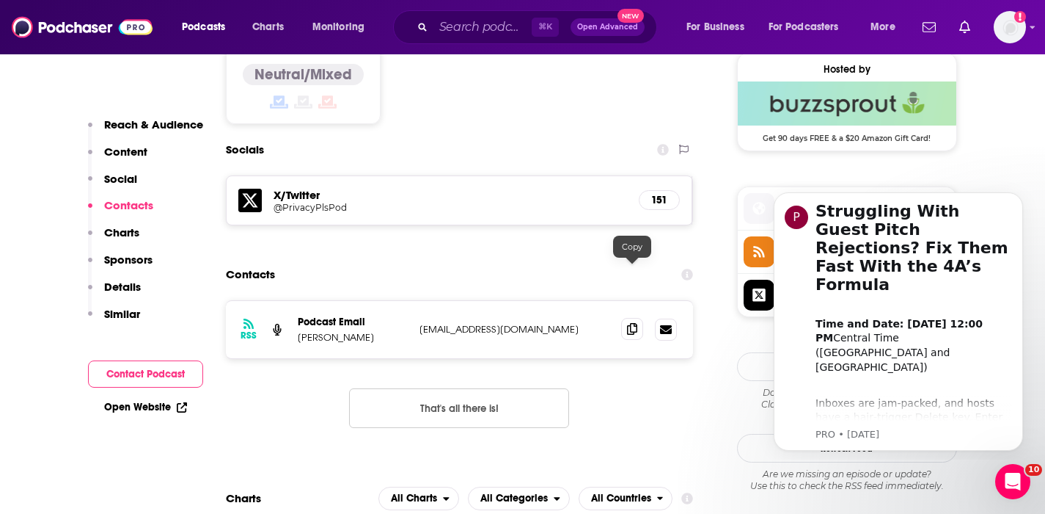
click at [634, 323] on icon at bounding box center [632, 329] width 10 height 12
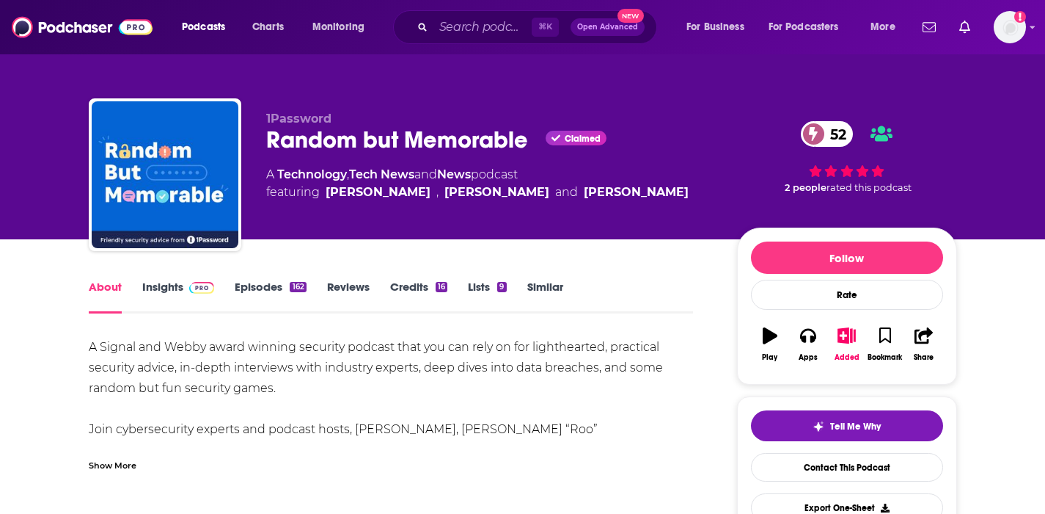
click at [157, 284] on link "Insights" at bounding box center [178, 297] width 73 height 34
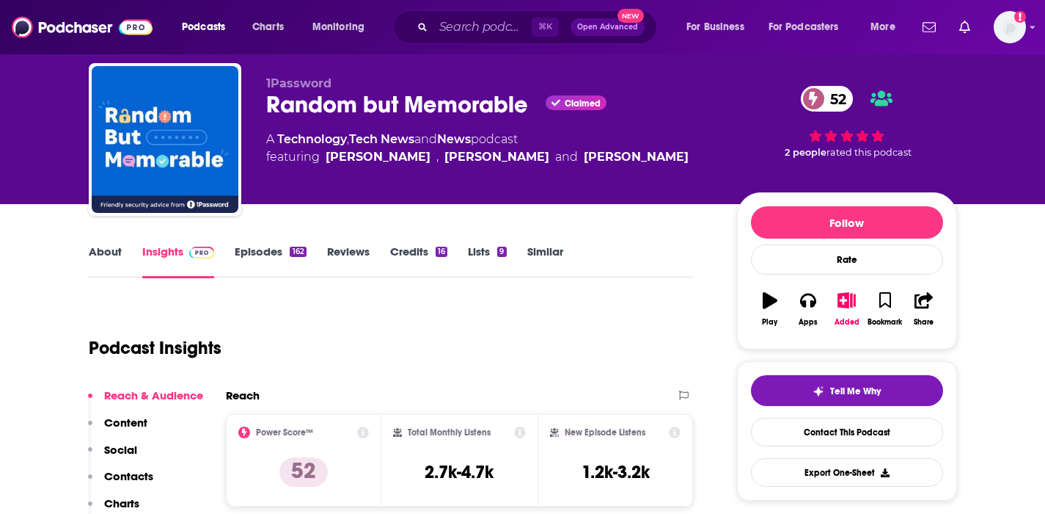
scroll to position [38, 0]
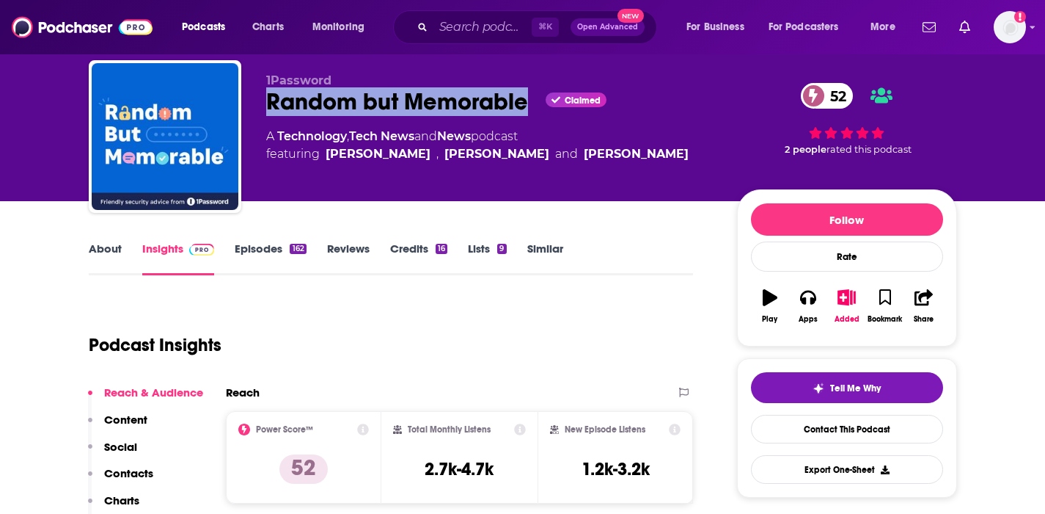
drag, startPoint x: 530, startPoint y: 103, endPoint x: 269, endPoint y: 112, distance: 260.6
click at [269, 112] on div "Random but Memorable Claimed 52" at bounding box center [490, 101] width 448 height 29
copy h2 "Random but Memorable"
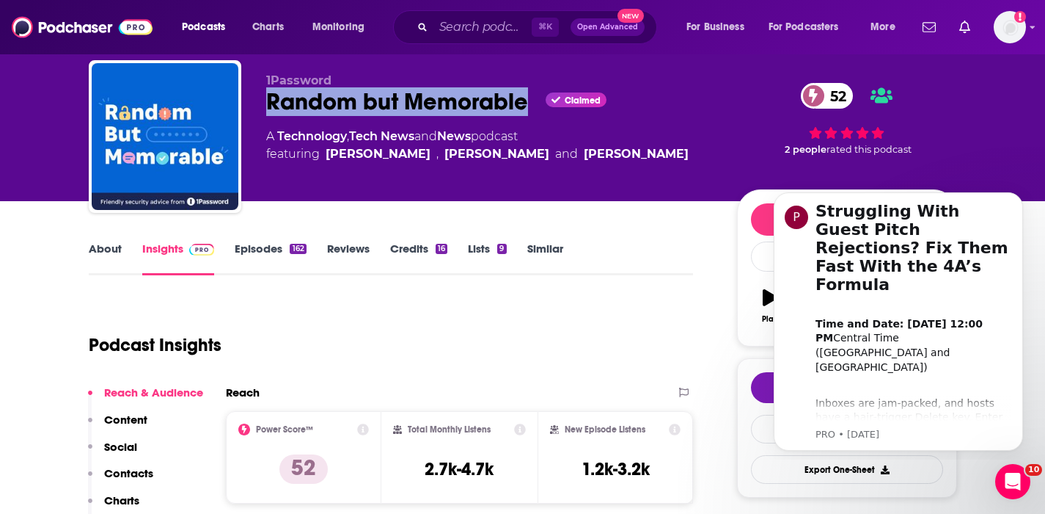
scroll to position [0, 0]
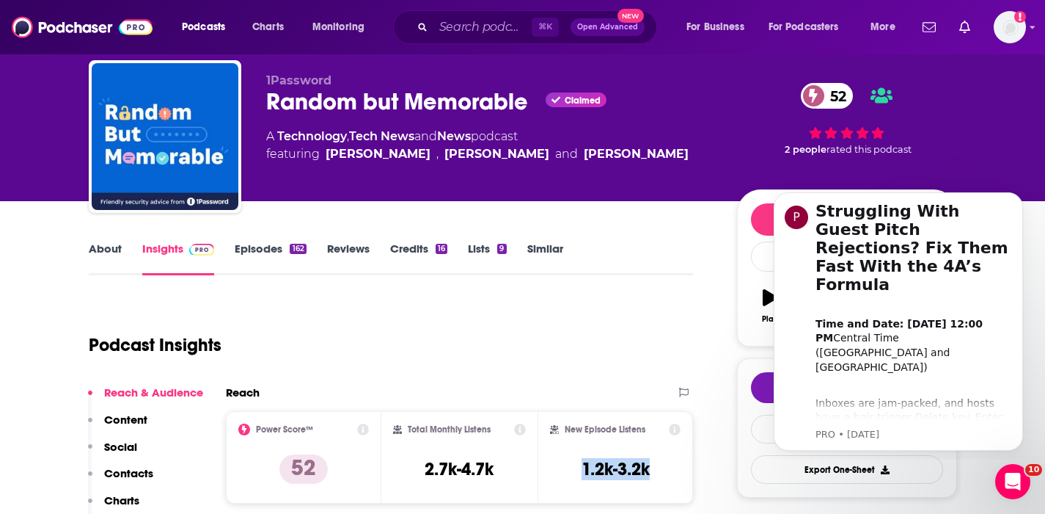
drag, startPoint x: 673, startPoint y: 461, endPoint x: 580, endPoint y: 475, distance: 94.8
click at [580, 475] on div "New Episode Listens 1.2k-3.2k" at bounding box center [615, 456] width 131 height 67
copy h3 "1.2k-3.2k"
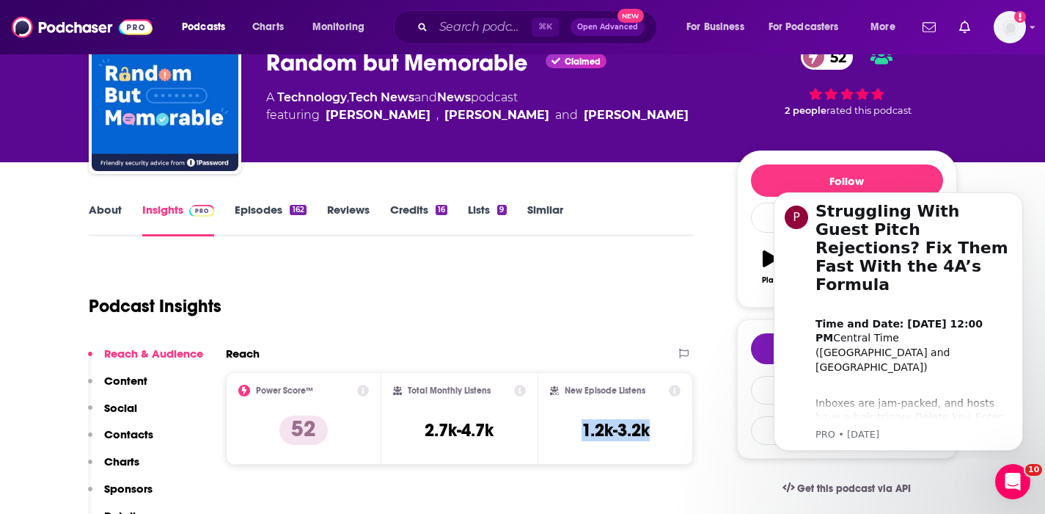
scroll to position [249, 0]
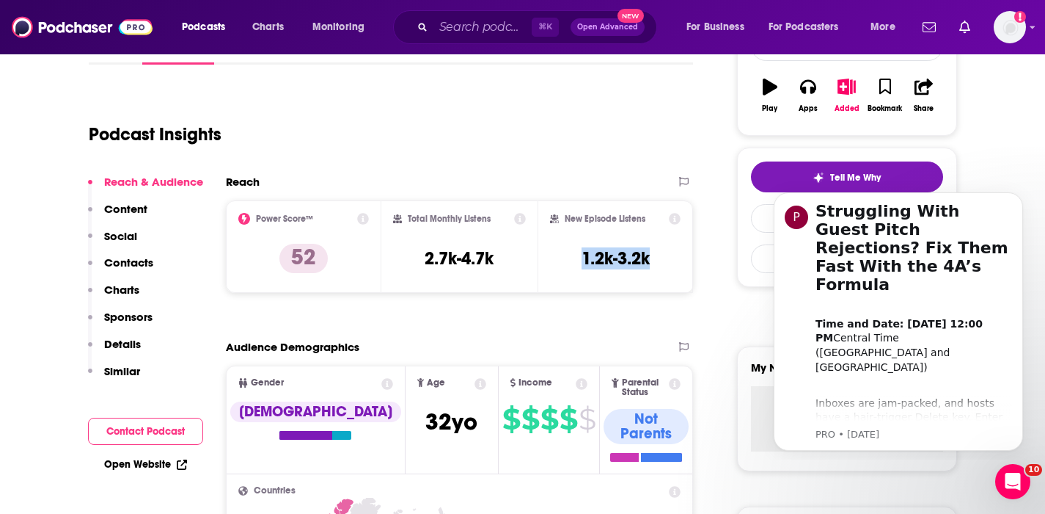
click at [133, 259] on p "Contacts" at bounding box center [128, 262] width 49 height 14
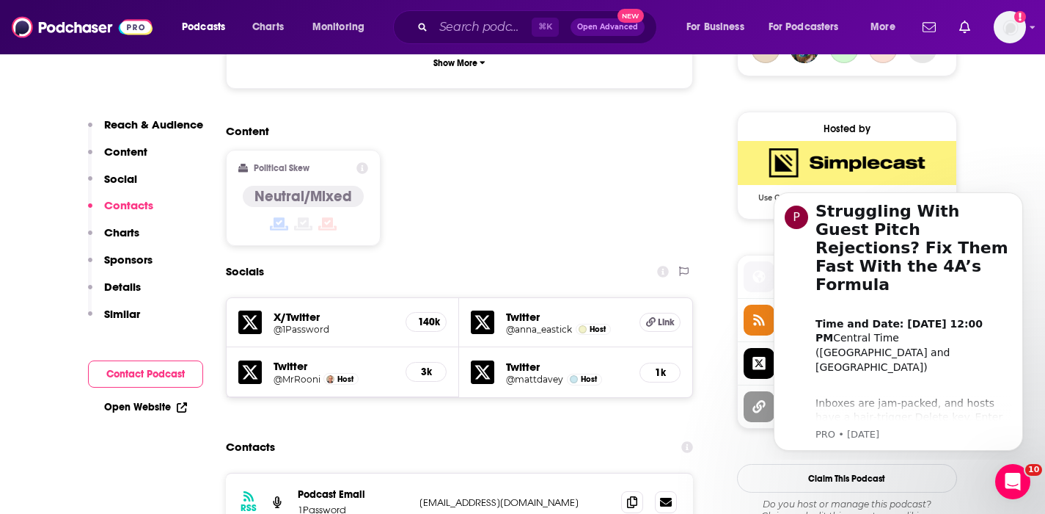
scroll to position [1280, 0]
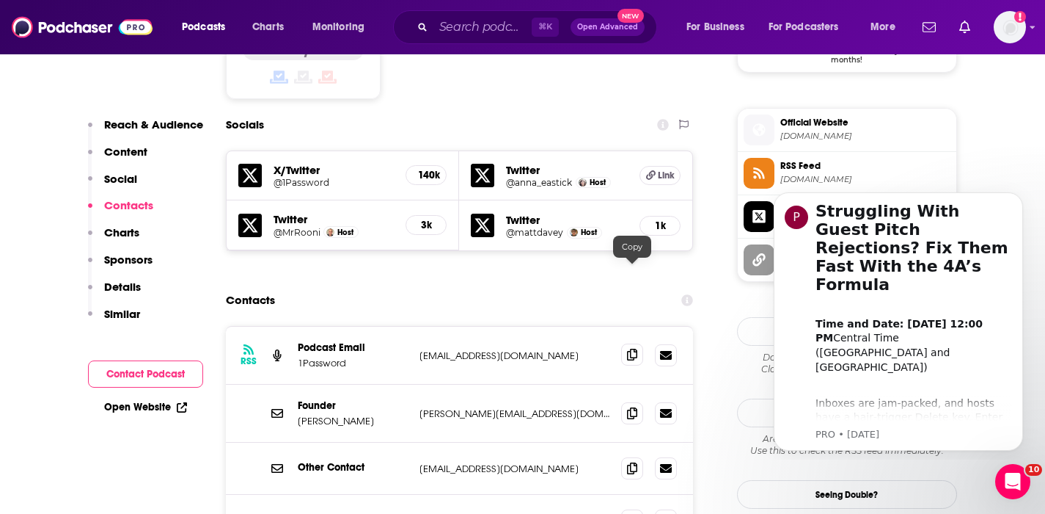
click at [633, 348] on icon at bounding box center [632, 354] width 10 height 12
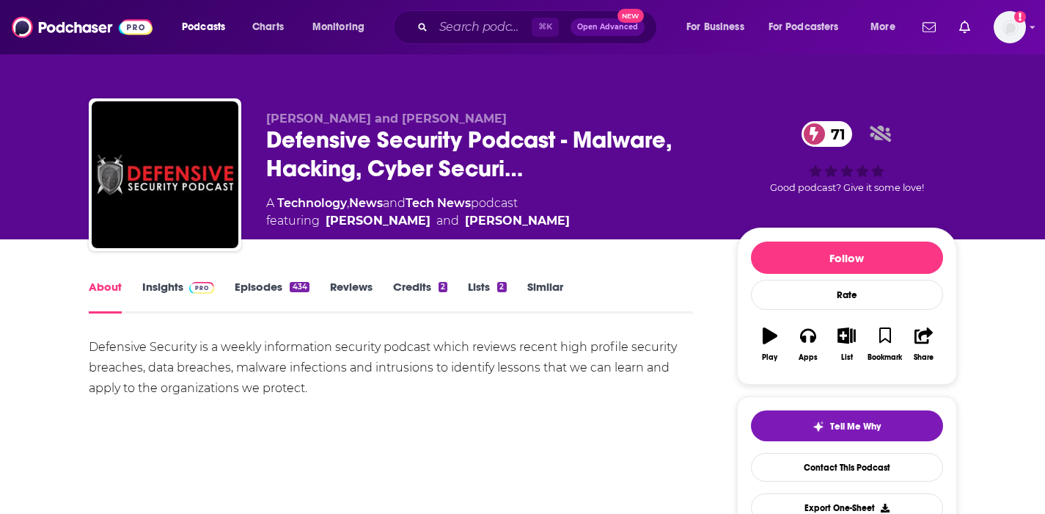
click at [170, 286] on link "Insights" at bounding box center [178, 297] width 73 height 34
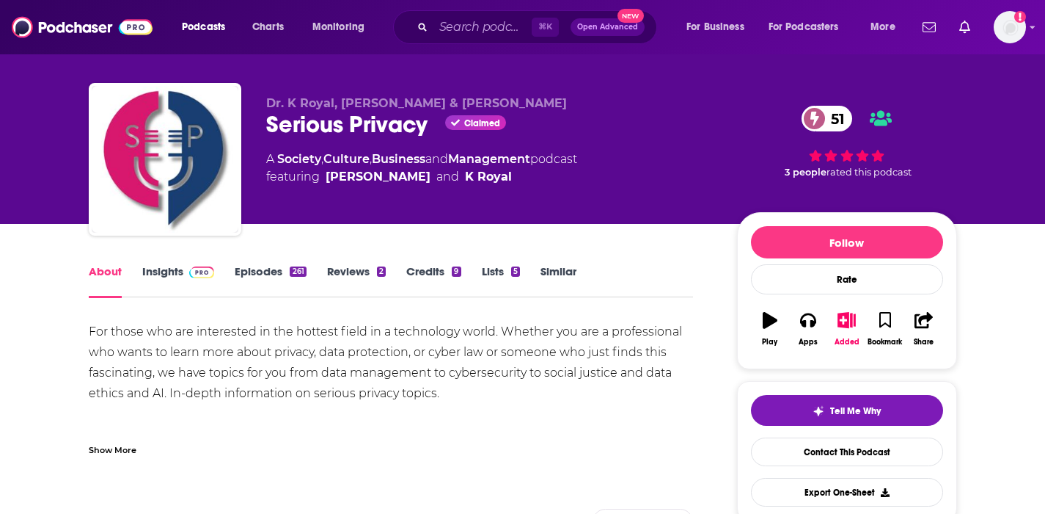
scroll to position [16, 0]
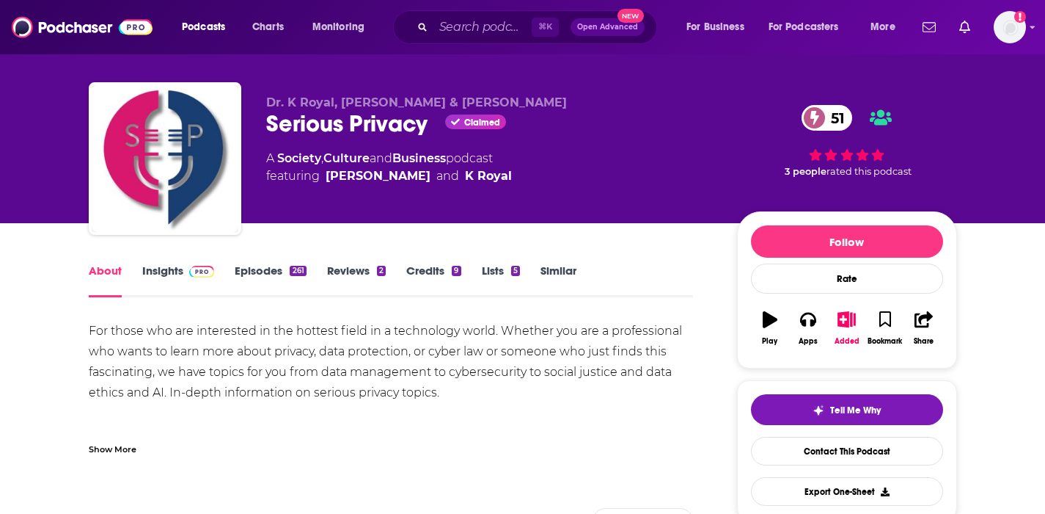
click at [177, 271] on link "Insights" at bounding box center [178, 280] width 73 height 34
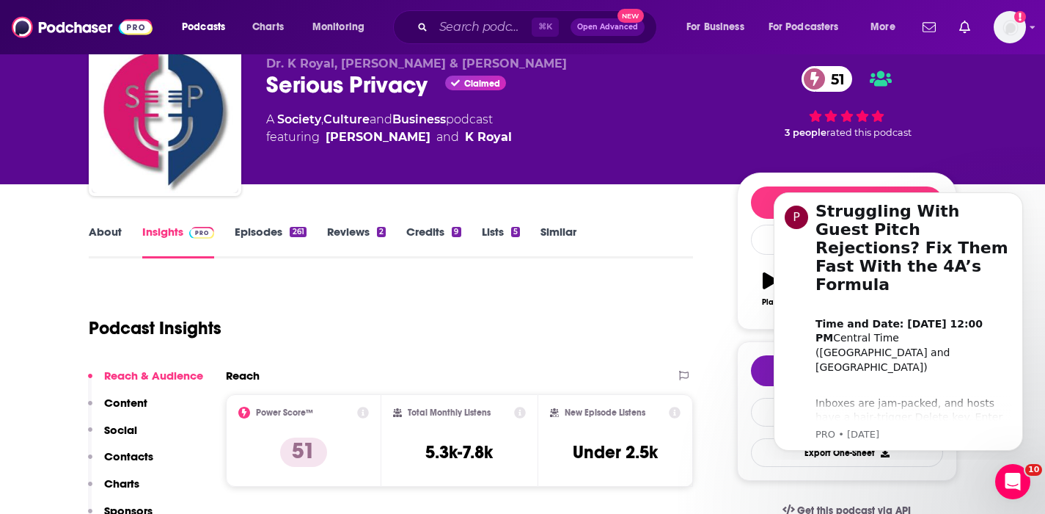
scroll to position [78, 0]
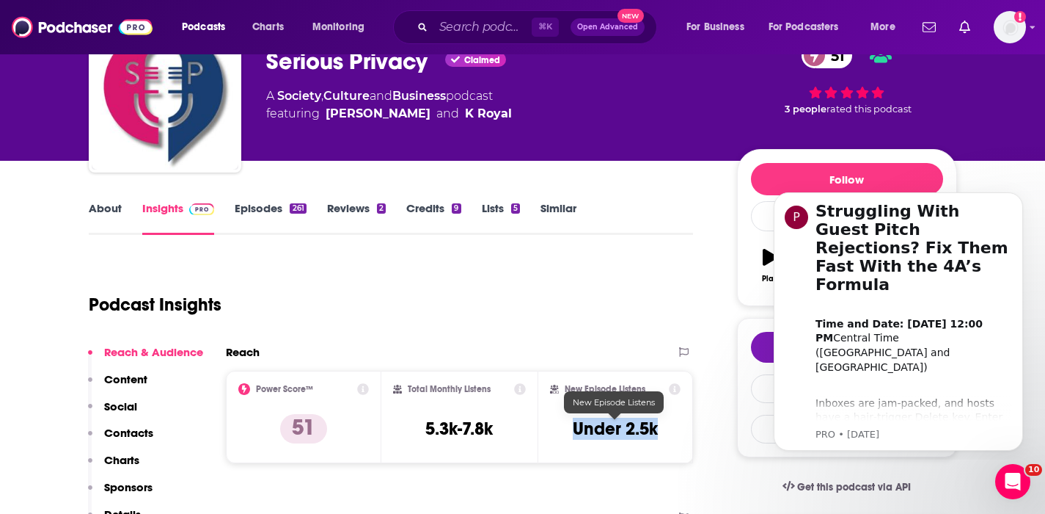
drag, startPoint x: 664, startPoint y: 431, endPoint x: 571, endPoint y: 434, distance: 92.5
click at [571, 434] on div "New Episode Listens Under 2.5k" at bounding box center [615, 416] width 131 height 67
copy h3 "Under 2.5k"
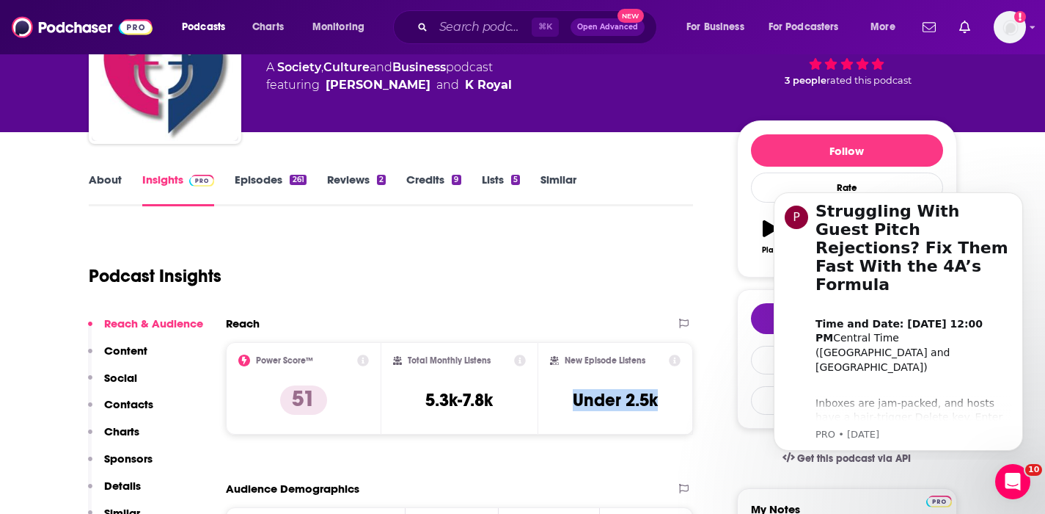
scroll to position [131, 0]
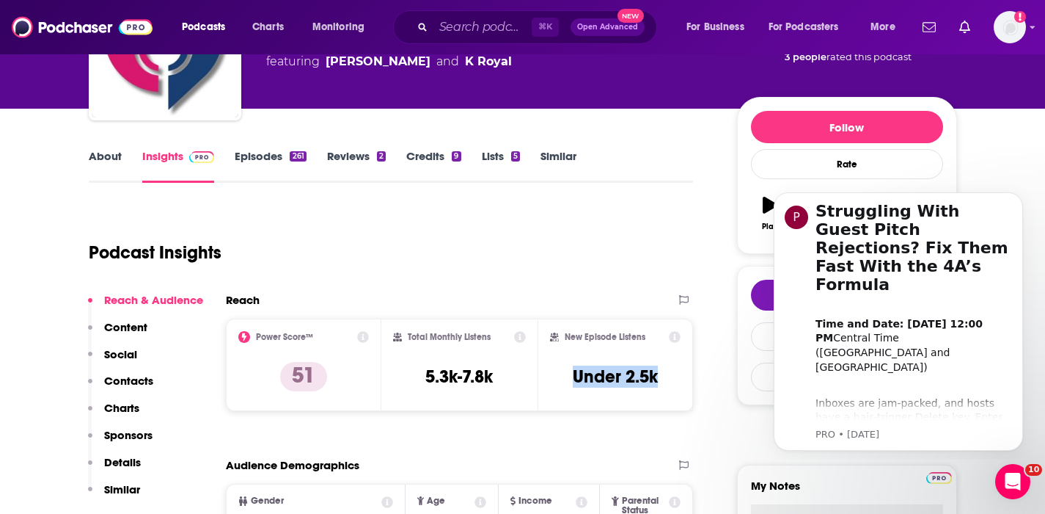
click at [128, 377] on p "Contacts" at bounding box center [128, 380] width 49 height 14
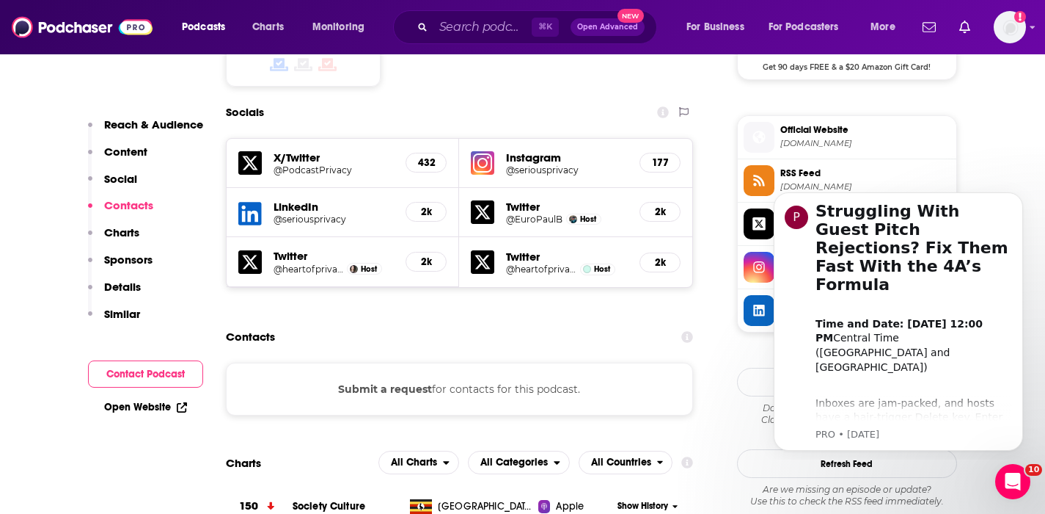
scroll to position [1312, 0]
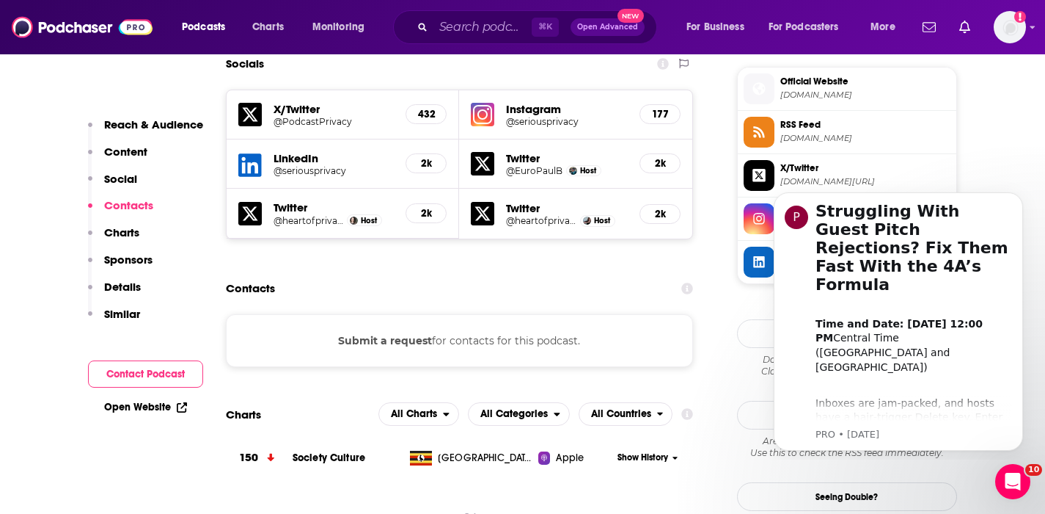
click at [472, 314] on div "Submit a request for contacts for this podcast." at bounding box center [460, 340] width 468 height 53
click at [408, 332] on button "Submit a request" at bounding box center [385, 340] width 94 height 16
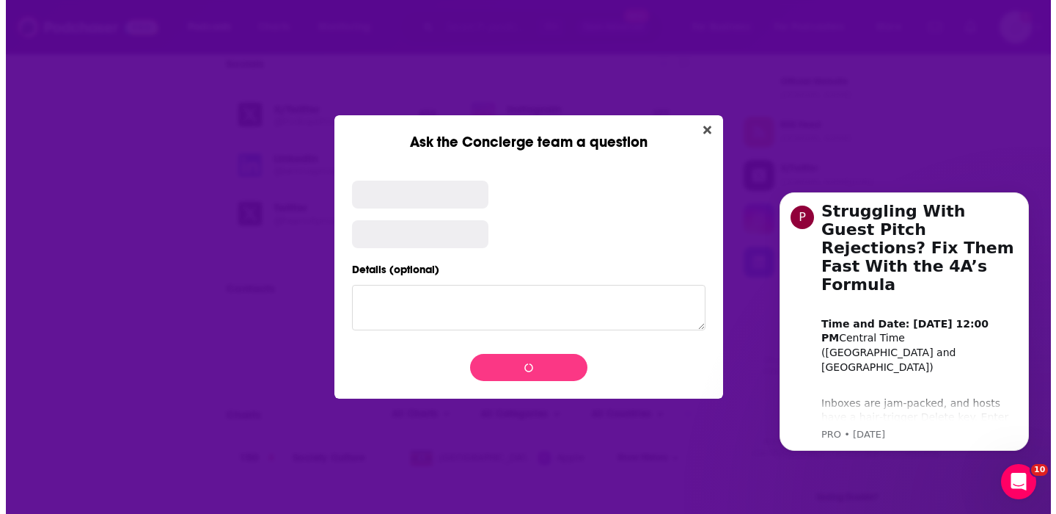
scroll to position [0, 0]
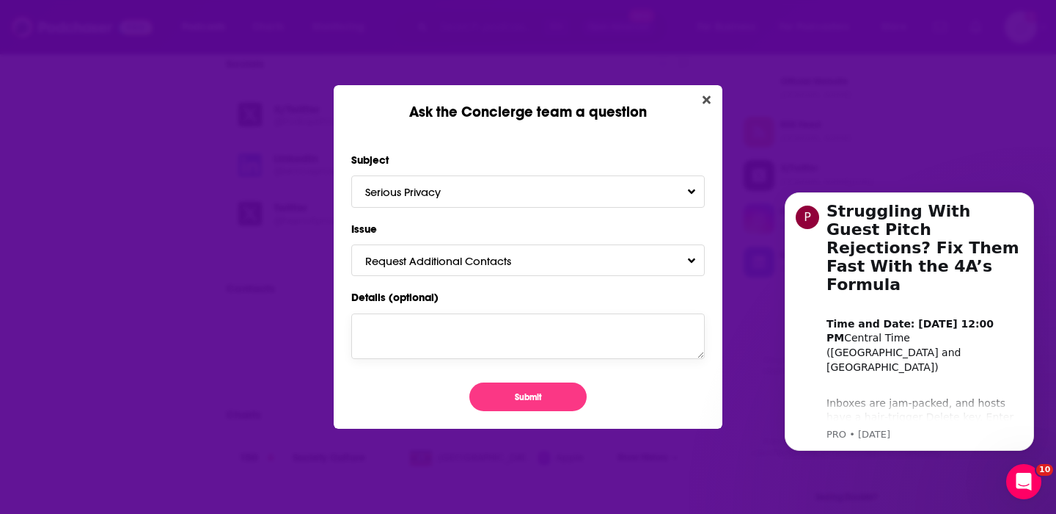
click at [406, 326] on textarea "Details (optional)" at bounding box center [528, 335] width 354 height 45
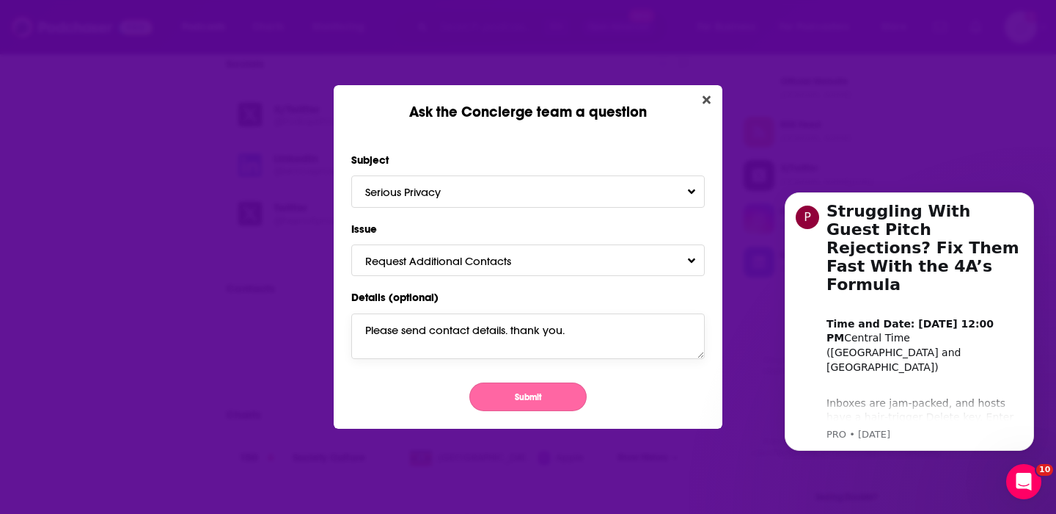
type textarea "Please send contact details. thank you."
click at [516, 398] on button "Submit" at bounding box center [528, 396] width 117 height 29
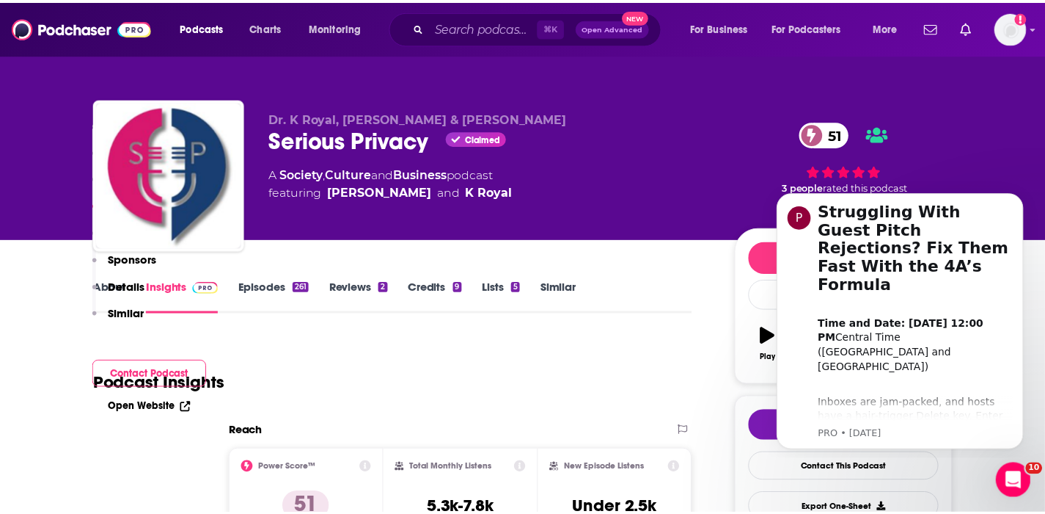
scroll to position [1312, 0]
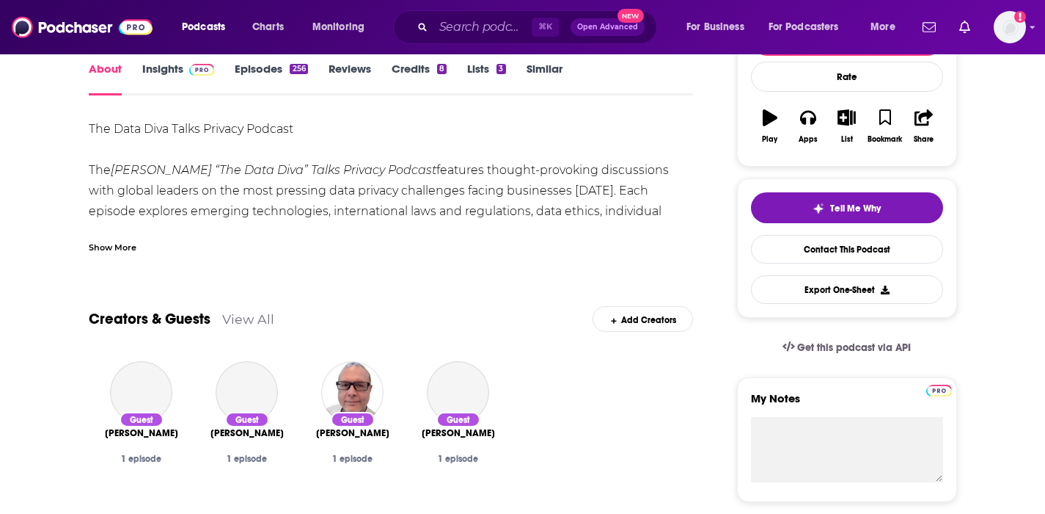
scroll to position [217, 0]
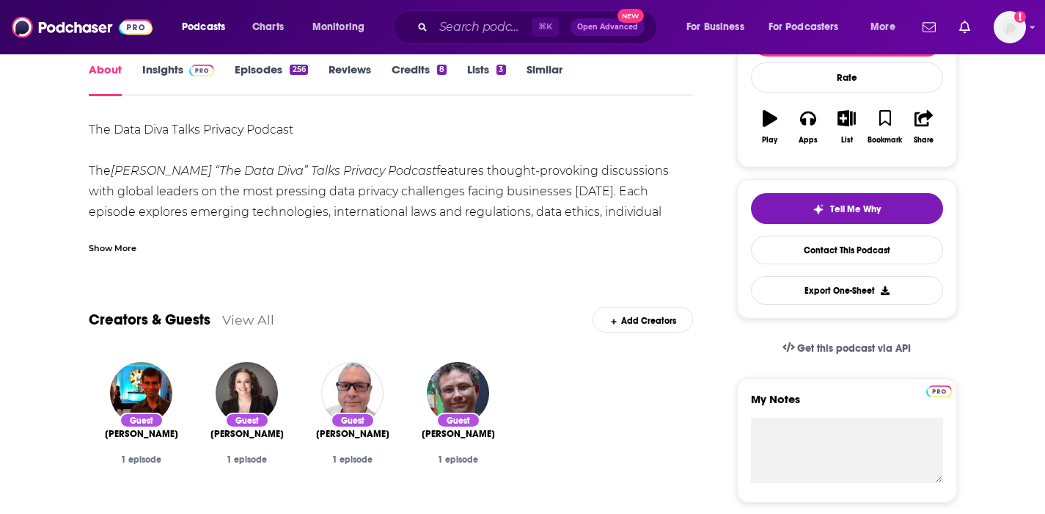
click at [178, 64] on link "Insights" at bounding box center [178, 79] width 73 height 34
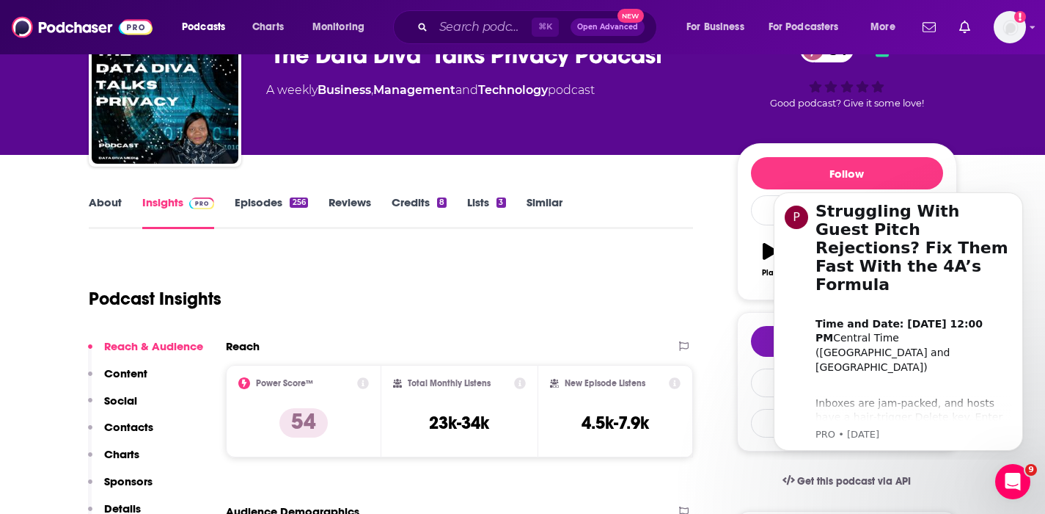
scroll to position [86, 0]
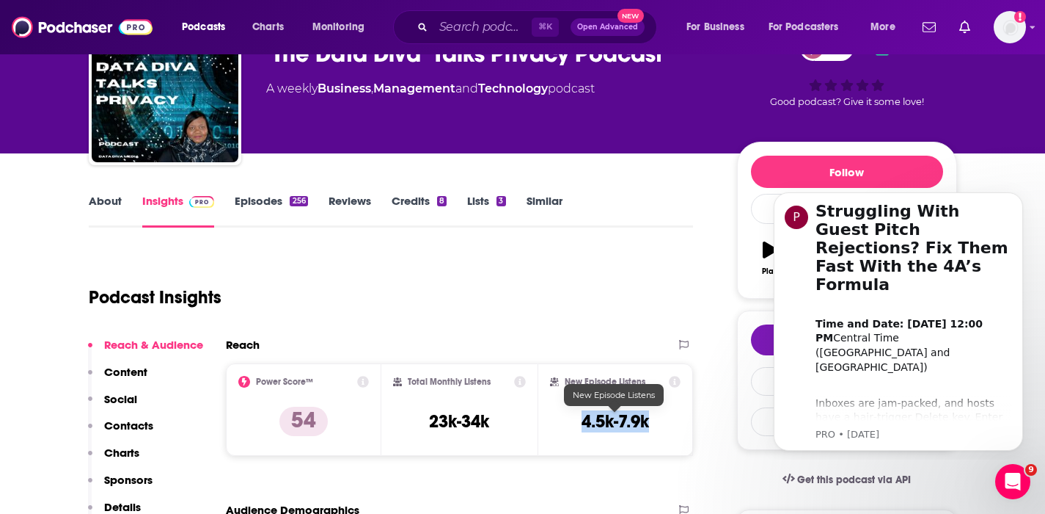
drag, startPoint x: 668, startPoint y: 421, endPoint x: 578, endPoint y: 423, distance: 89.5
click at [578, 423] on div "New Episode Listens 4.5k-7.9k" at bounding box center [615, 409] width 131 height 67
copy h3 "4.5k-7.9k"
click at [120, 421] on p "Contacts" at bounding box center [128, 425] width 49 height 14
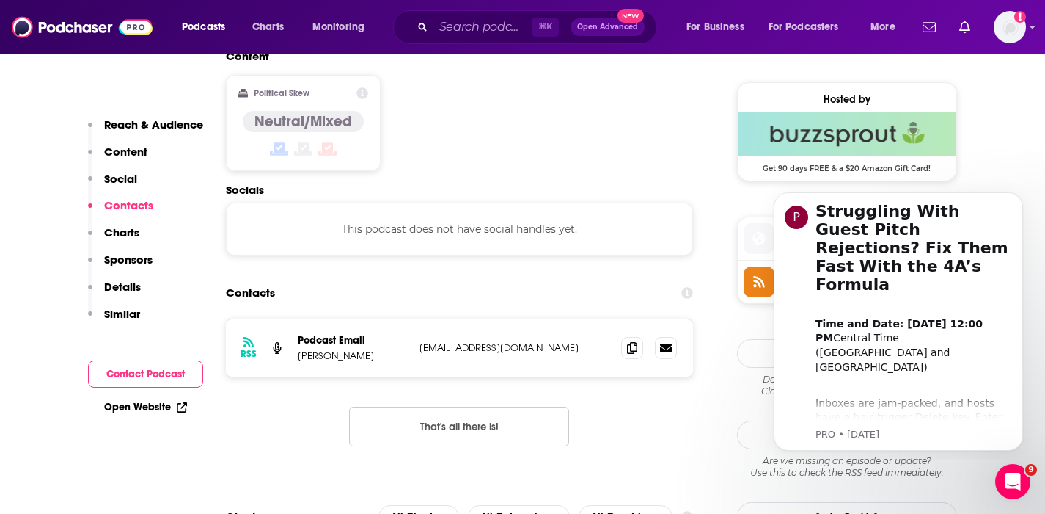
scroll to position [1164, 0]
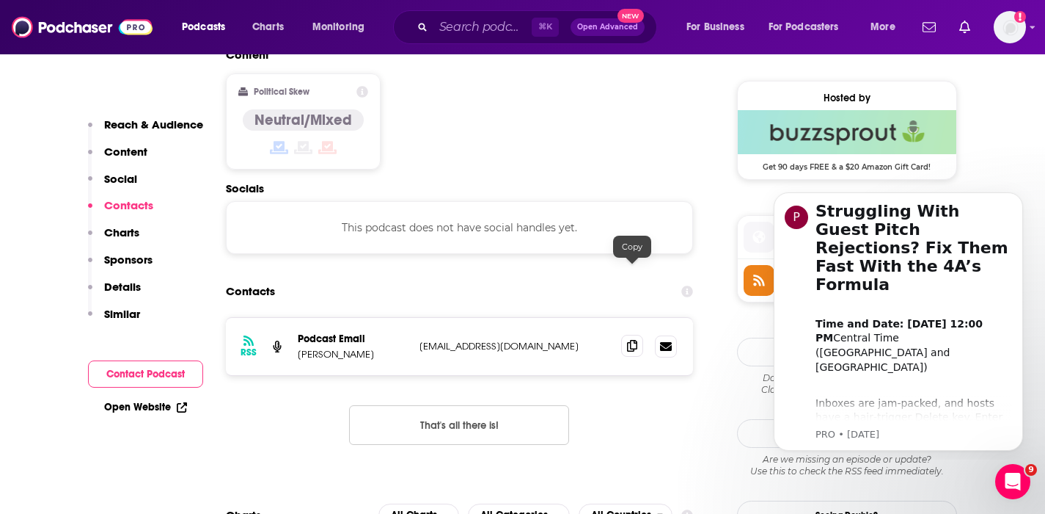
click at [636, 340] on icon at bounding box center [632, 346] width 10 height 12
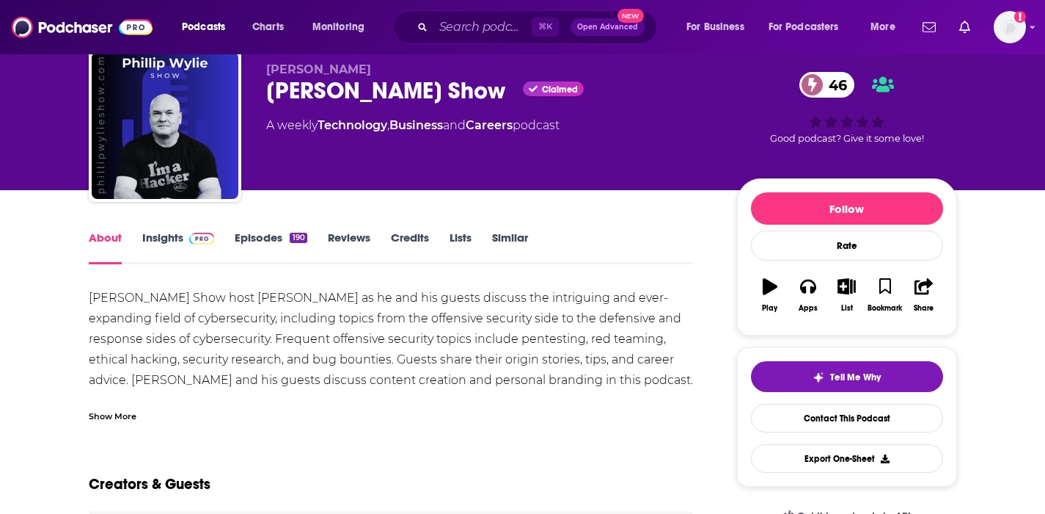
scroll to position [53, 0]
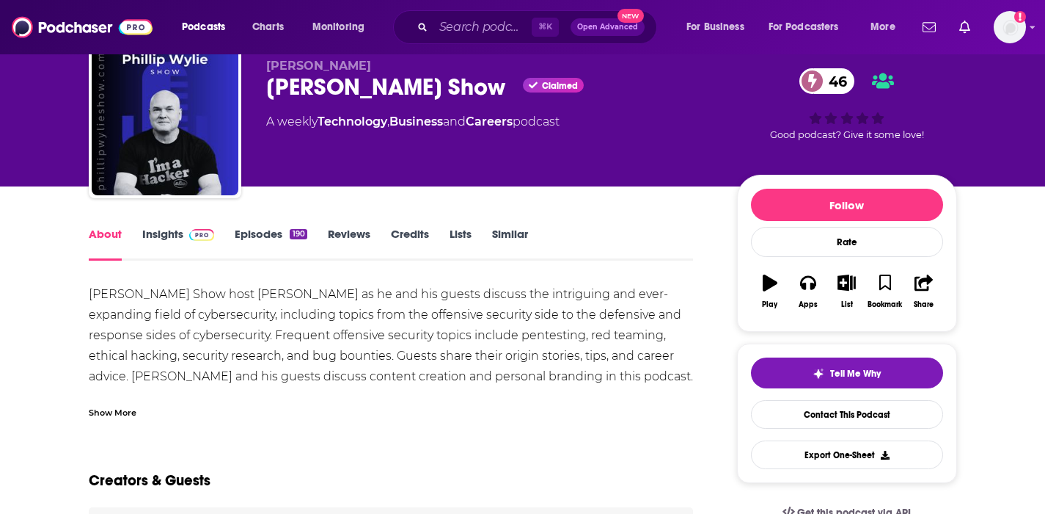
click at [174, 228] on link "Insights" at bounding box center [178, 244] width 73 height 34
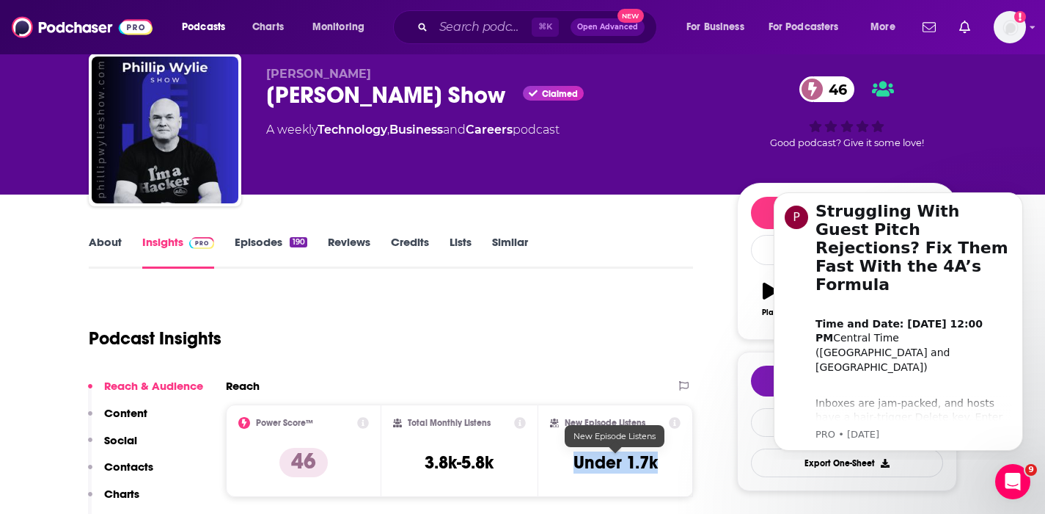
drag, startPoint x: 666, startPoint y: 461, endPoint x: 572, endPoint y: 468, distance: 94.1
click at [572, 468] on div "New Episode Listens Under 1.7k" at bounding box center [615, 450] width 131 height 67
copy h3 "Under 1.7k"
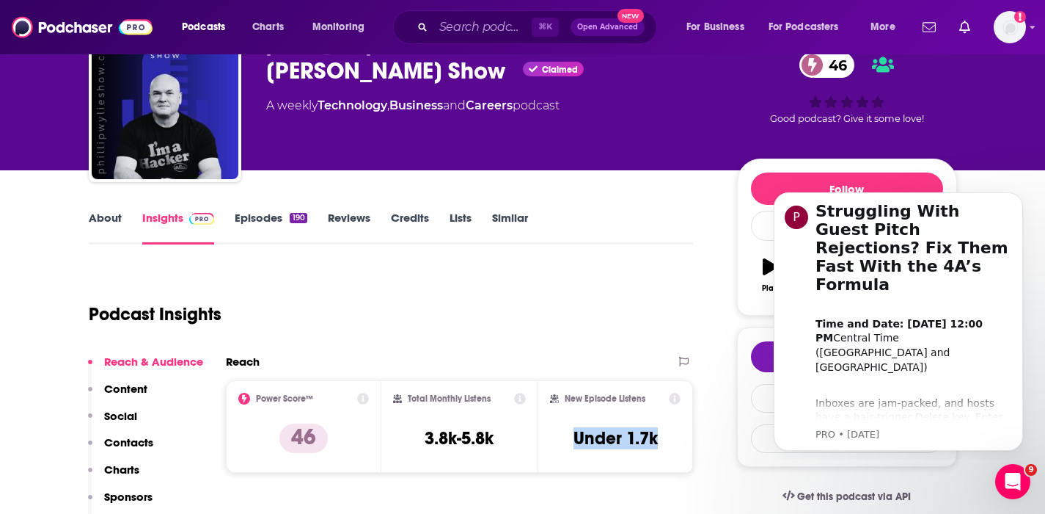
scroll to position [96, 0]
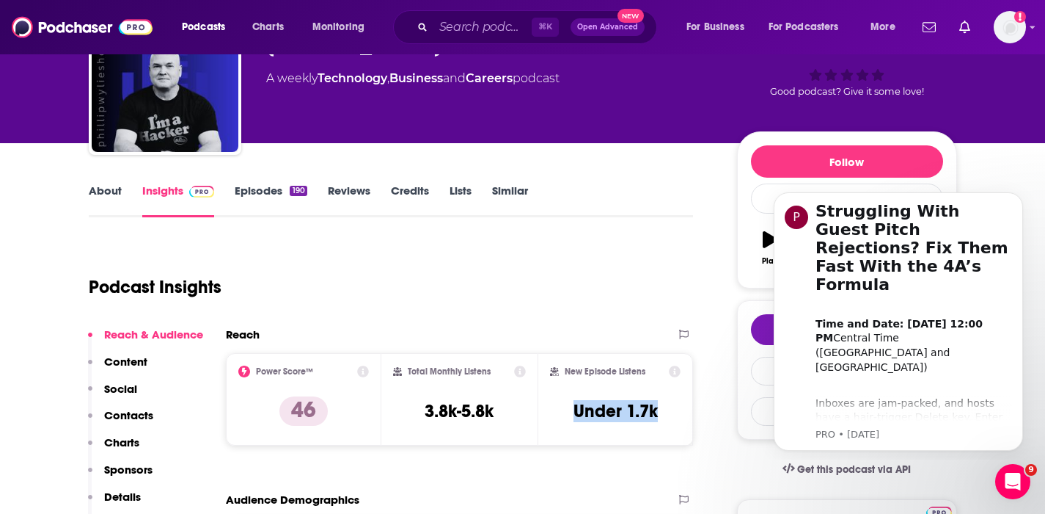
click at [128, 410] on p "Contacts" at bounding box center [128, 415] width 49 height 14
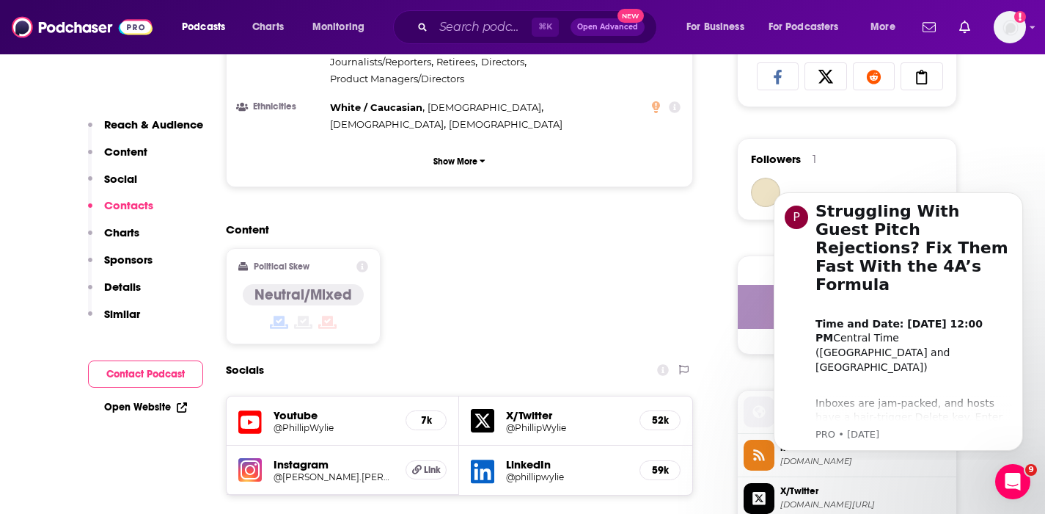
scroll to position [1260, 0]
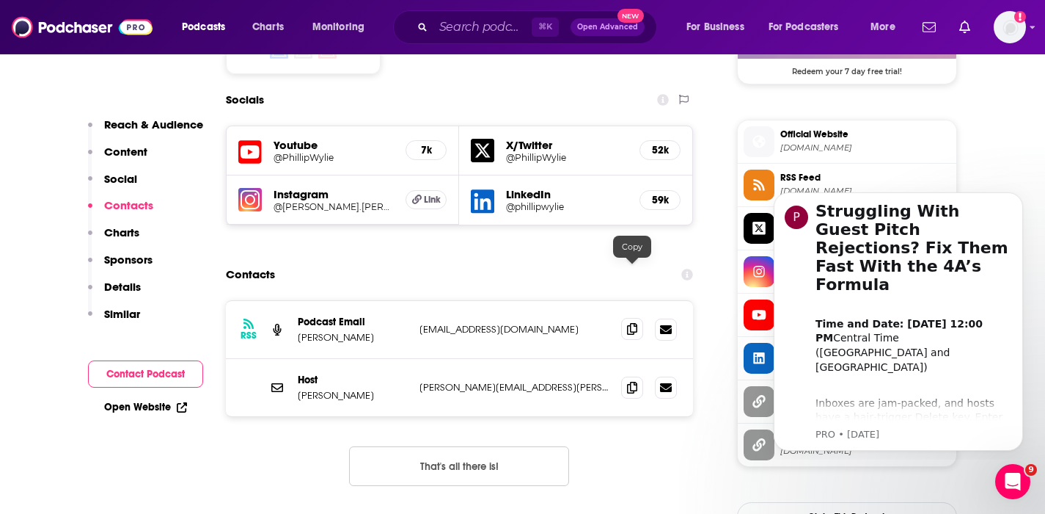
click at [627, 323] on icon at bounding box center [632, 329] width 10 height 12
drag, startPoint x: 360, startPoint y: 284, endPoint x: 297, endPoint y: 284, distance: 63.1
click at [298, 331] on p "Phillip Wylie" at bounding box center [353, 337] width 110 height 12
copy p "Phillip Wylie"
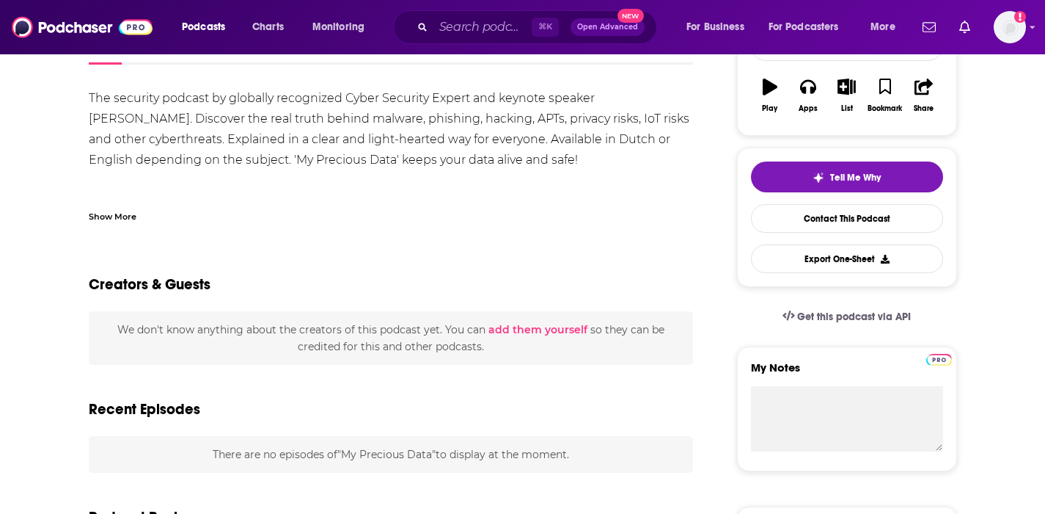
scroll to position [23, 0]
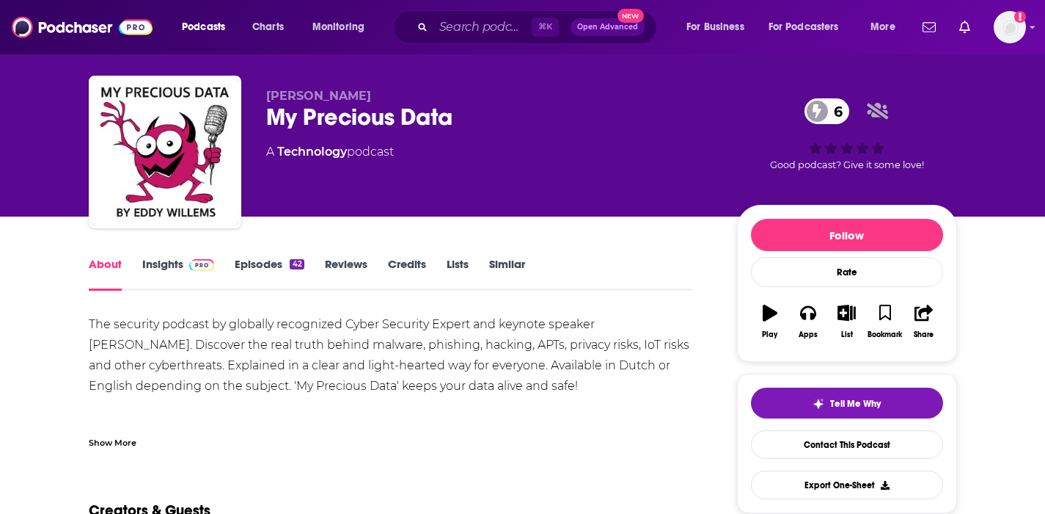
click at [159, 260] on link "Insights" at bounding box center [178, 274] width 73 height 34
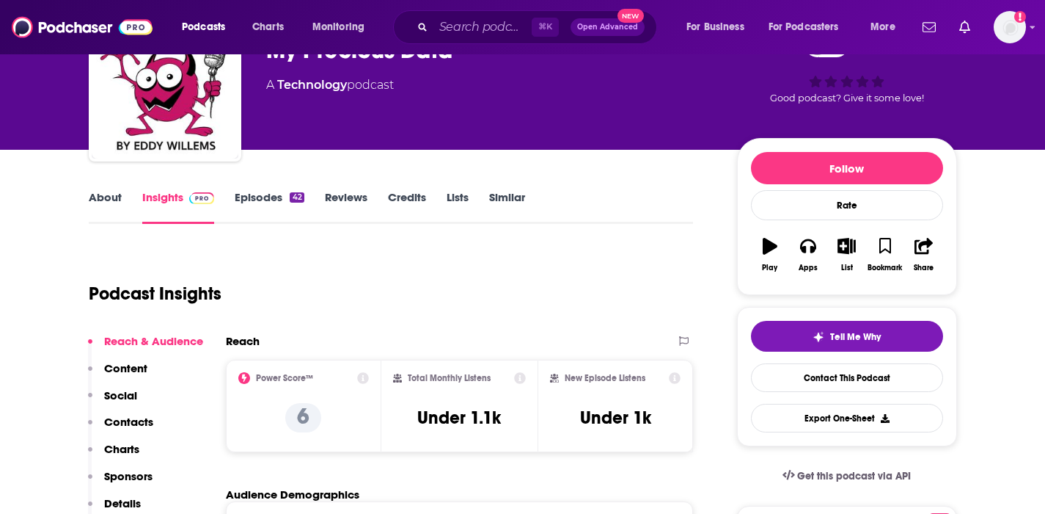
scroll to position [92, 0]
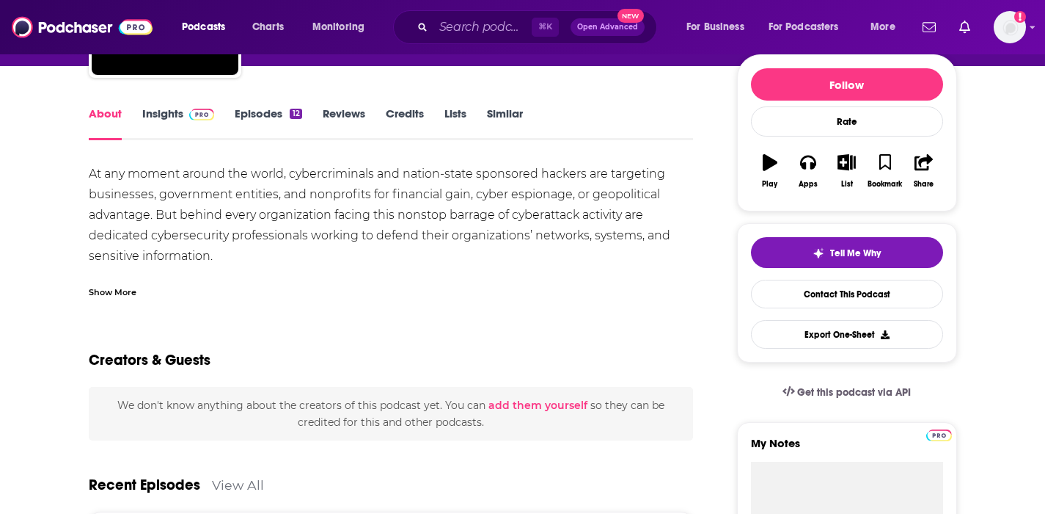
scroll to position [150, 0]
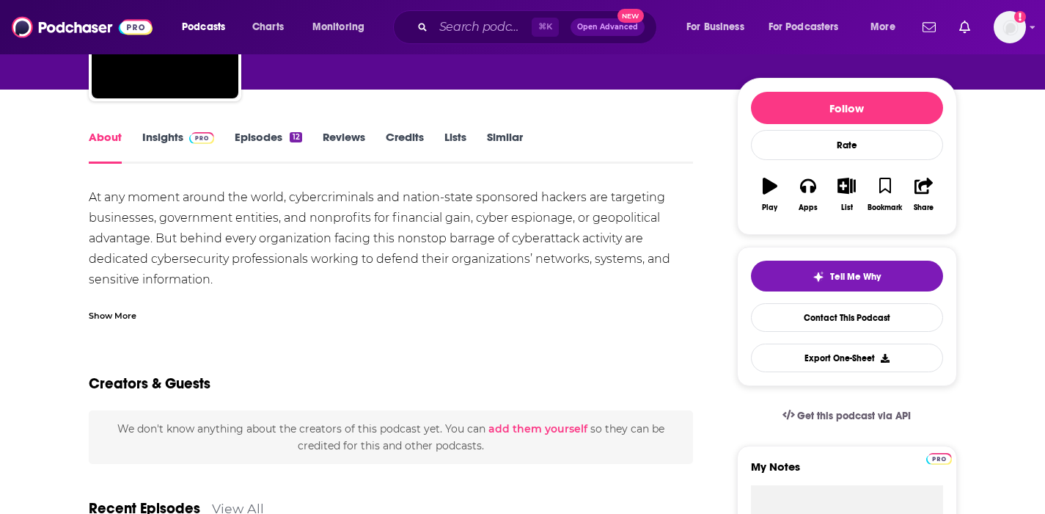
click at [172, 138] on link "Insights" at bounding box center [178, 147] width 73 height 34
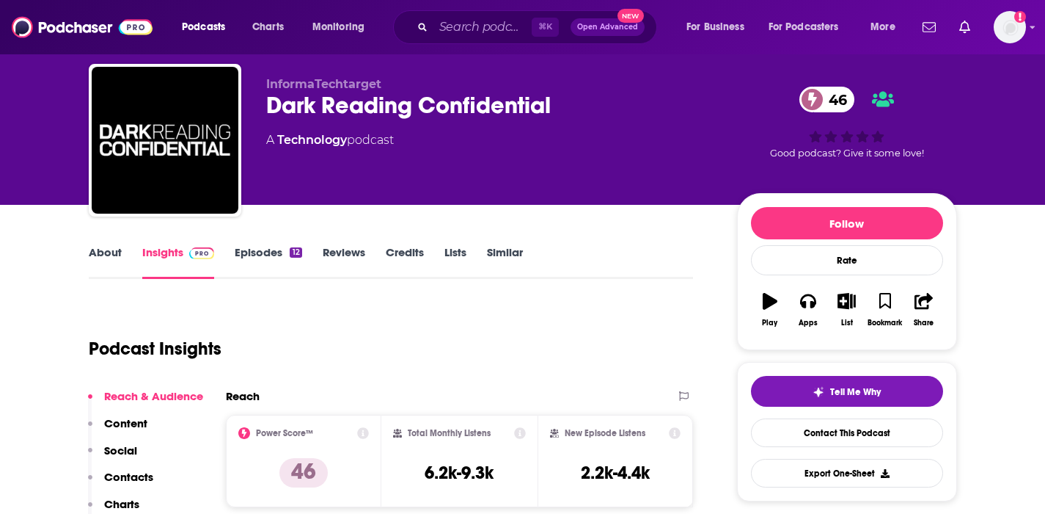
scroll to position [35, 0]
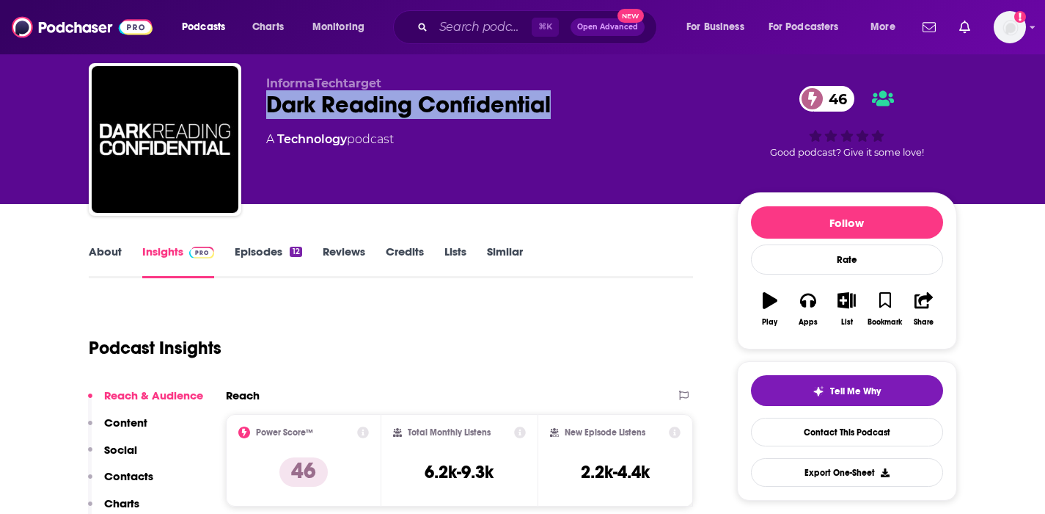
drag, startPoint x: 563, startPoint y: 109, endPoint x: 268, endPoint y: 117, distance: 295.0
click at [268, 117] on div "Dark Reading Confidential 46" at bounding box center [490, 104] width 448 height 29
copy h2 "Dark Reading Confidential"
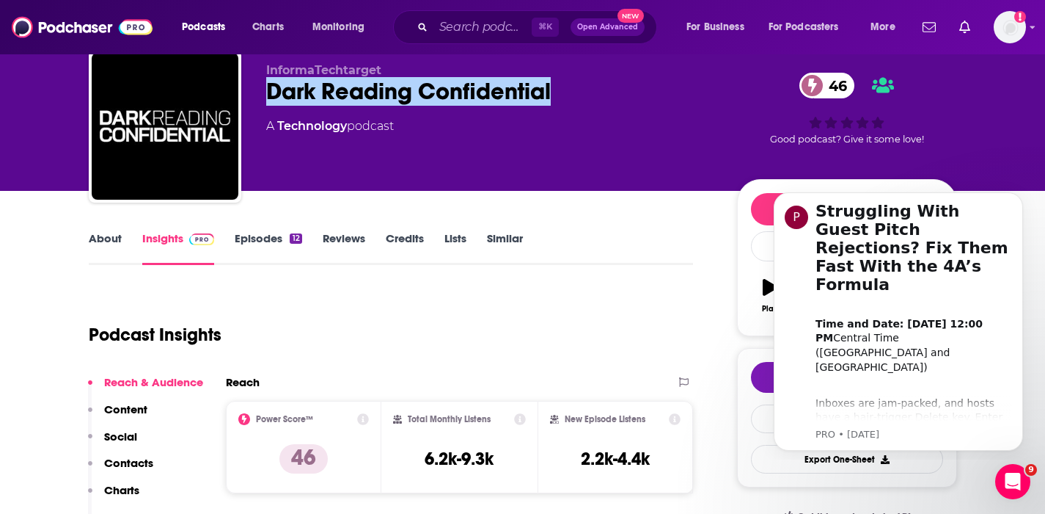
scroll to position [52, 0]
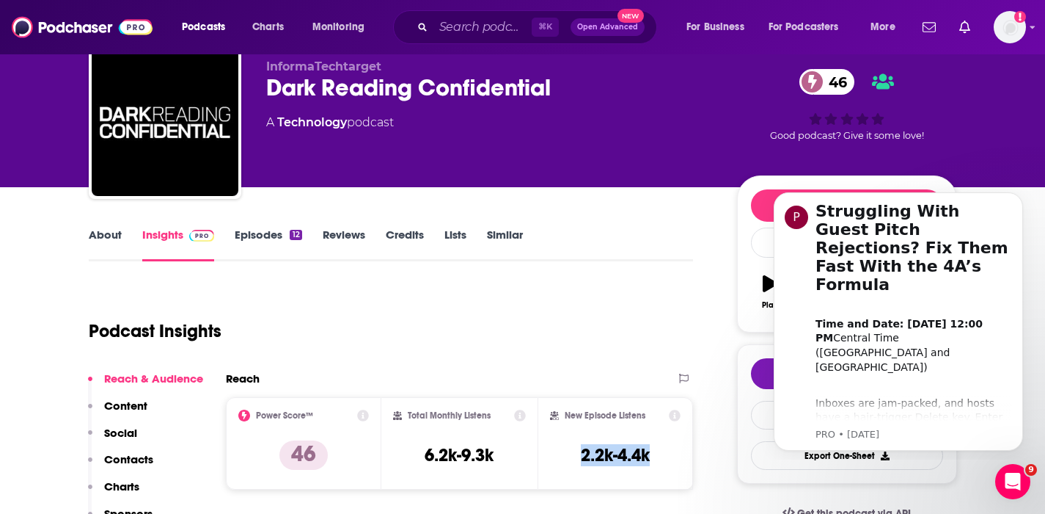
drag, startPoint x: 656, startPoint y: 459, endPoint x: 574, endPoint y: 459, distance: 82.2
click at [574, 459] on div "New Episode Listens 2.2k-4.4k" at bounding box center [615, 442] width 131 height 67
copy h3 "2.2k-4.4k"
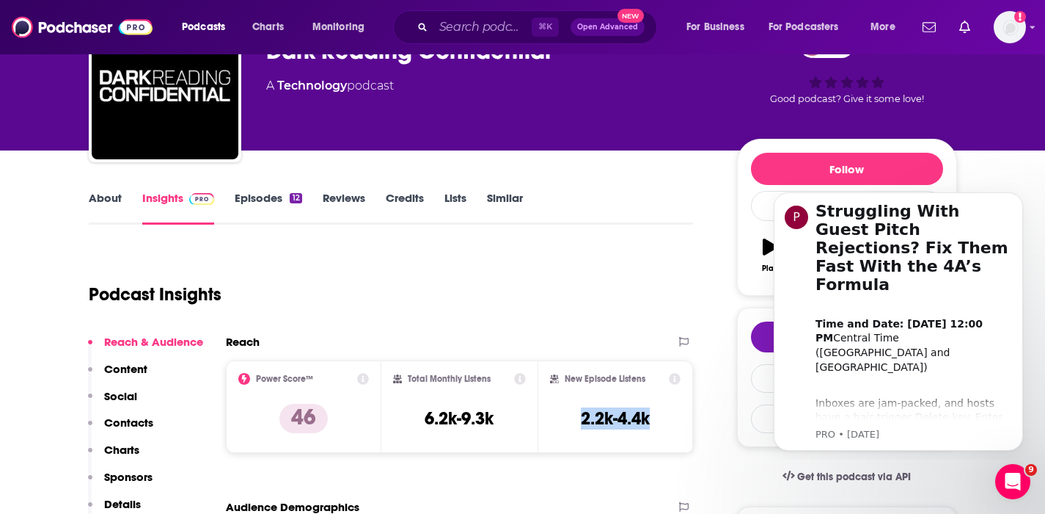
scroll to position [105, 0]
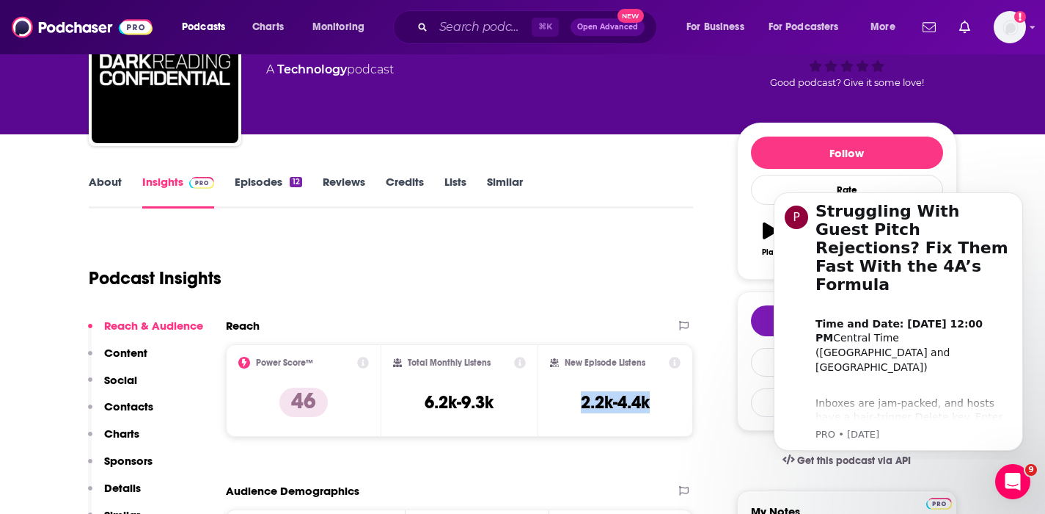
click at [114, 402] on p "Contacts" at bounding box center [128, 406] width 49 height 14
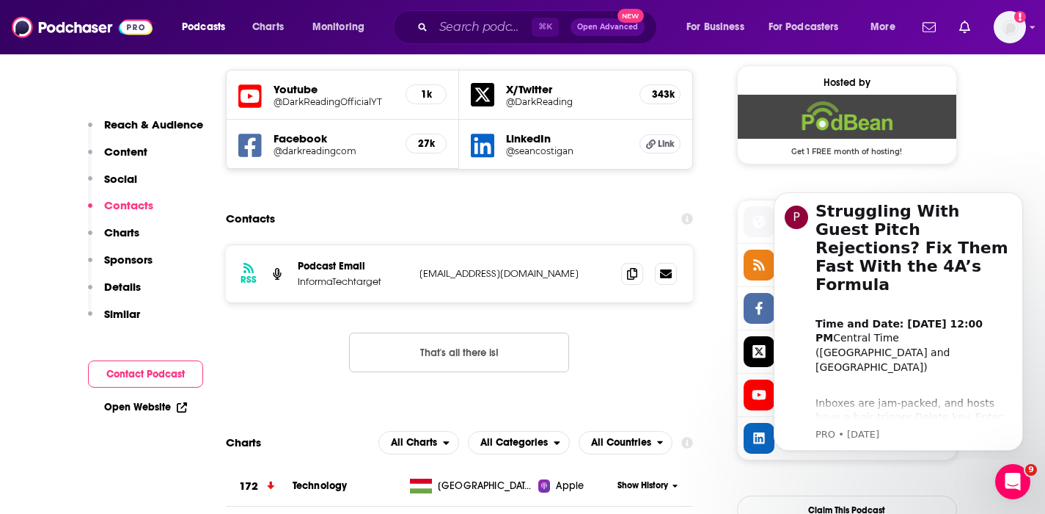
scroll to position [1064, 0]
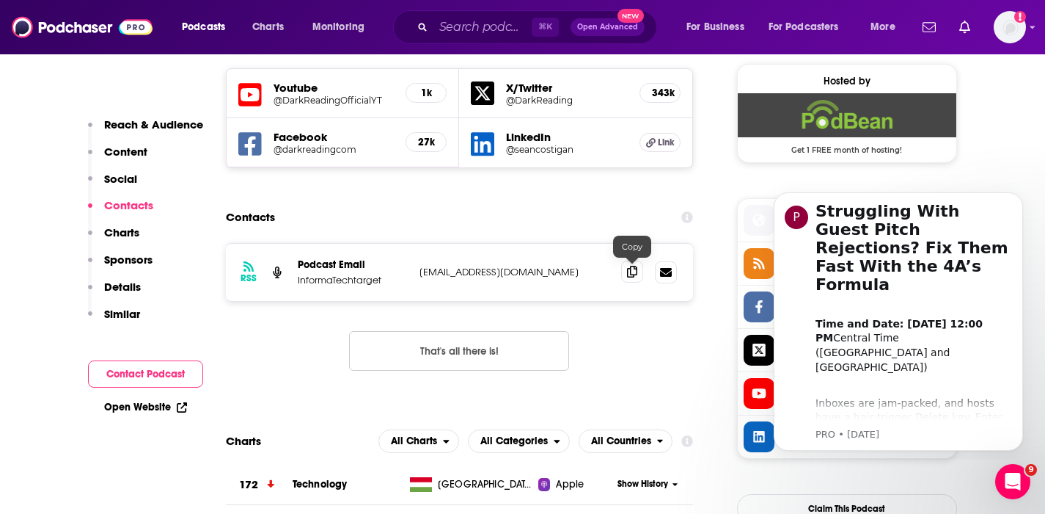
click at [634, 272] on icon at bounding box center [632, 272] width 10 height 12
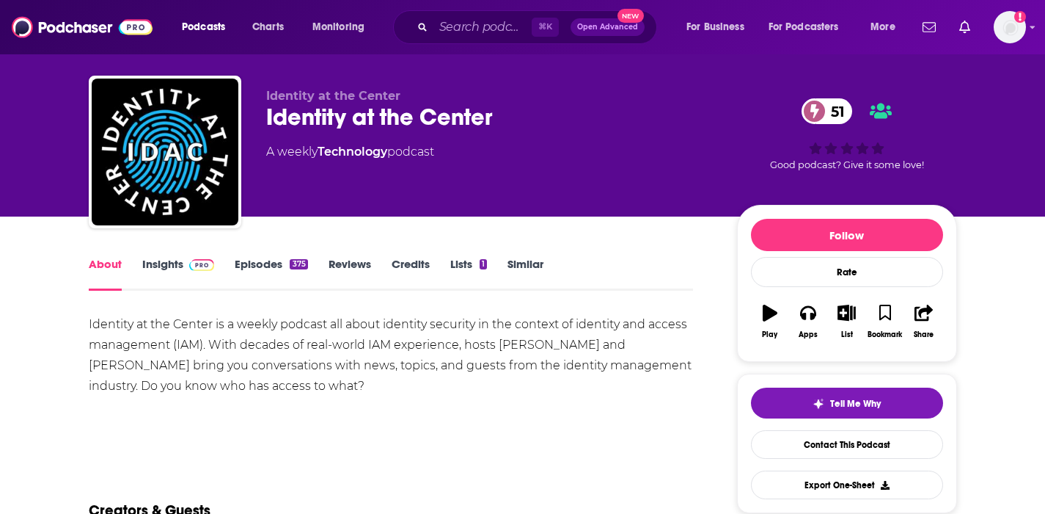
scroll to position [25, 0]
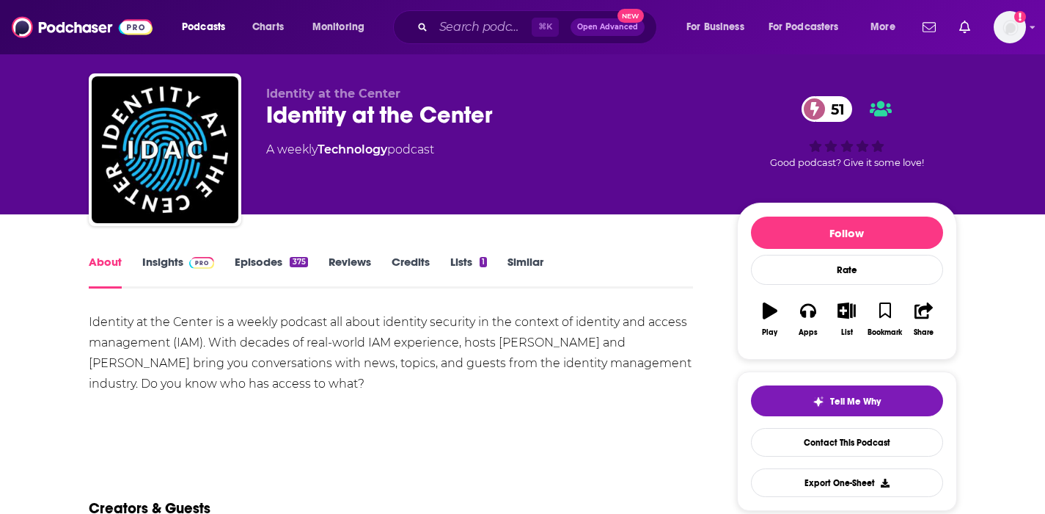
click at [169, 258] on link "Insights" at bounding box center [178, 272] width 73 height 34
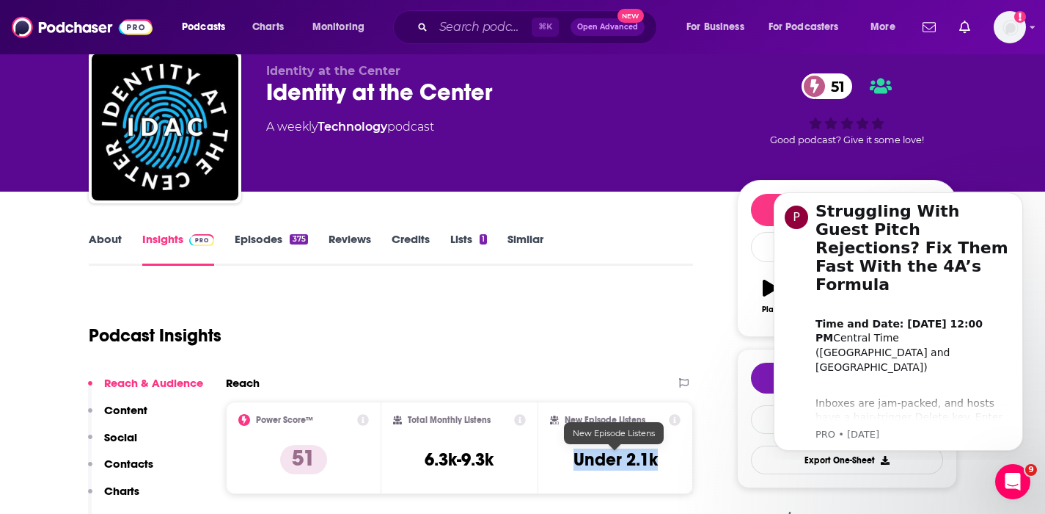
drag, startPoint x: 668, startPoint y: 454, endPoint x: 572, endPoint y: 458, distance: 95.4
click at [572, 458] on div "New Episode Listens Under 2.1k" at bounding box center [615, 447] width 131 height 67
copy h3 "Under 2.1k"
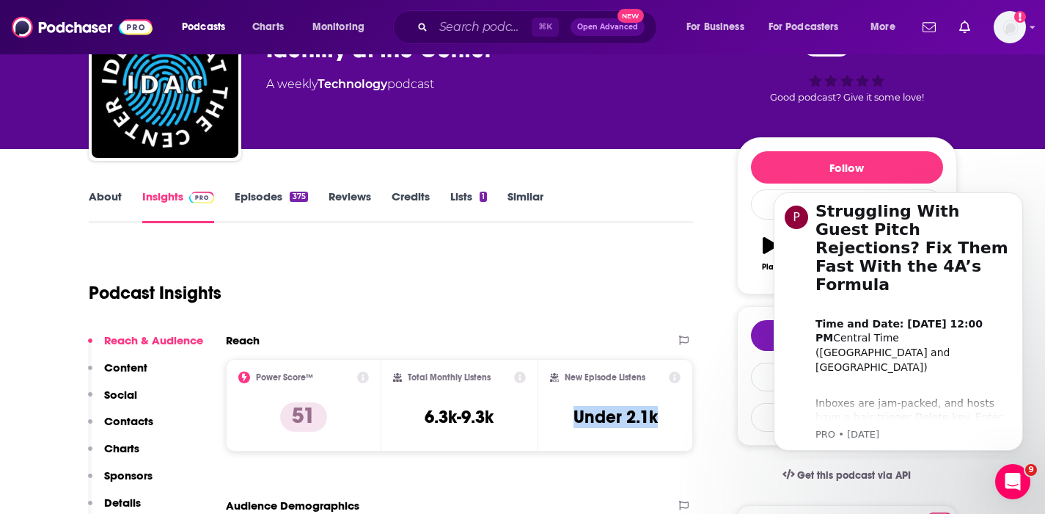
scroll to position [133, 0]
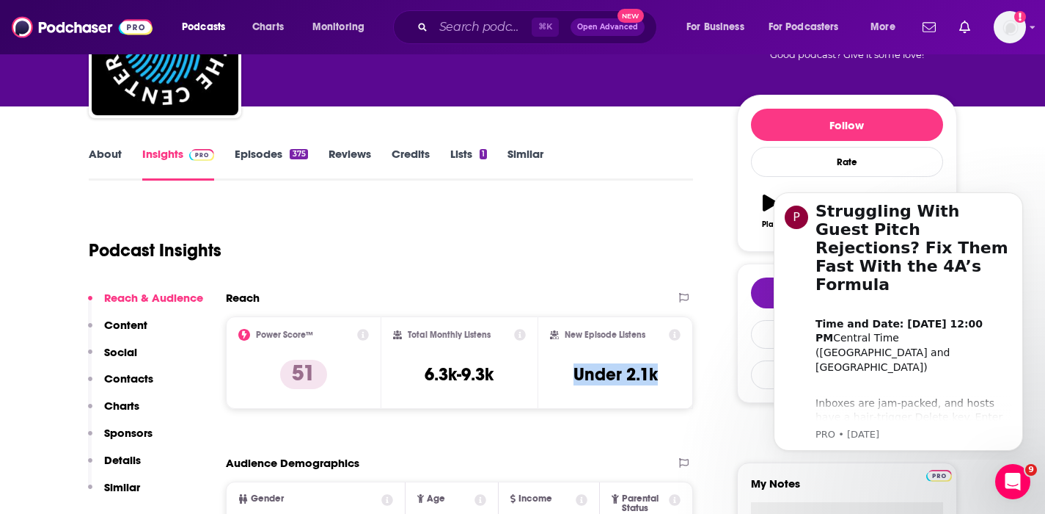
click at [134, 373] on p "Contacts" at bounding box center [128, 378] width 49 height 14
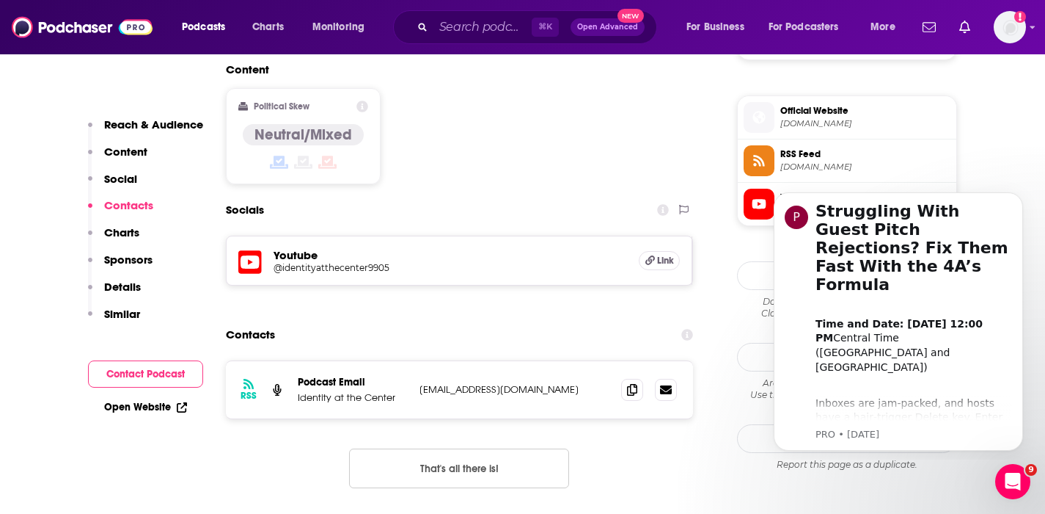
scroll to position [1193, 0]
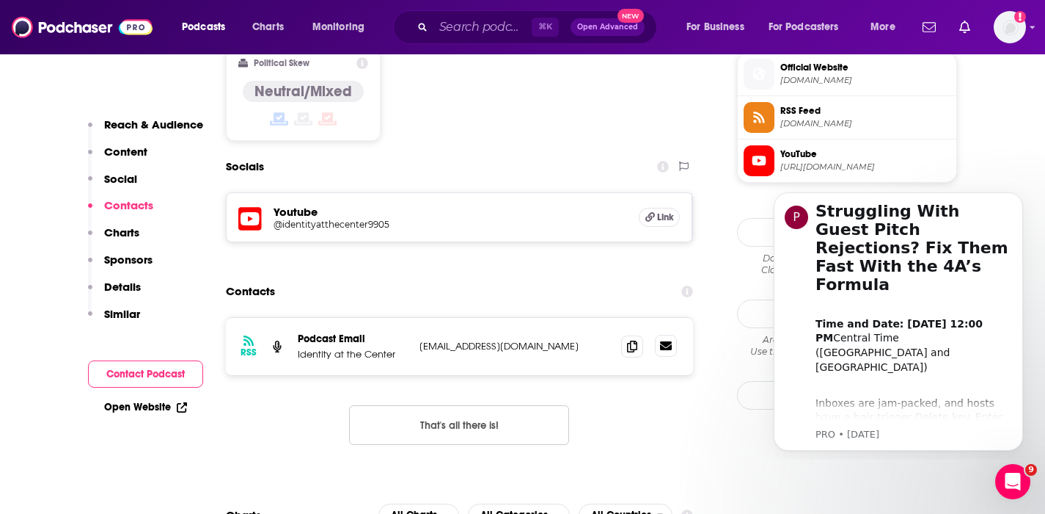
click at [669, 341] on icon at bounding box center [666, 345] width 12 height 9
click at [629, 340] on icon at bounding box center [632, 346] width 10 height 12
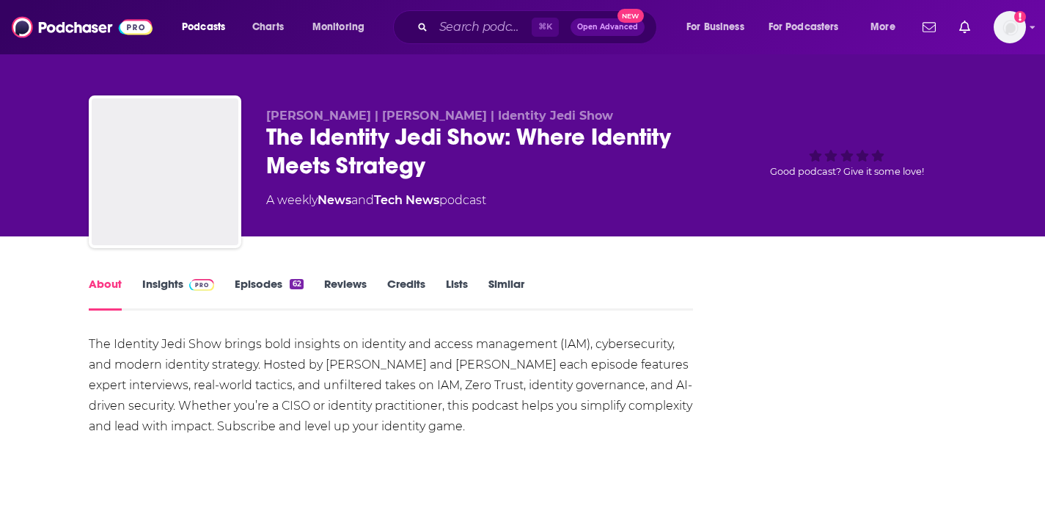
scroll to position [178, 0]
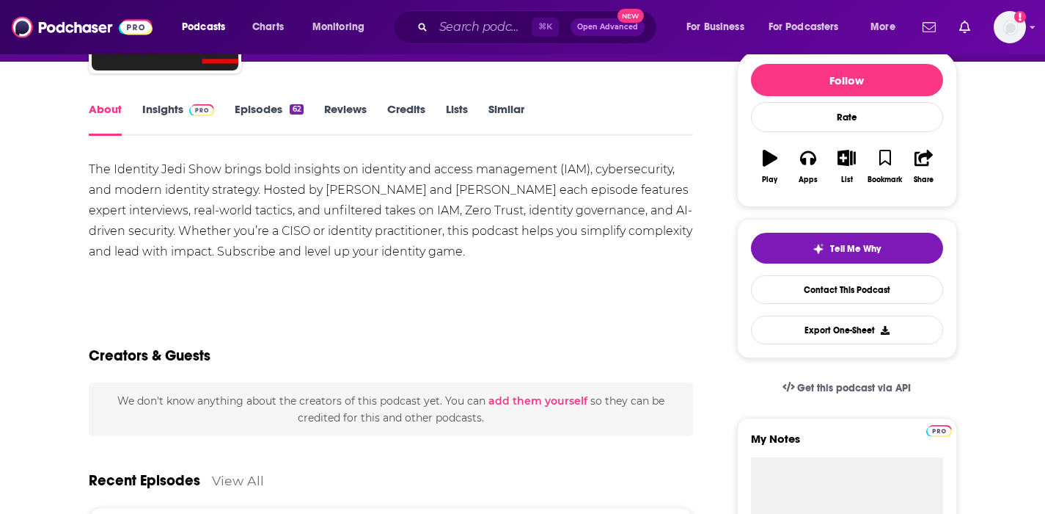
click at [164, 109] on link "Insights" at bounding box center [178, 119] width 73 height 34
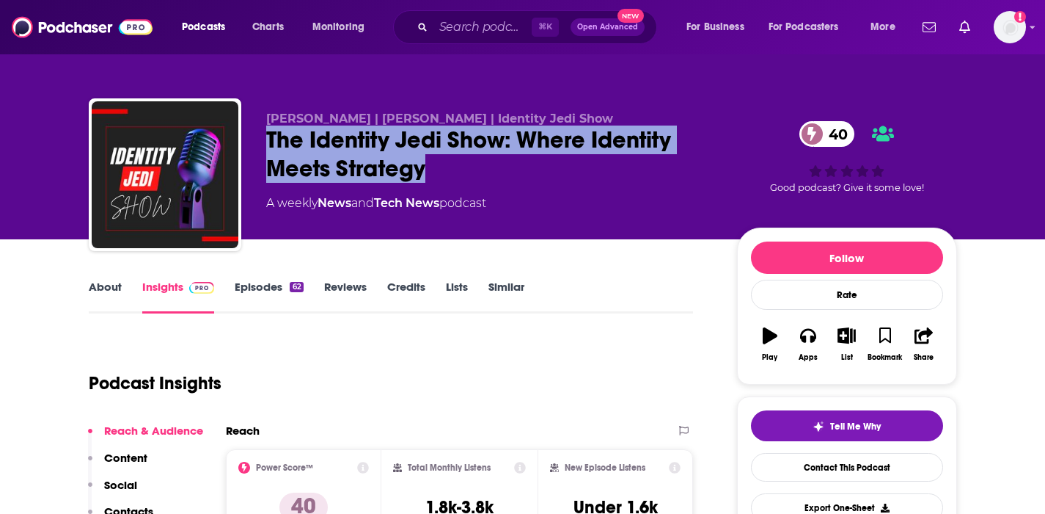
drag, startPoint x: 269, startPoint y: 147, endPoint x: 424, endPoint y: 180, distance: 158.4
click at [424, 180] on div "The Identity Jedi Show: Where Identity Meets Strategy 40" at bounding box center [490, 153] width 448 height 57
copy h2 "The Identity Jedi Show: Where Identity Meets Strategy"
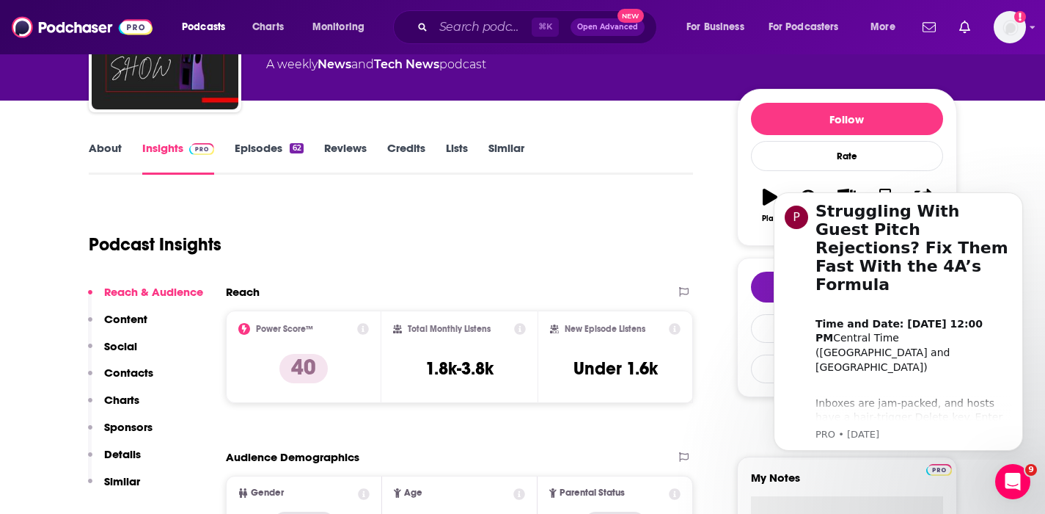
scroll to position [139, 0]
drag, startPoint x: 662, startPoint y: 362, endPoint x: 577, endPoint y: 370, distance: 85.6
click at [577, 370] on div "New Episode Listens Under 1.6k" at bounding box center [615, 356] width 131 height 67
copy h3 "Under 1.6k"
click at [135, 374] on p "Contacts" at bounding box center [128, 372] width 49 height 14
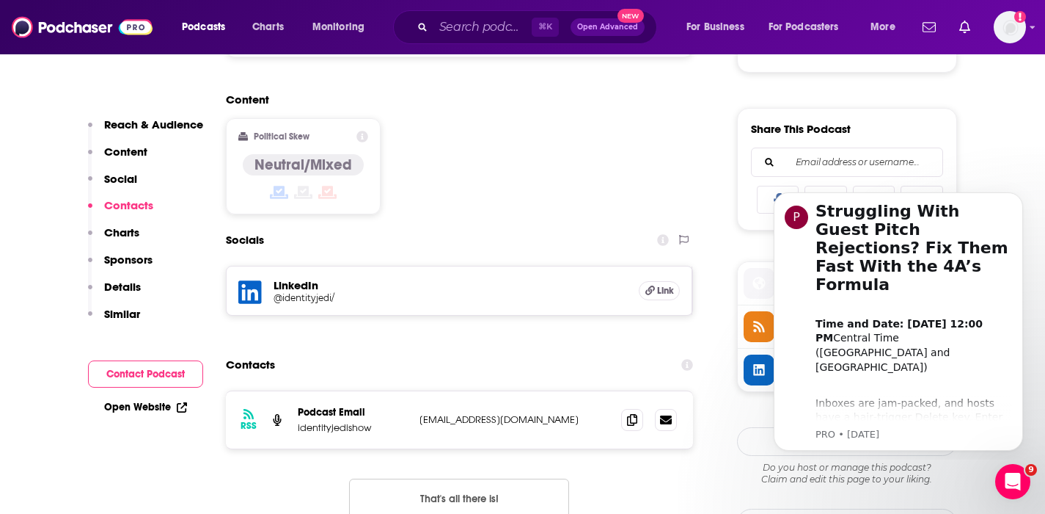
scroll to position [1014, 0]
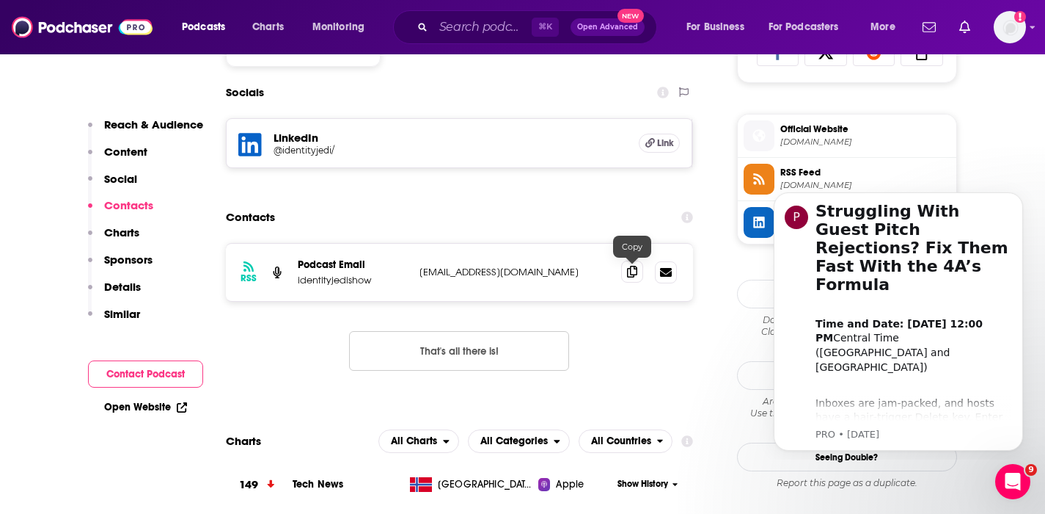
click at [627, 274] on icon at bounding box center [632, 272] width 10 height 12
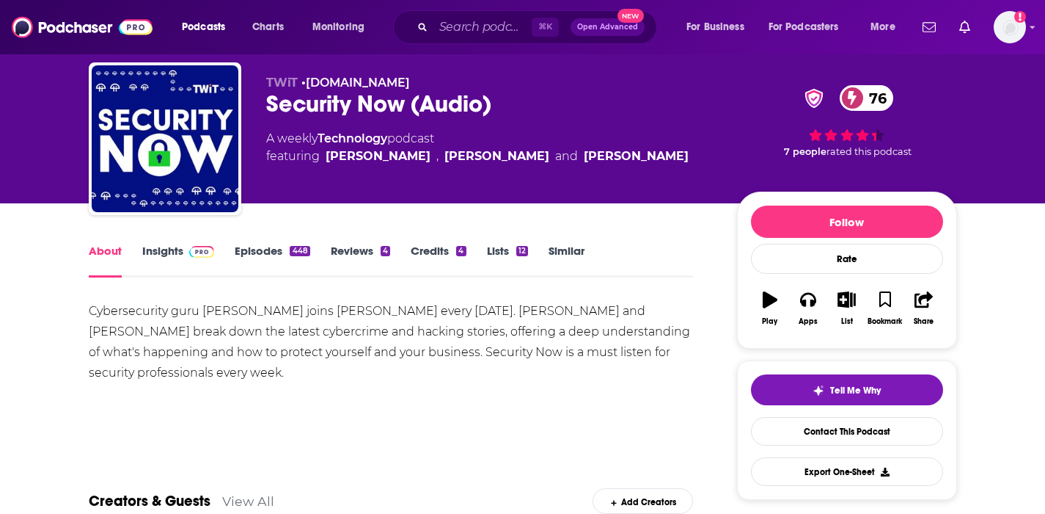
scroll to position [45, 0]
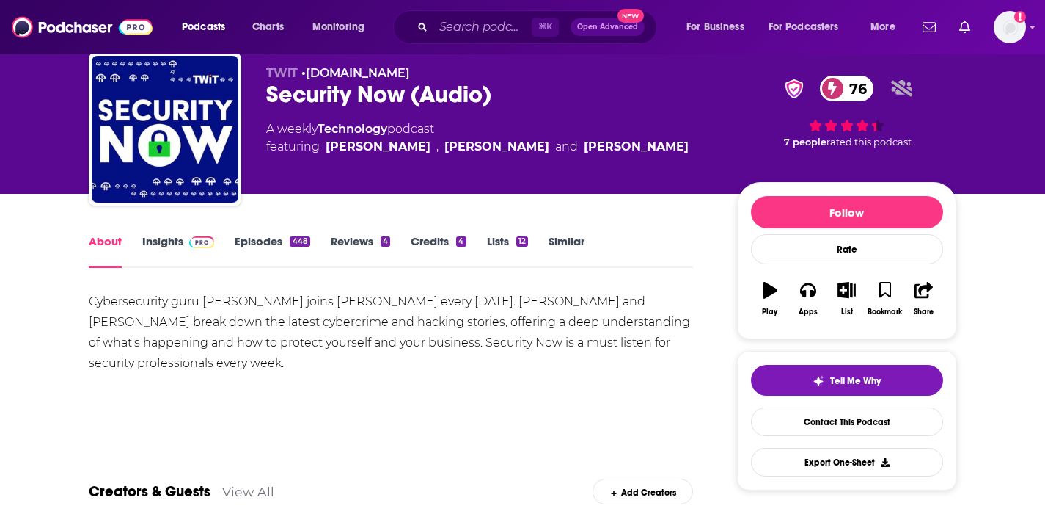
click at [174, 241] on link "Insights" at bounding box center [178, 251] width 73 height 34
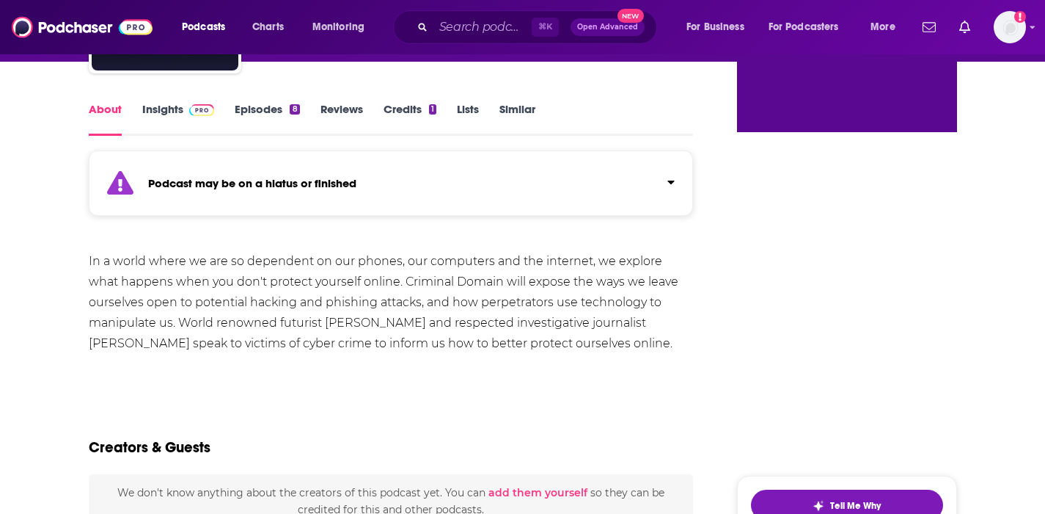
scroll to position [178, 0]
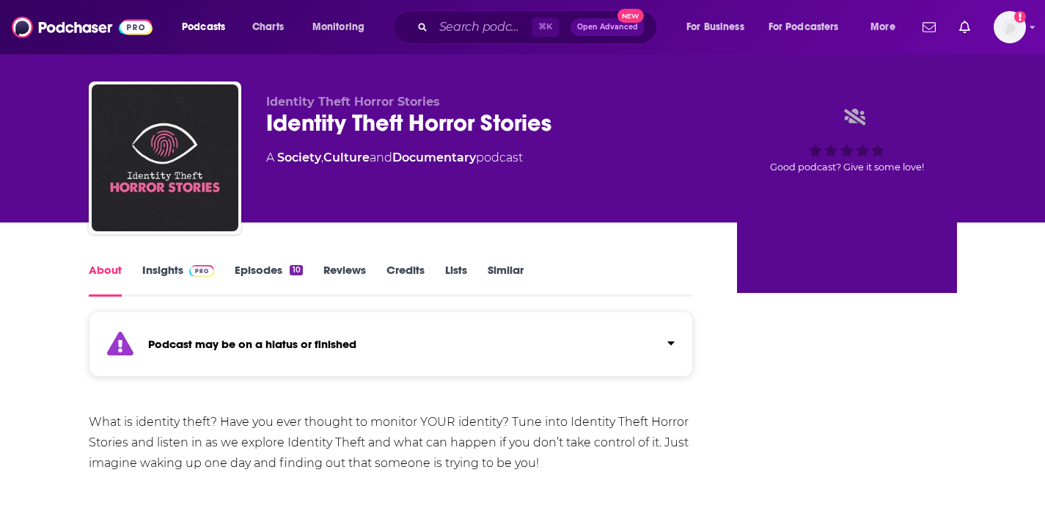
scroll to position [191, 0]
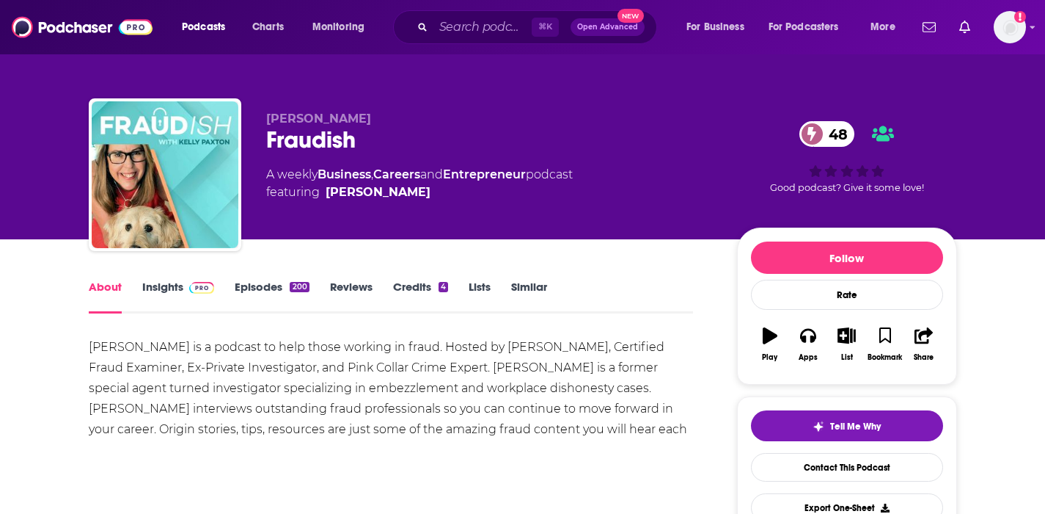
click at [169, 282] on link "Insights" at bounding box center [178, 297] width 73 height 34
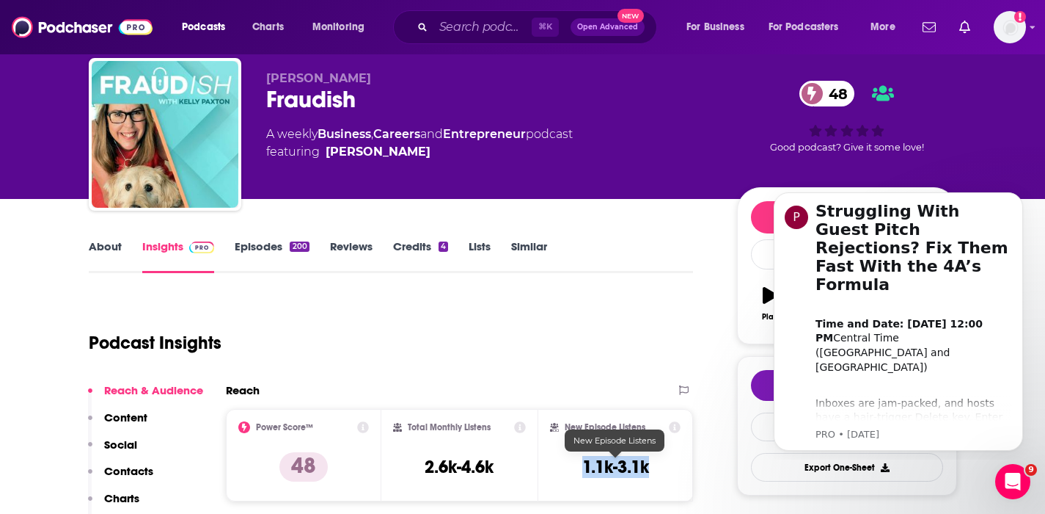
drag, startPoint x: 648, startPoint y: 466, endPoint x: 583, endPoint y: 471, distance: 65.5
click at [583, 471] on h3 "1.1k-3.1k" at bounding box center [616, 467] width 67 height 22
copy h3 "1.1k-3.1k"
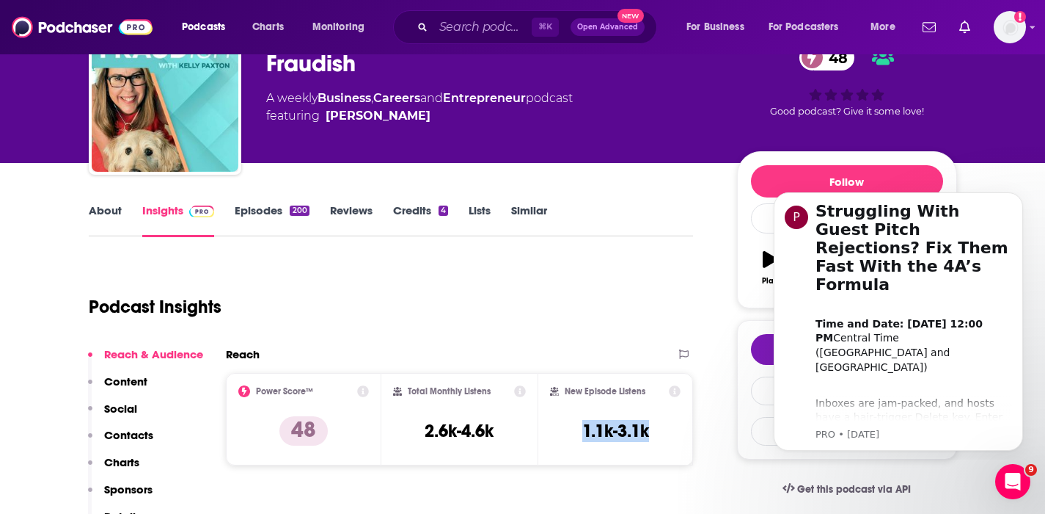
scroll to position [78, 0]
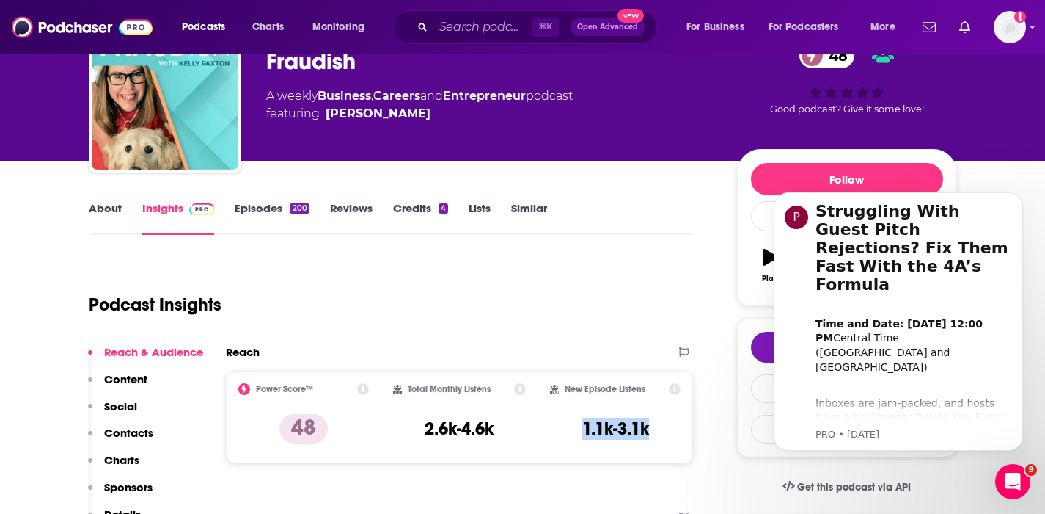
click at [137, 431] on p "Contacts" at bounding box center [128, 433] width 49 height 14
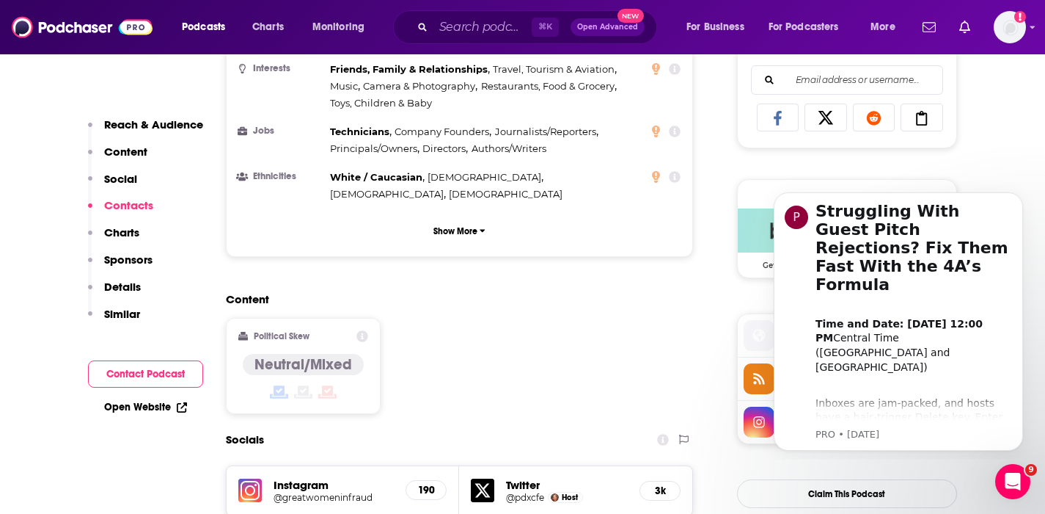
scroll to position [1211, 0]
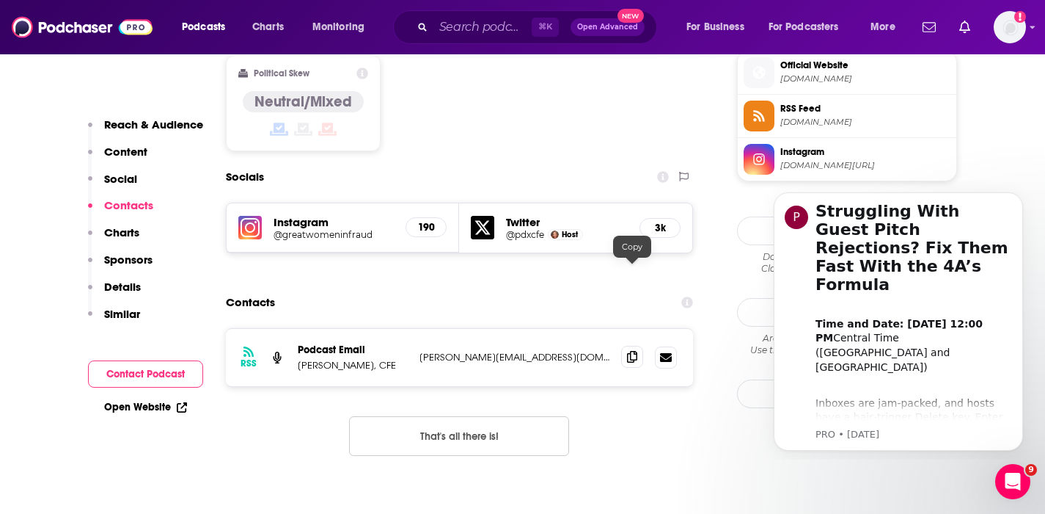
click at [631, 351] on icon at bounding box center [632, 357] width 10 height 12
drag, startPoint x: 379, startPoint y: 281, endPoint x: 299, endPoint y: 285, distance: 80.8
click at [299, 359] on p "Kelly Paxton, CFE" at bounding box center [353, 365] width 110 height 12
copy p "Kelly Paxton, CFE"
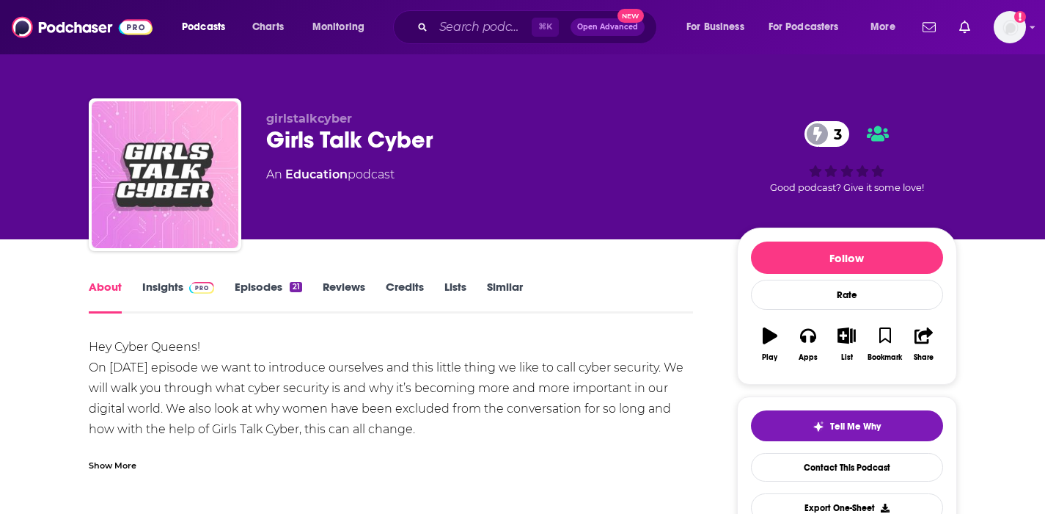
click at [156, 281] on link "Insights" at bounding box center [178, 297] width 73 height 34
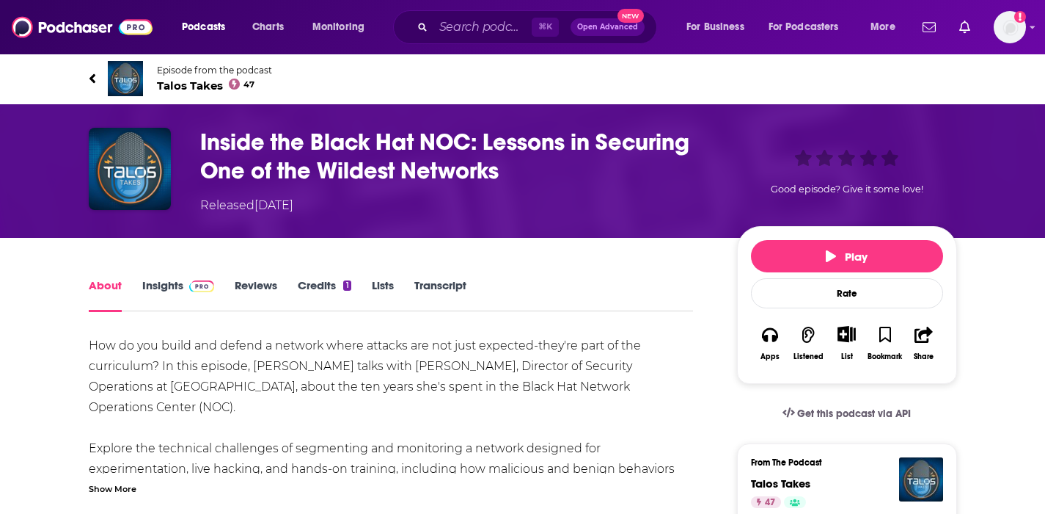
click at [150, 282] on link "Insights" at bounding box center [178, 295] width 73 height 34
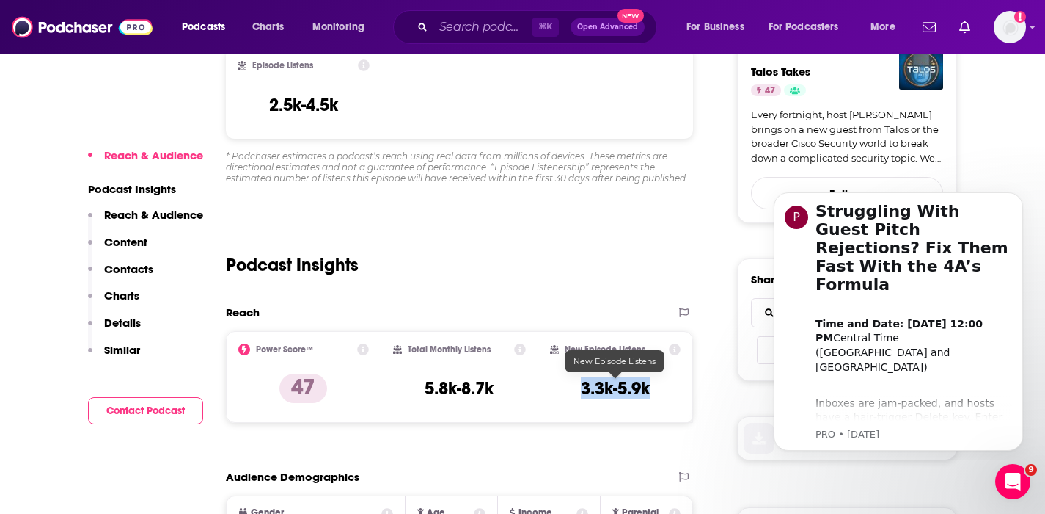
drag, startPoint x: 657, startPoint y: 387, endPoint x: 583, endPoint y: 390, distance: 74.1
click at [583, 390] on div "New Episode Listens 3.3k-5.9k" at bounding box center [615, 376] width 131 height 67
copy h3 "3.3k-5.9k"
click at [141, 268] on p "Contacts" at bounding box center [128, 269] width 49 height 14
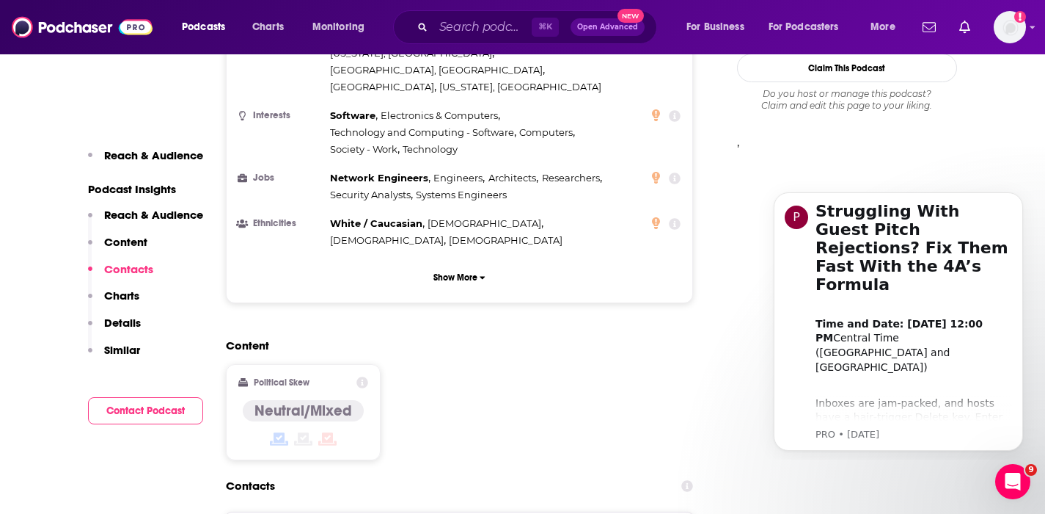
scroll to position [1378, 0]
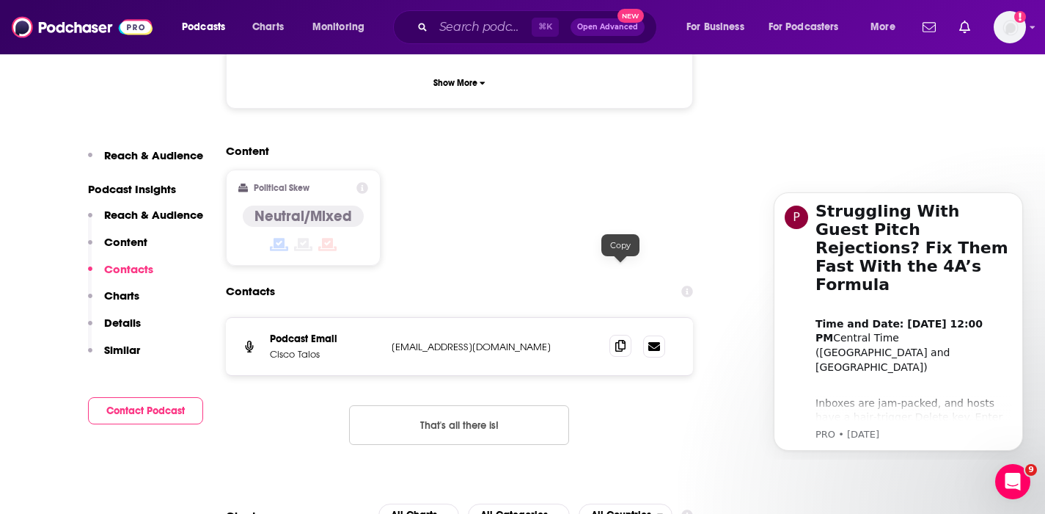
click at [620, 340] on icon at bounding box center [621, 346] width 10 height 12
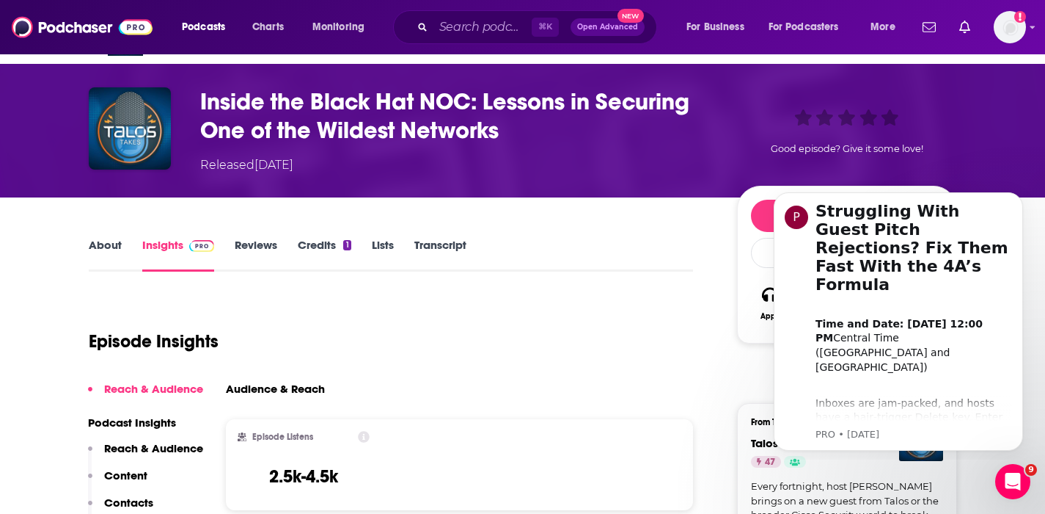
scroll to position [43, 0]
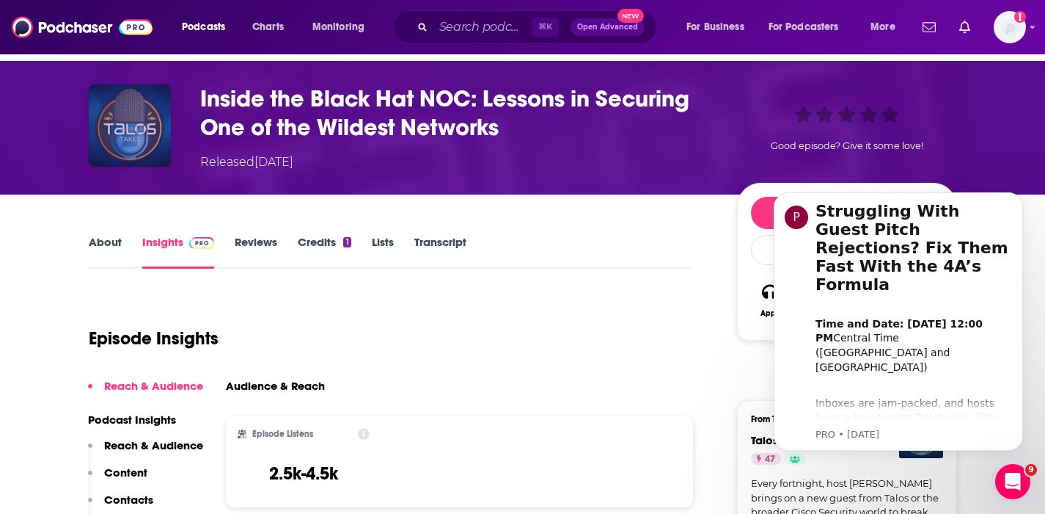
click at [136, 134] on img "Inside the Black Hat NOC: Lessons in Securing One of the Wildest Networks" at bounding box center [130, 125] width 82 height 82
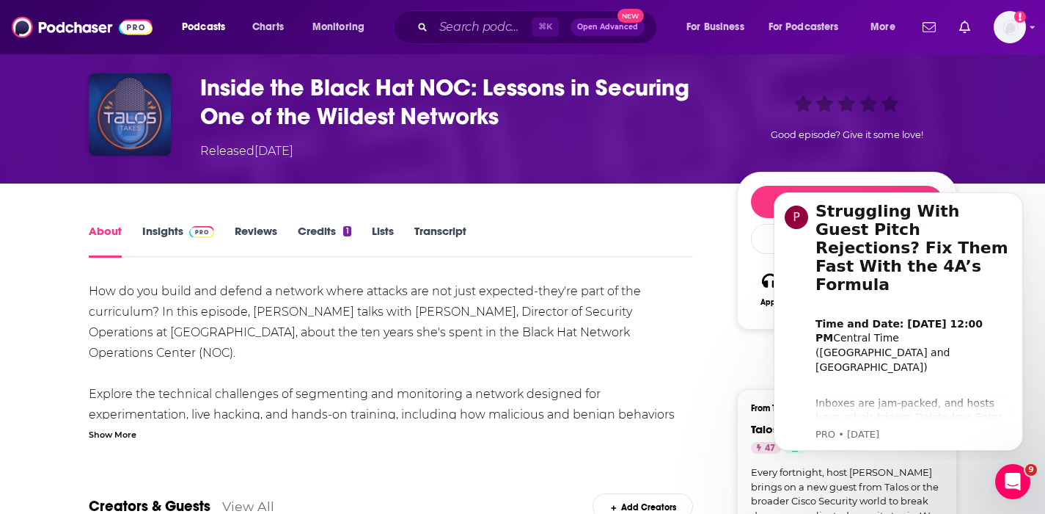
scroll to position [23, 0]
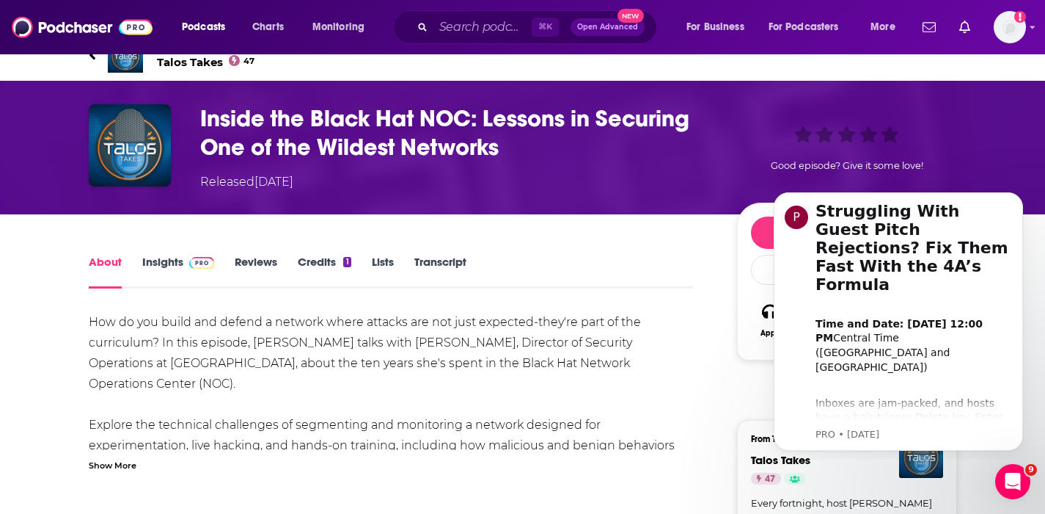
click at [158, 263] on link "Insights" at bounding box center [178, 272] width 73 height 34
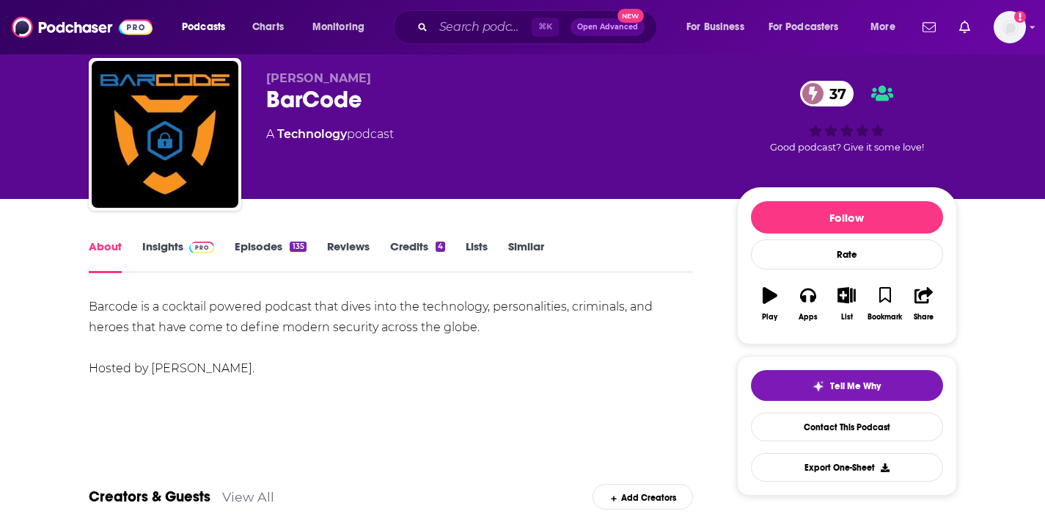
scroll to position [31, 0]
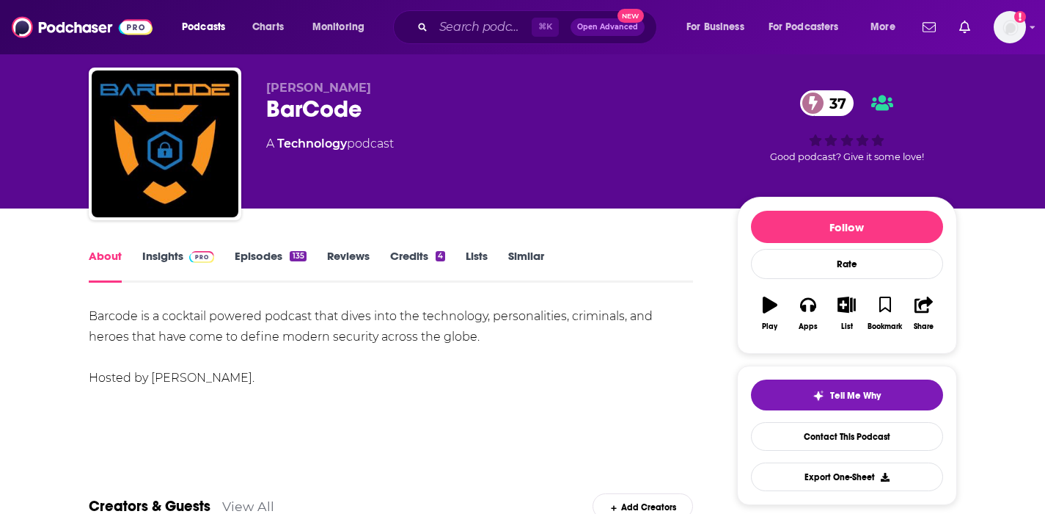
click at [178, 257] on link "Insights" at bounding box center [178, 266] width 73 height 34
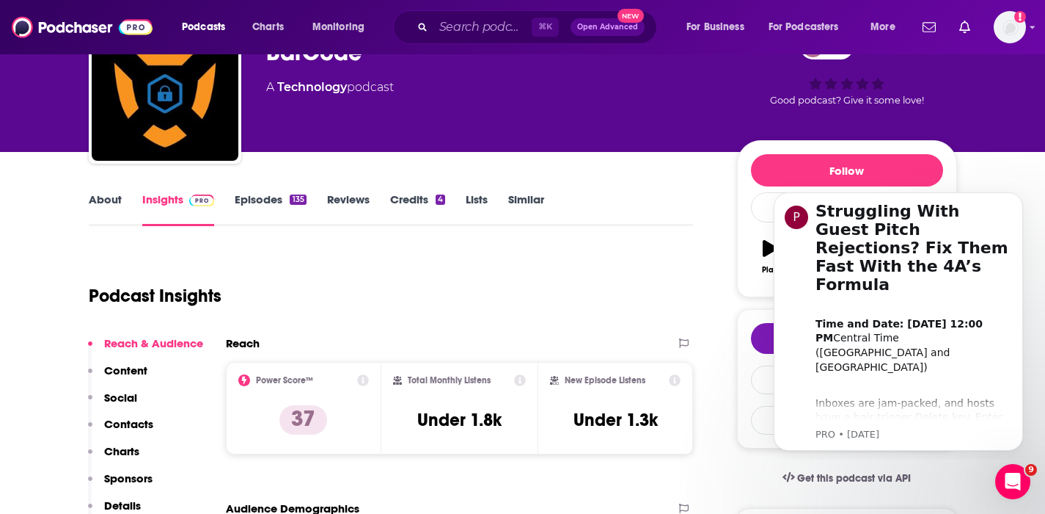
scroll to position [114, 0]
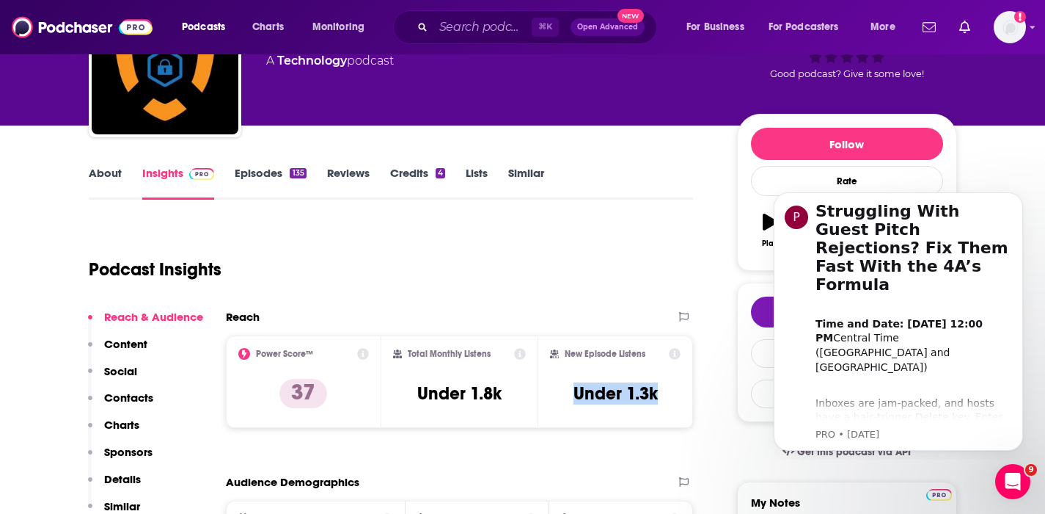
drag, startPoint x: 658, startPoint y: 389, endPoint x: 566, endPoint y: 392, distance: 91.8
click at [566, 392] on div "New Episode Listens Under 1.3k" at bounding box center [615, 381] width 131 height 67
copy h3 "Under 1.3k"
click at [120, 398] on p "Contacts" at bounding box center [128, 397] width 49 height 14
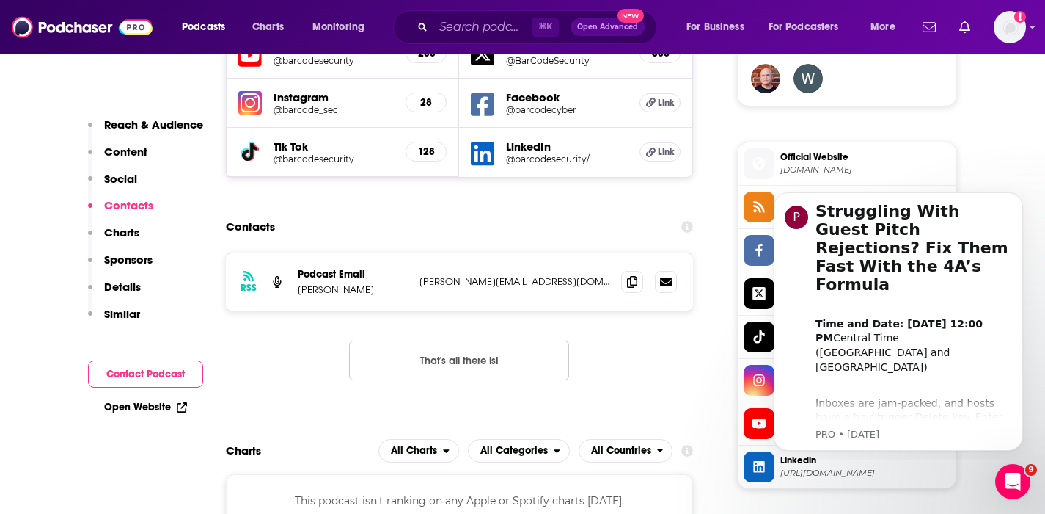
scroll to position [1113, 0]
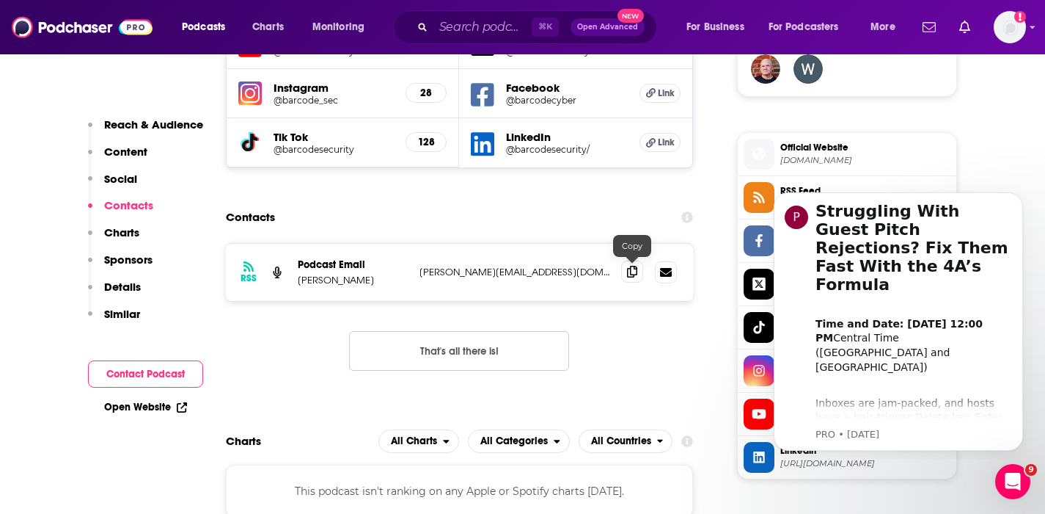
click at [633, 271] on icon at bounding box center [632, 272] width 10 height 12
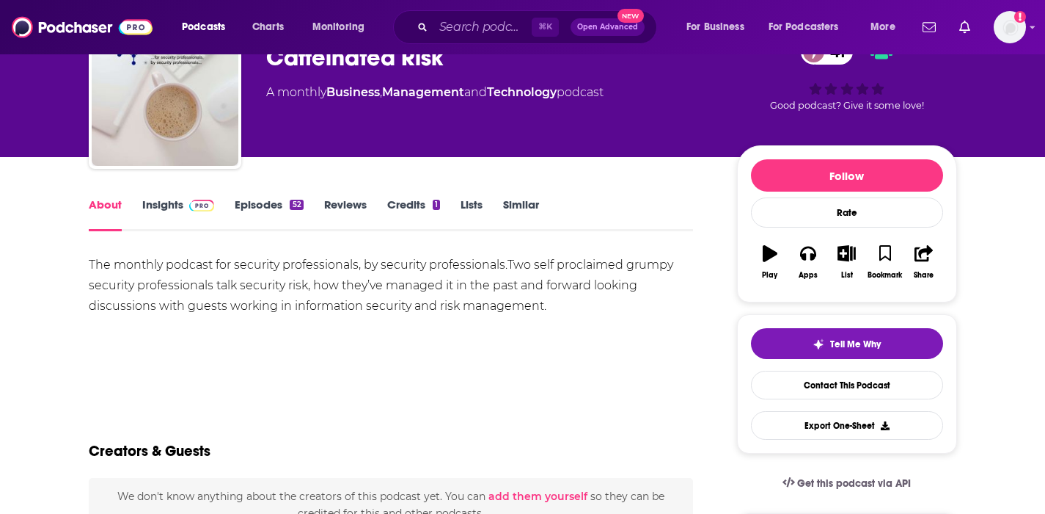
scroll to position [103, 0]
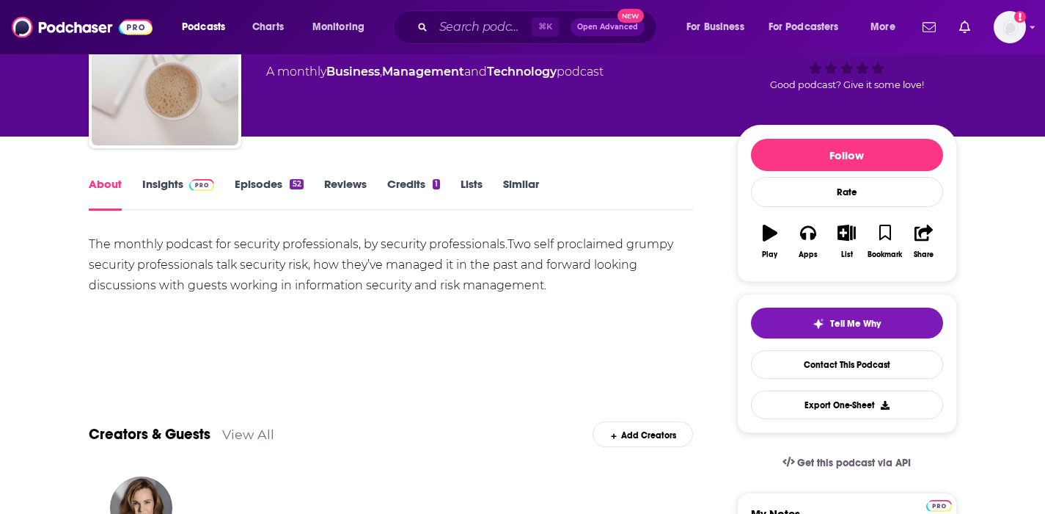
click at [167, 186] on link "Insights" at bounding box center [178, 194] width 73 height 34
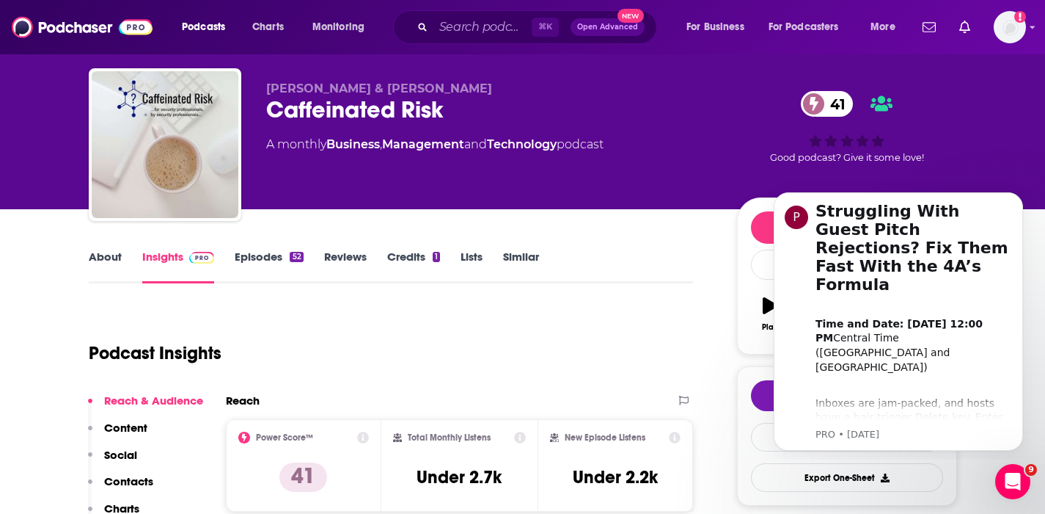
scroll to position [31, 0]
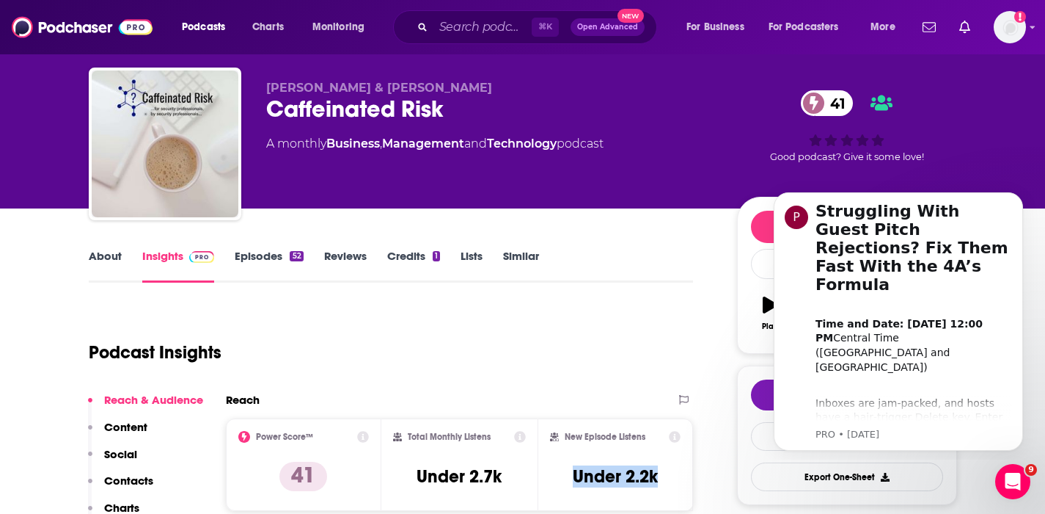
drag, startPoint x: 666, startPoint y: 475, endPoint x: 563, endPoint y: 472, distance: 102.8
click at [563, 472] on div "New Episode Listens Under 2.2k" at bounding box center [615, 464] width 131 height 67
copy h3 "Under 2.2k"
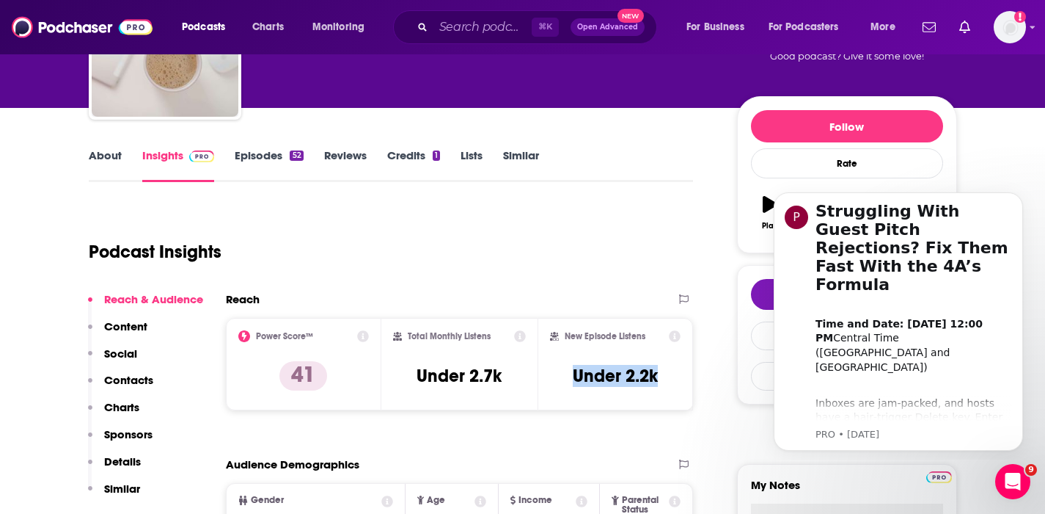
click at [139, 384] on p "Contacts" at bounding box center [128, 380] width 49 height 14
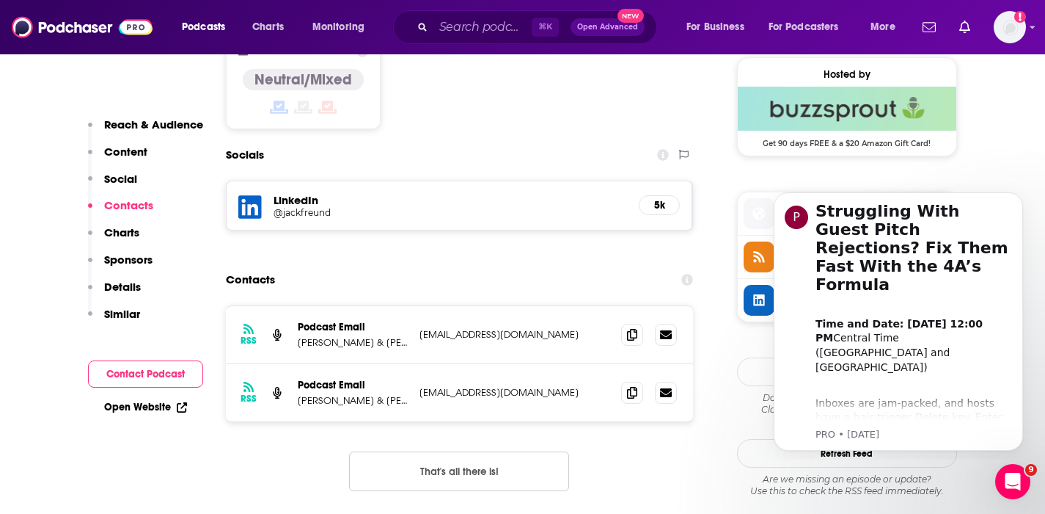
scroll to position [1193, 0]
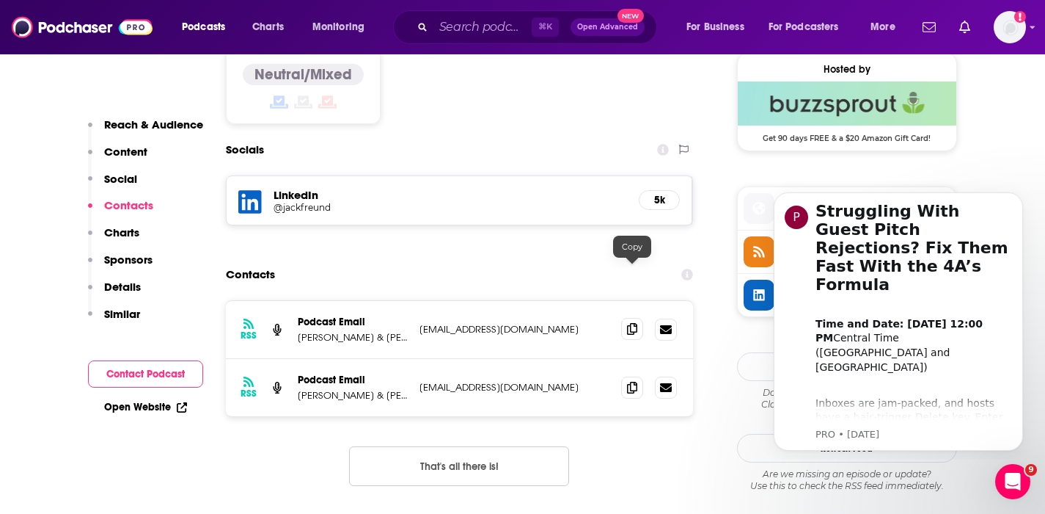
click at [632, 323] on icon at bounding box center [632, 329] width 10 height 12
drag, startPoint x: 387, startPoint y: 280, endPoint x: 295, endPoint y: 282, distance: 91.7
click at [295, 301] on div "RSS Podcast Email McCreight & Leece cr.mediamgmt@gmail.com cr.mediamgmt@gmail.c…" at bounding box center [460, 330] width 468 height 58
copy p "McCreight & Leece"
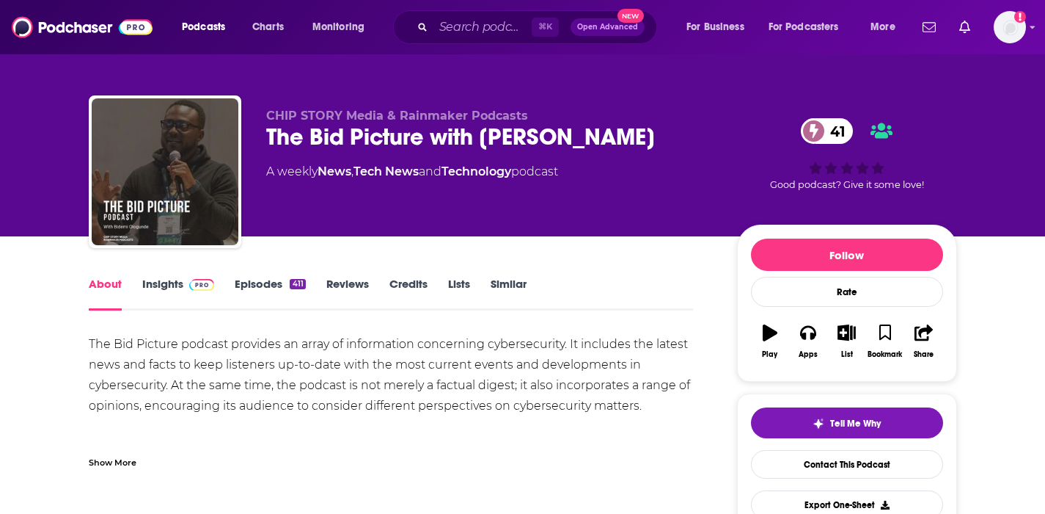
scroll to position [178, 0]
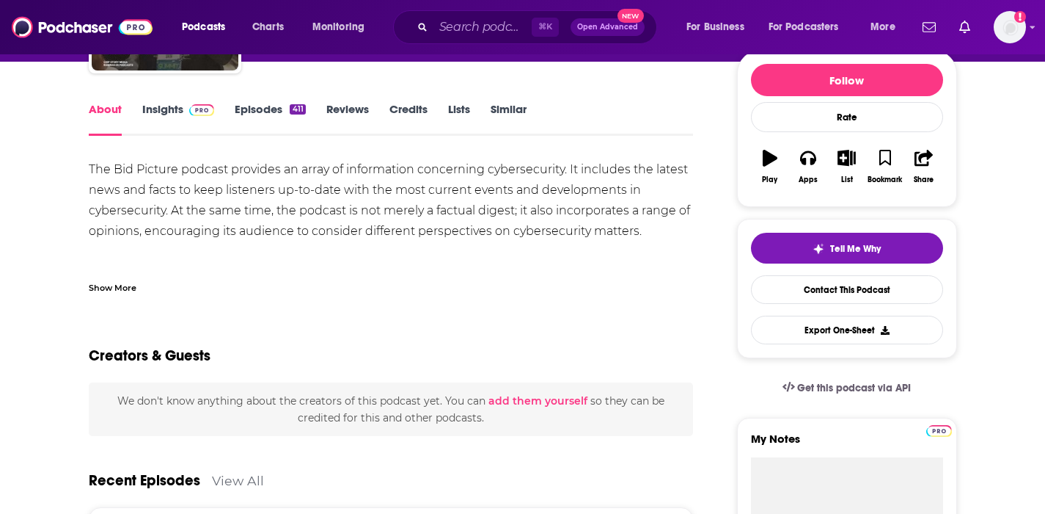
click at [173, 104] on link "Insights" at bounding box center [178, 119] width 73 height 34
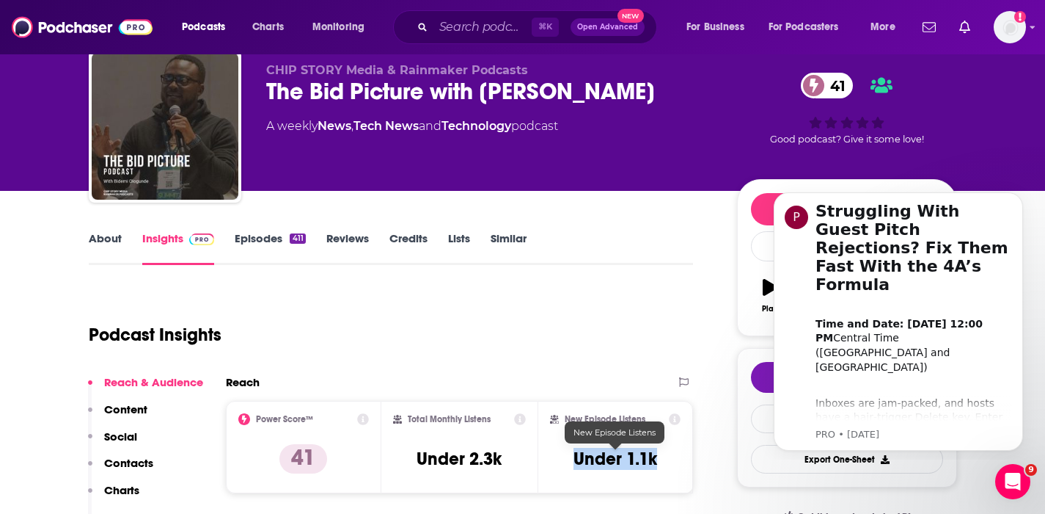
drag, startPoint x: 660, startPoint y: 454, endPoint x: 569, endPoint y: 461, distance: 90.5
click at [569, 461] on div "New Episode Listens Under 1.1k" at bounding box center [615, 446] width 131 height 67
copy h3 "Under 1.1k"
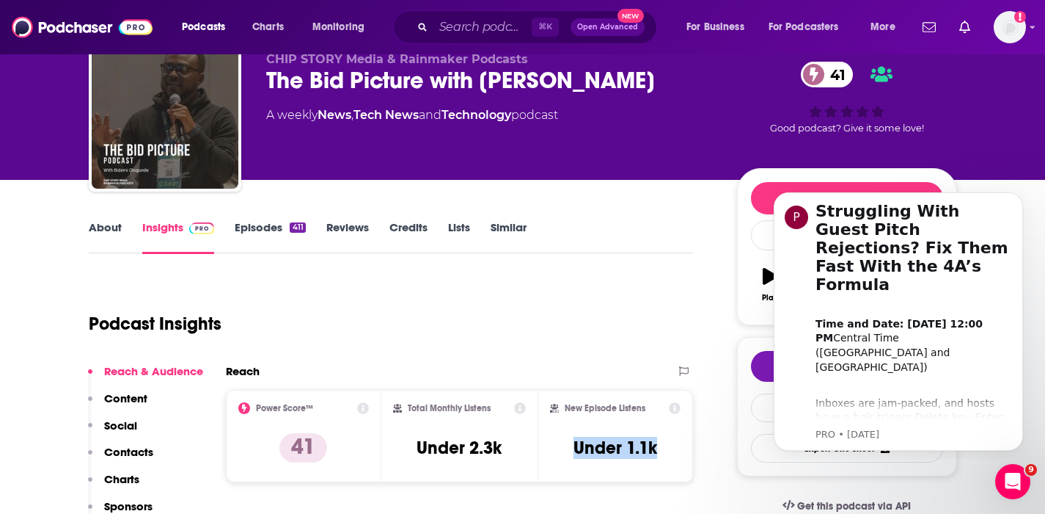
scroll to position [106, 0]
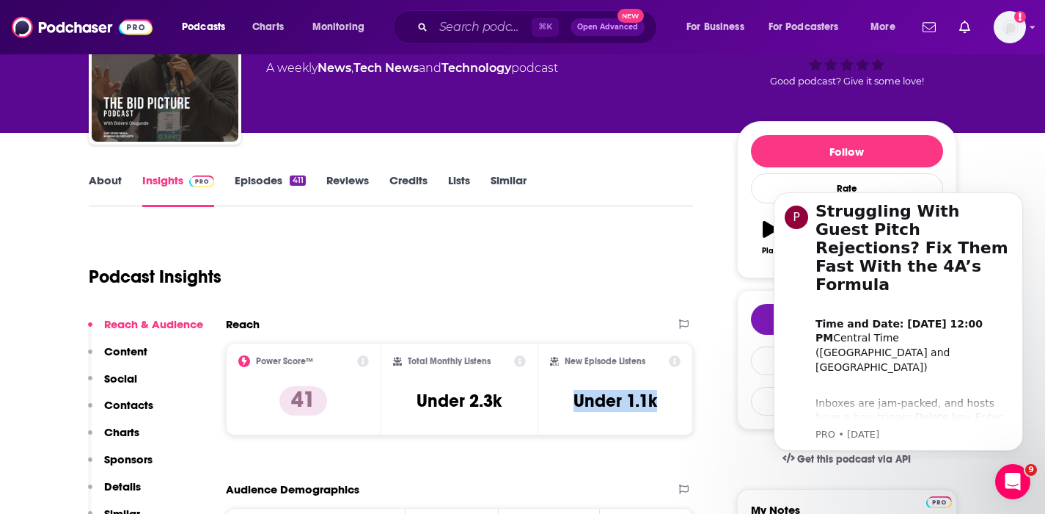
click at [132, 402] on p "Contacts" at bounding box center [128, 405] width 49 height 14
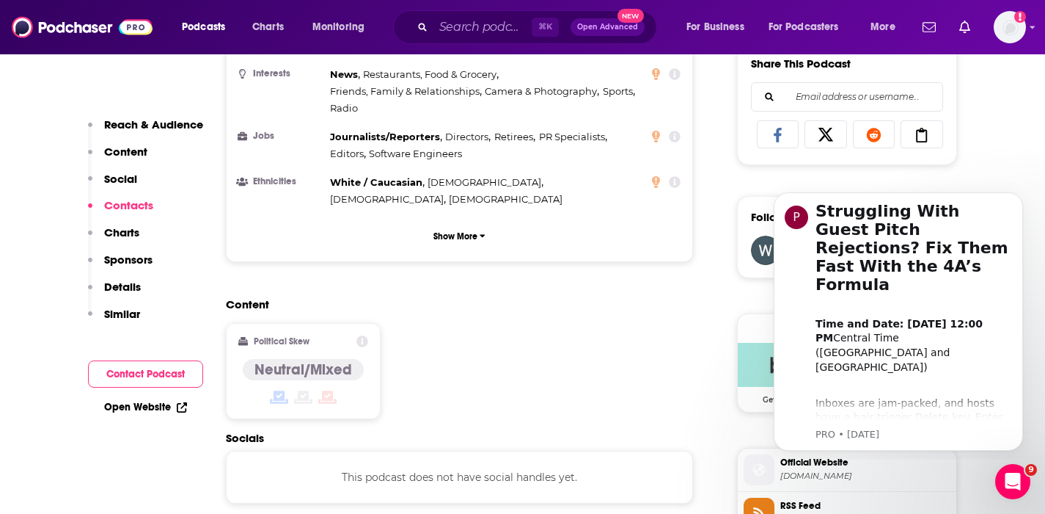
scroll to position [1181, 0]
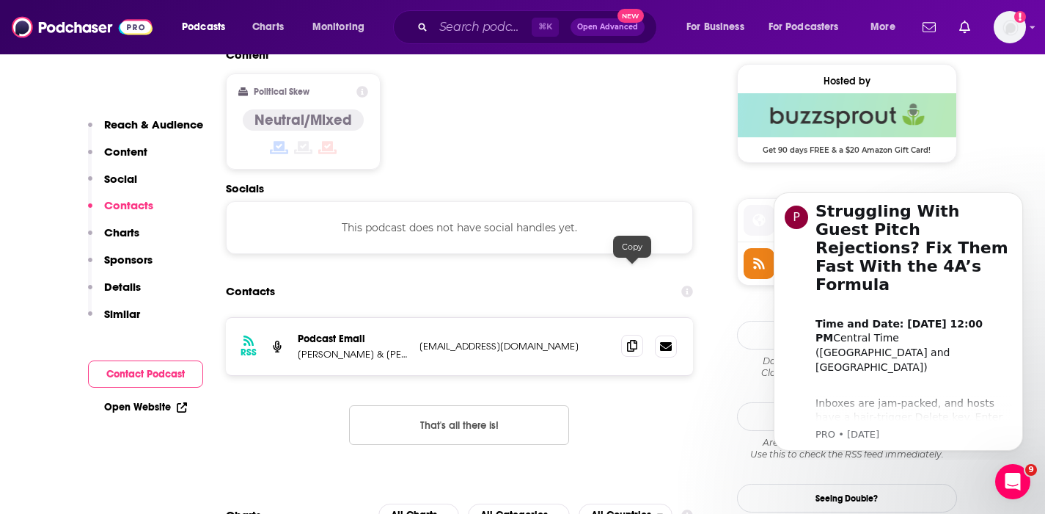
click at [627, 340] on icon at bounding box center [632, 346] width 10 height 12
drag, startPoint x: 382, startPoint y: 284, endPoint x: 296, endPoint y: 285, distance: 85.8
click at [296, 318] on div "RSS Podcast Email Akinola Ologunde & Kizito Iweha bidemiologunde@gmail.com bide…" at bounding box center [460, 346] width 468 height 57
copy p "Akinola Ologunde"
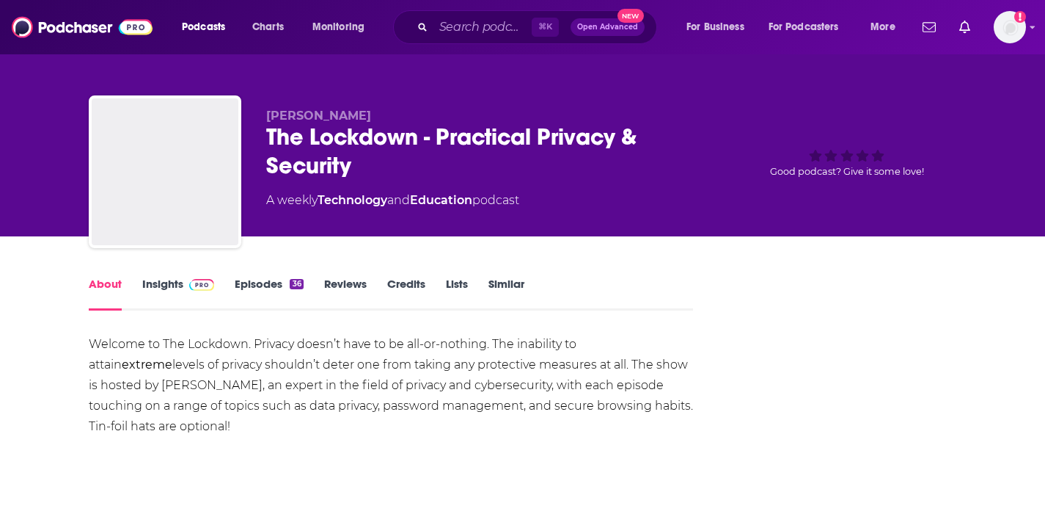
scroll to position [178, 0]
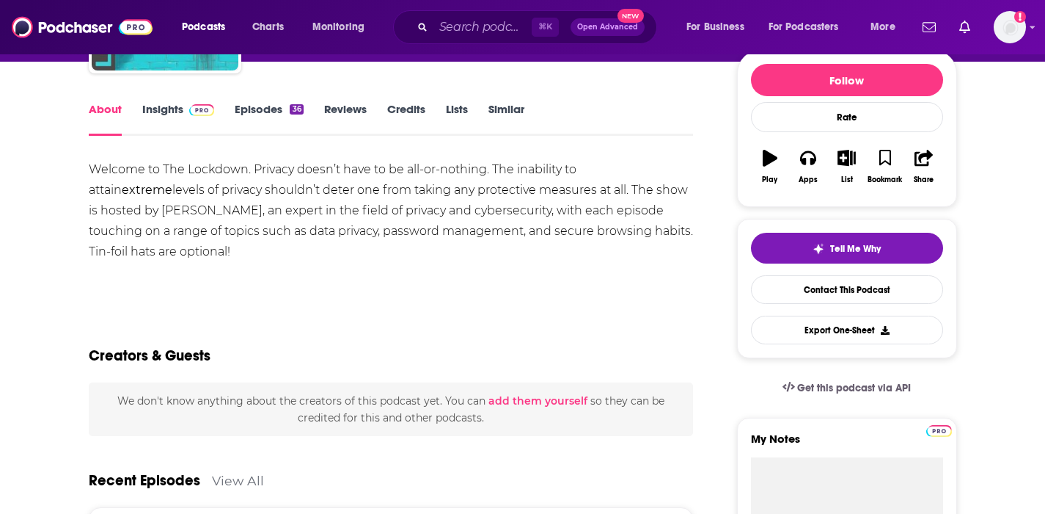
click at [161, 104] on link "Insights" at bounding box center [178, 119] width 73 height 34
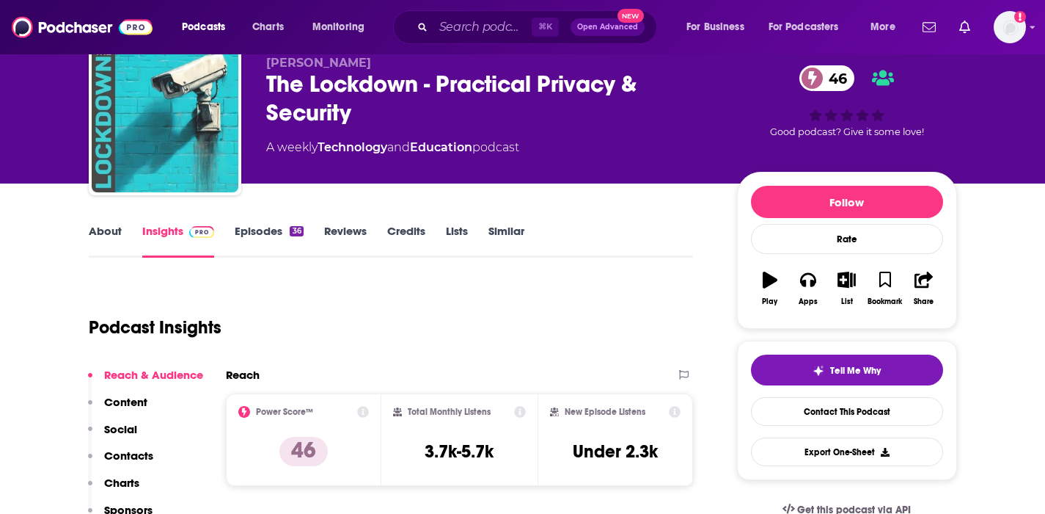
scroll to position [59, 0]
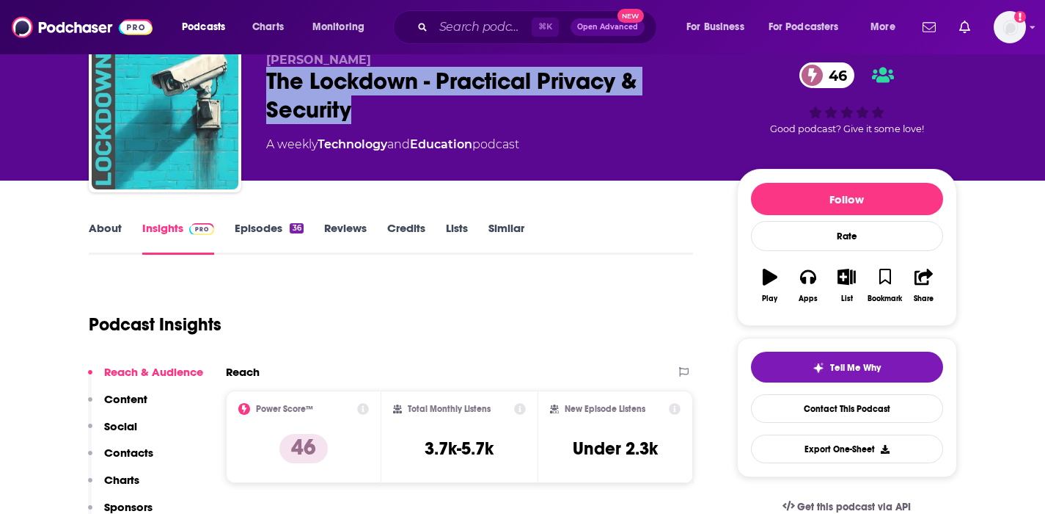
drag, startPoint x: 370, startPoint y: 110, endPoint x: 268, endPoint y: 90, distance: 104.0
click at [268, 90] on div "The Lockdown - Practical Privacy & Security 46" at bounding box center [490, 95] width 448 height 57
copy h2 "The Lockdown - Practical Privacy & Security"
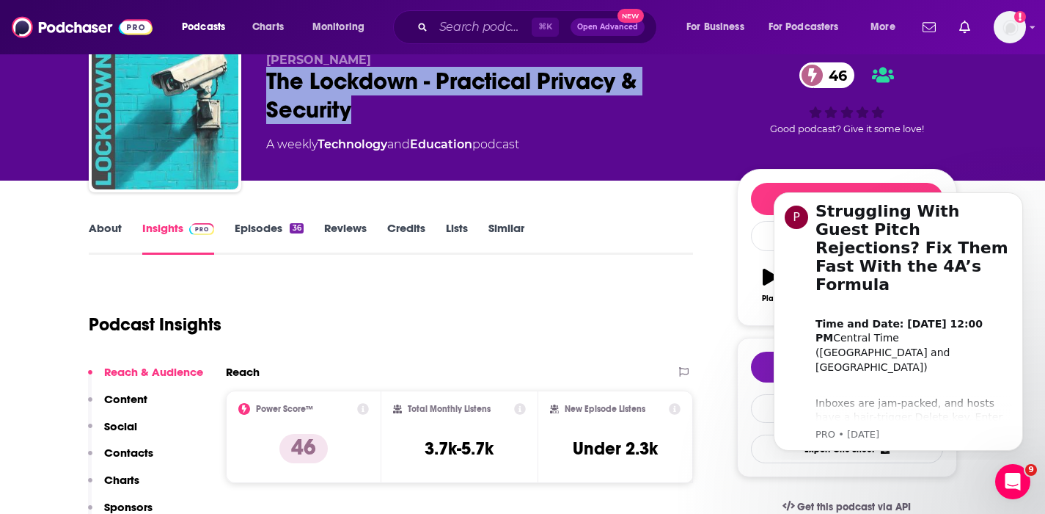
scroll to position [0, 0]
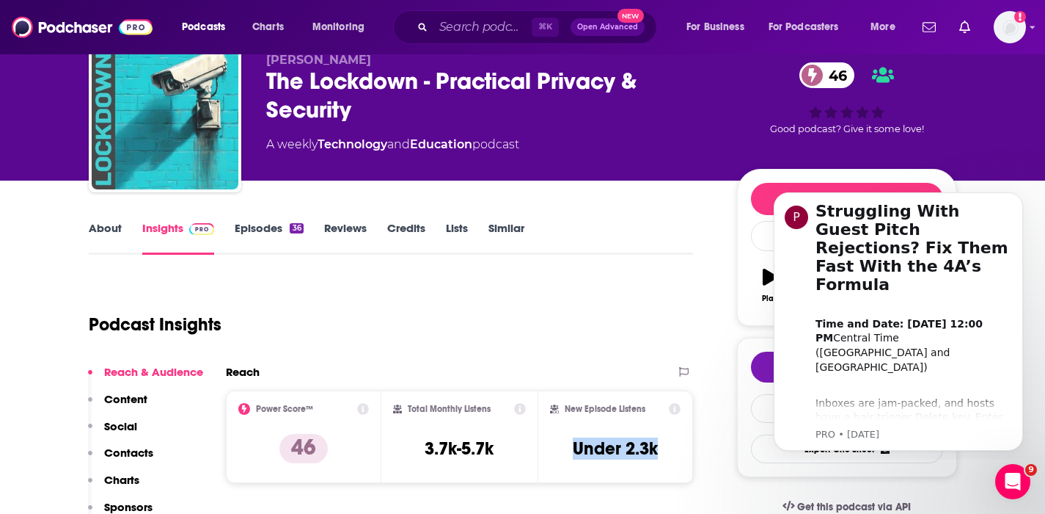
drag, startPoint x: 665, startPoint y: 446, endPoint x: 562, endPoint y: 448, distance: 103.5
click at [562, 448] on div "New Episode Listens Under 2.3k" at bounding box center [615, 436] width 131 height 67
copy h3 "Under 2.3k"
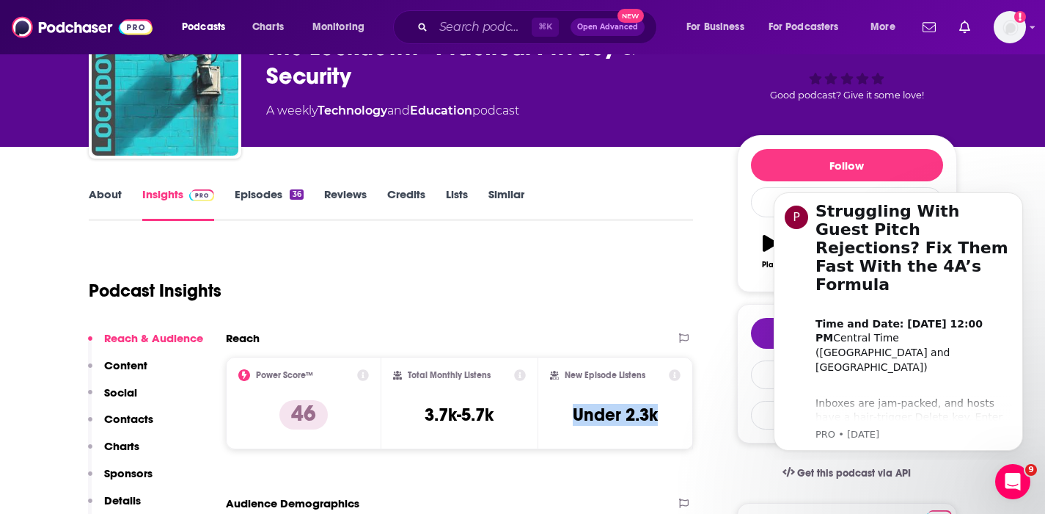
click at [128, 416] on p "Contacts" at bounding box center [128, 419] width 49 height 14
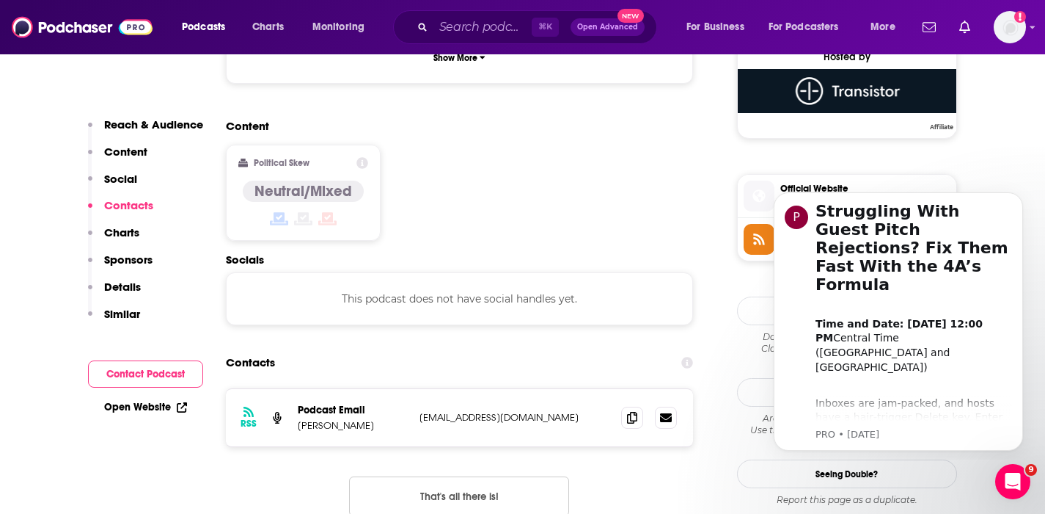
scroll to position [1147, 0]
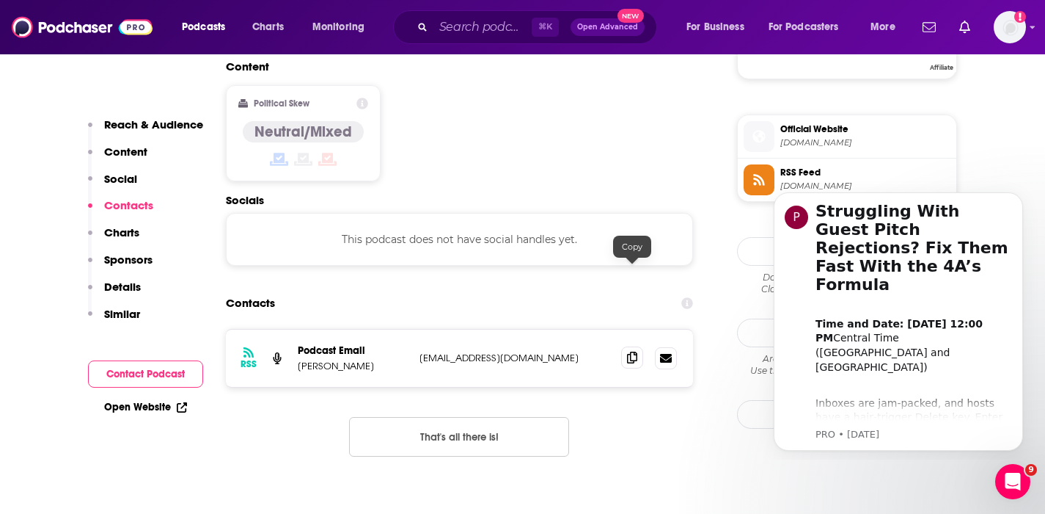
click at [639, 346] on span at bounding box center [632, 357] width 22 height 22
